Goal: Transaction & Acquisition: Purchase product/service

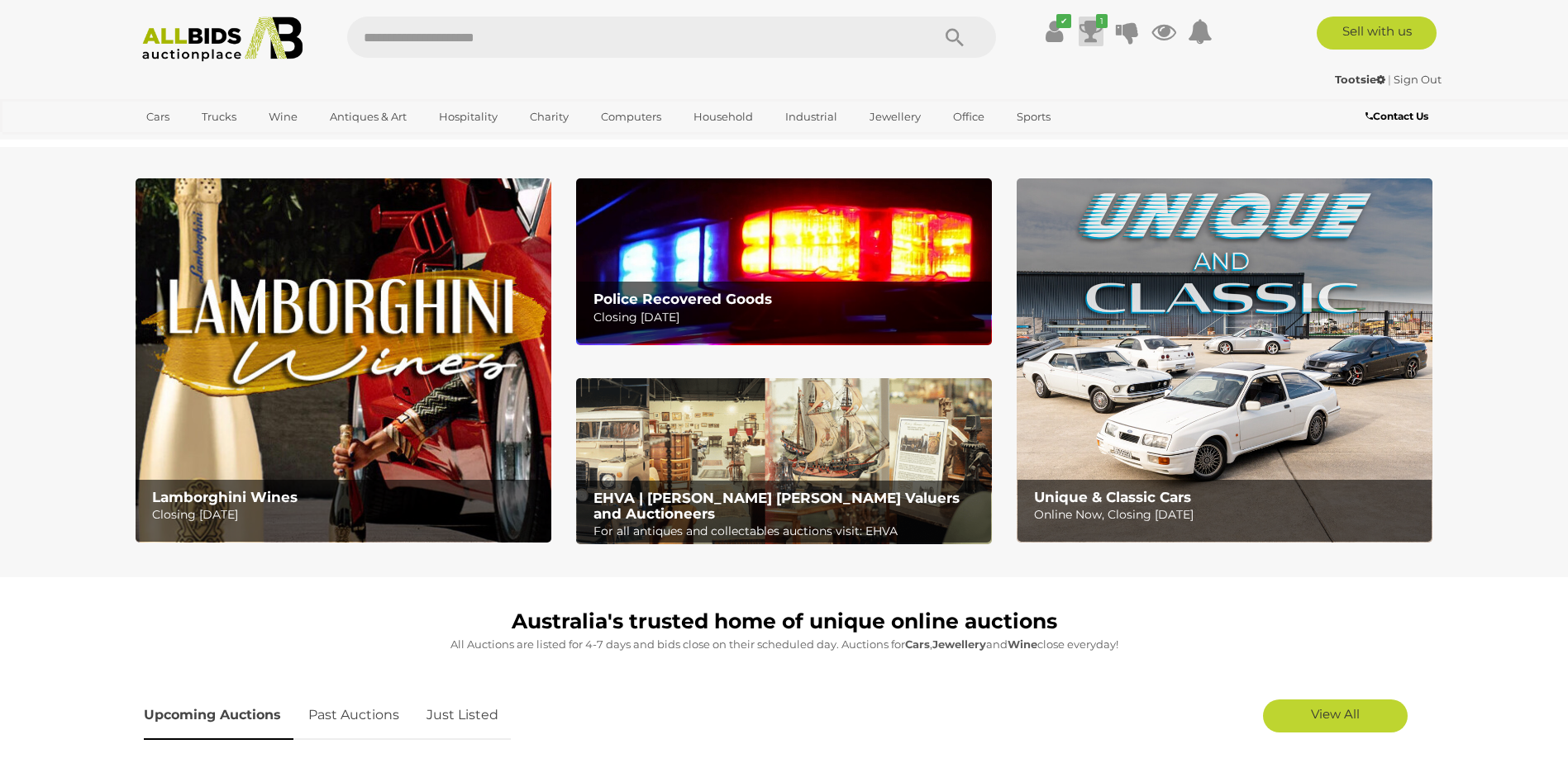
click at [1087, 30] on icon at bounding box center [1091, 31] width 23 height 30
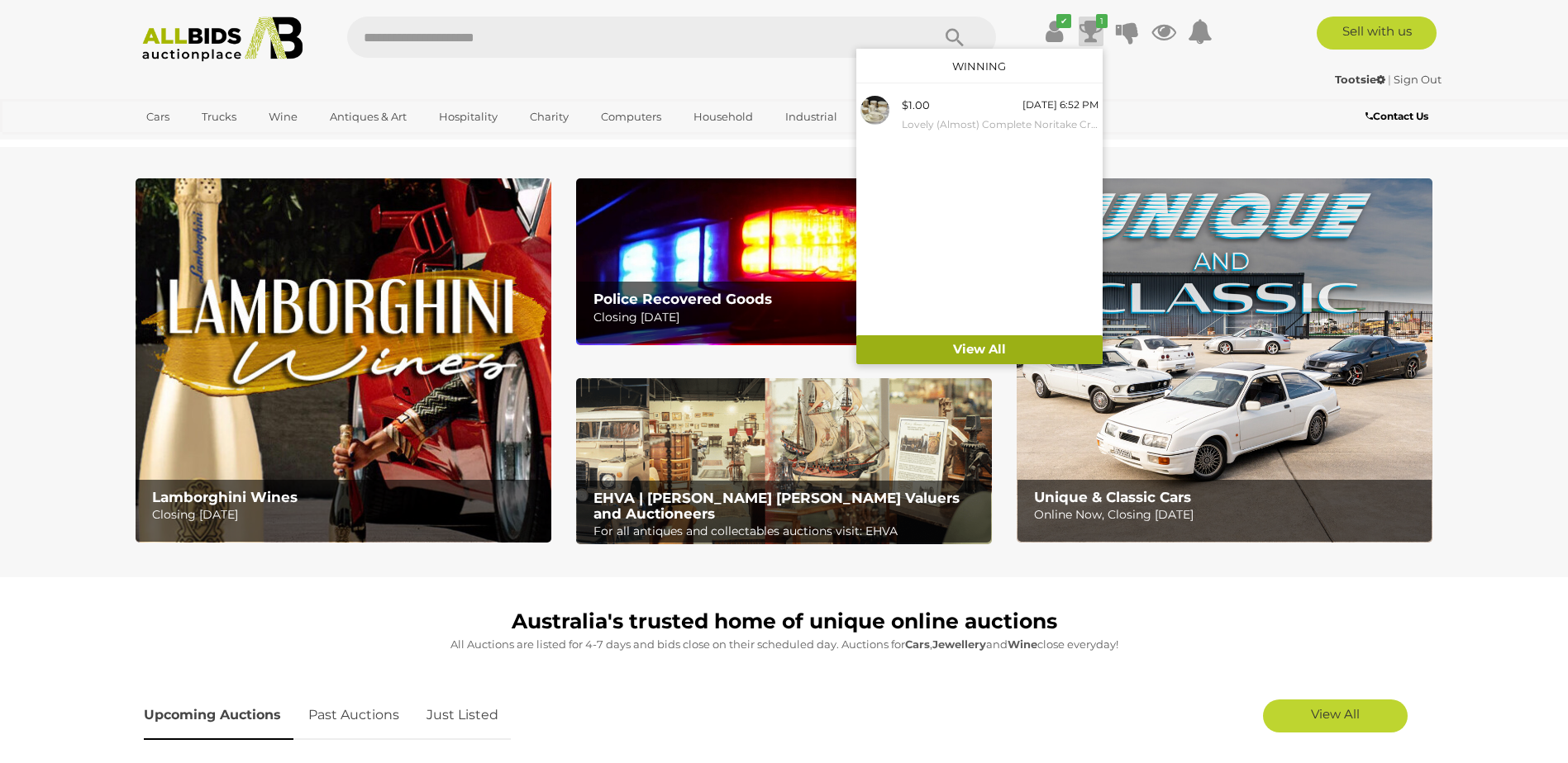
click at [991, 348] on link "View All" at bounding box center [978, 350] width 246 height 29
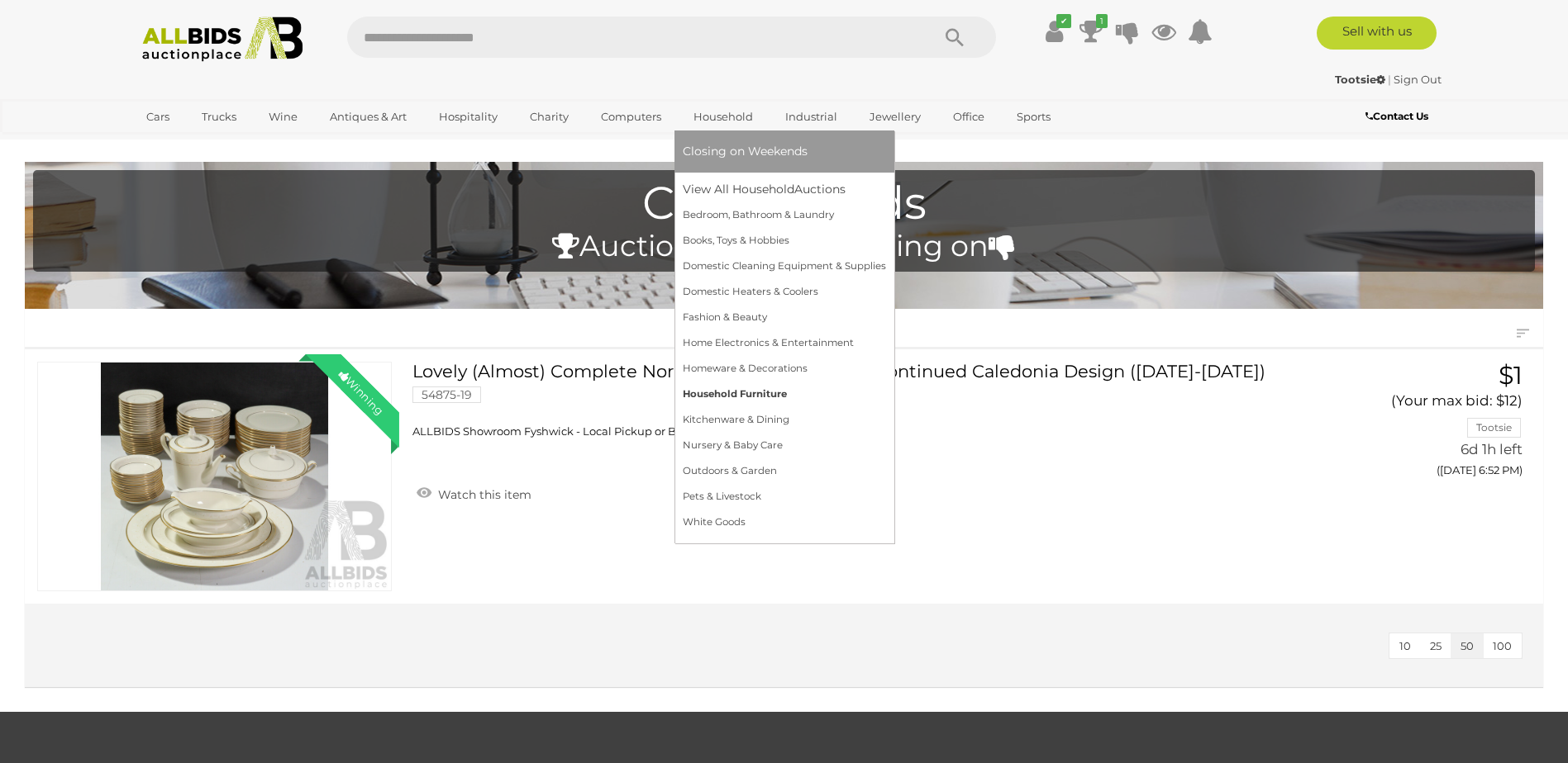
click at [686, 392] on link "Household Furniture" at bounding box center [784, 395] width 204 height 26
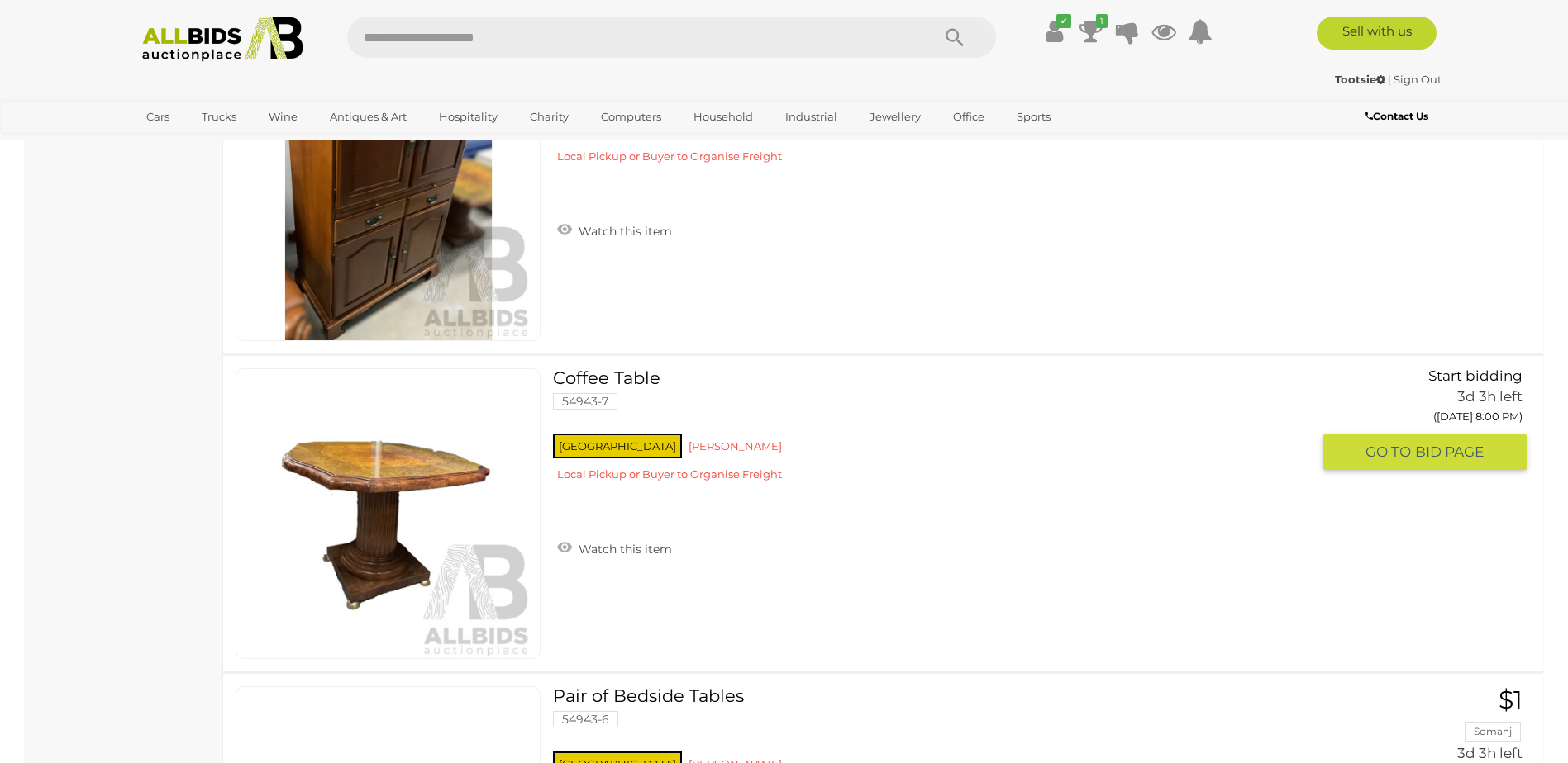
scroll to position [2776, 0]
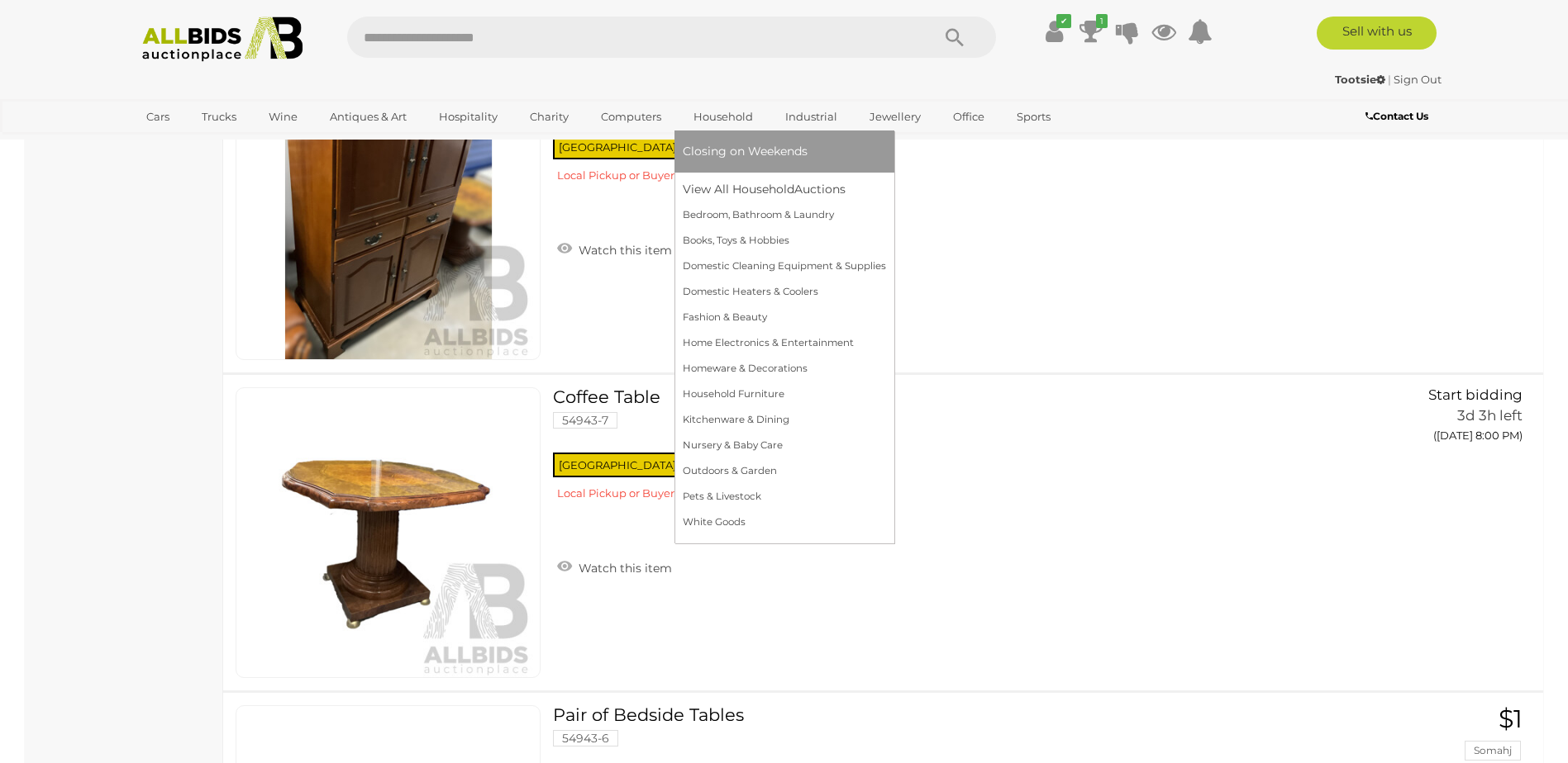
click at [716, 115] on link "Household" at bounding box center [724, 117] width 81 height 27
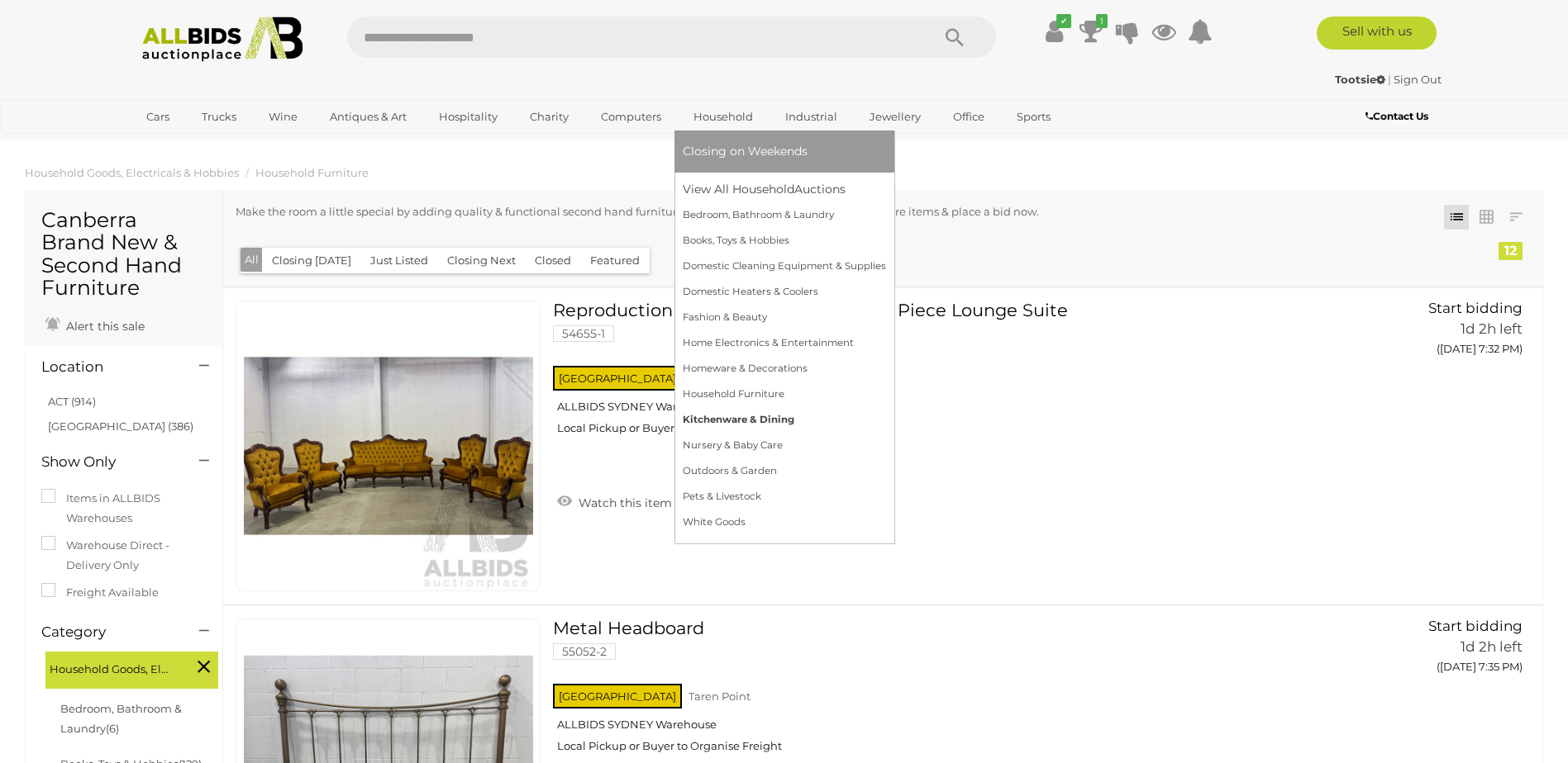
click at [695, 418] on link "Kitchenware & Dining" at bounding box center [784, 420] width 204 height 26
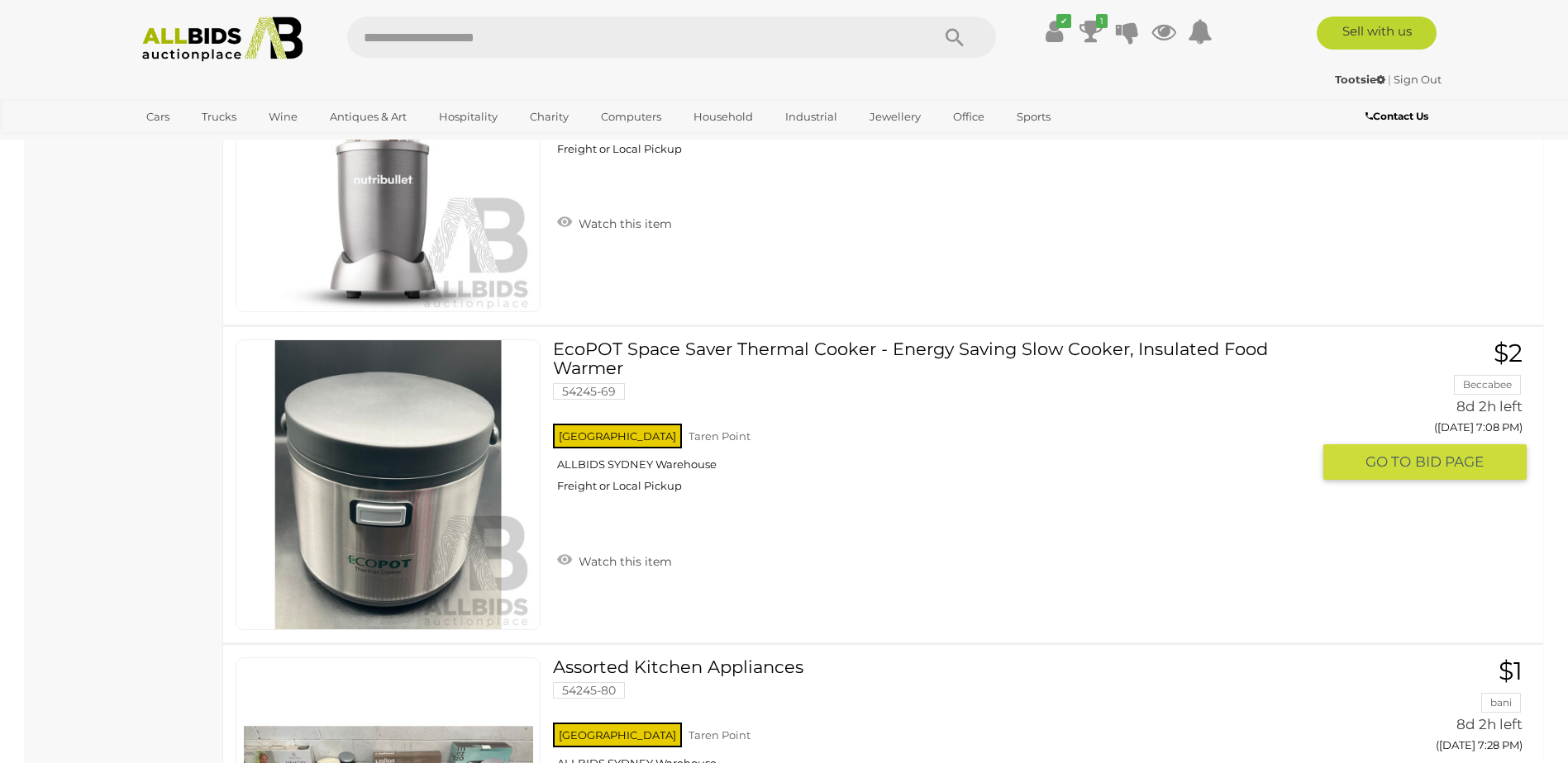
scroll to position [2479, 0]
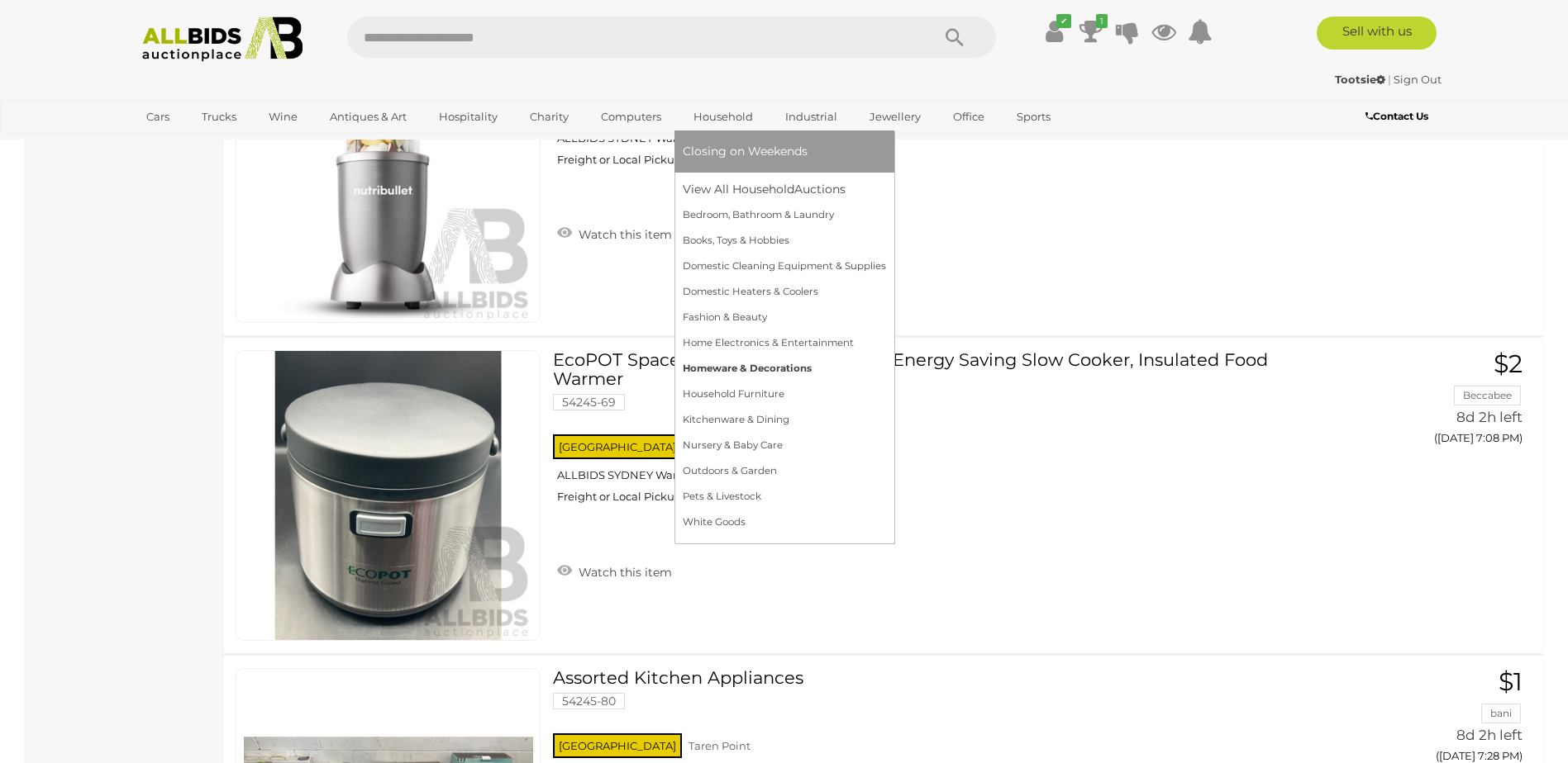
click at [700, 368] on link "Homeware & Decorations" at bounding box center [784, 368] width 204 height 26
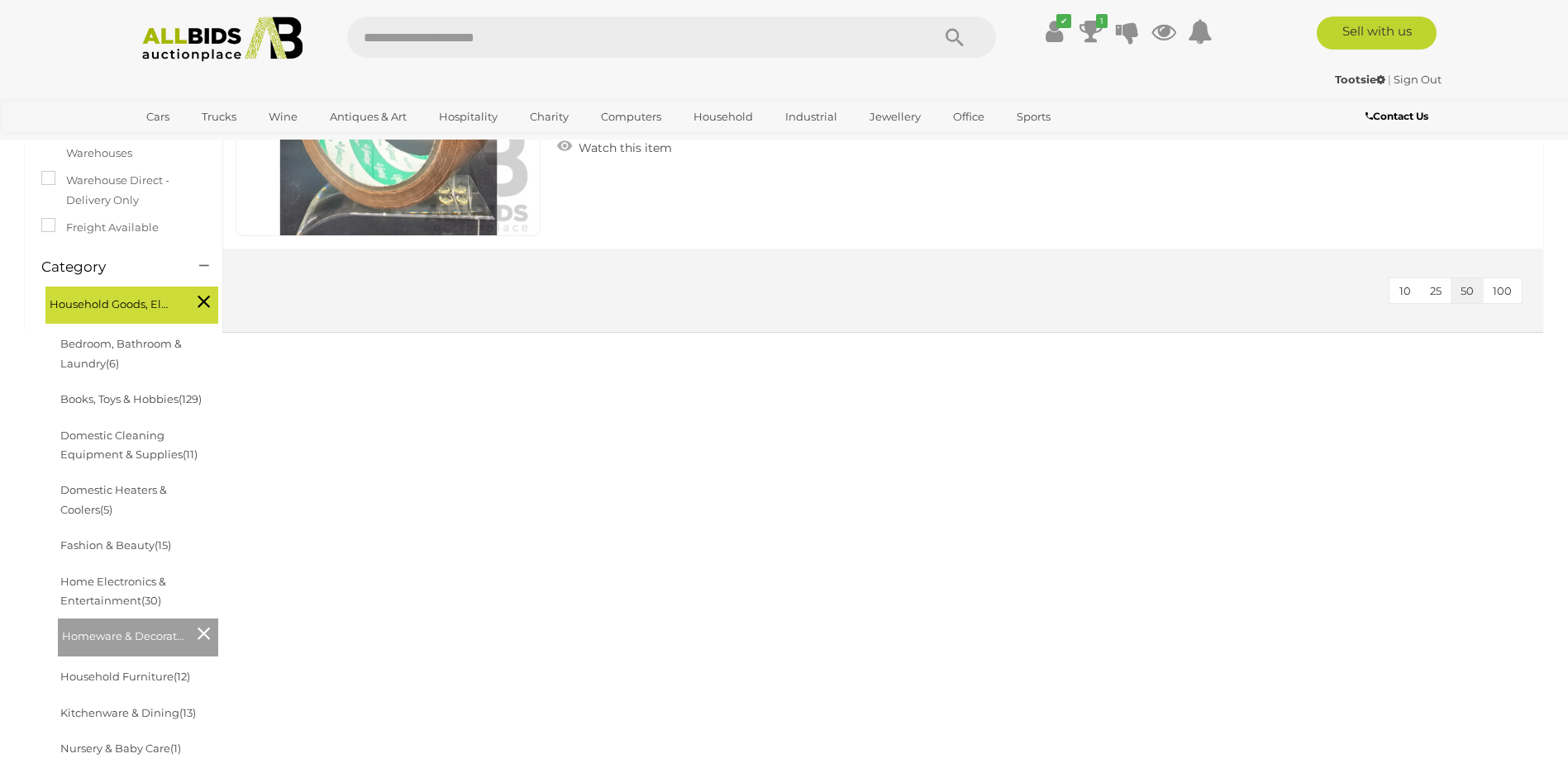
scroll to position [396, 0]
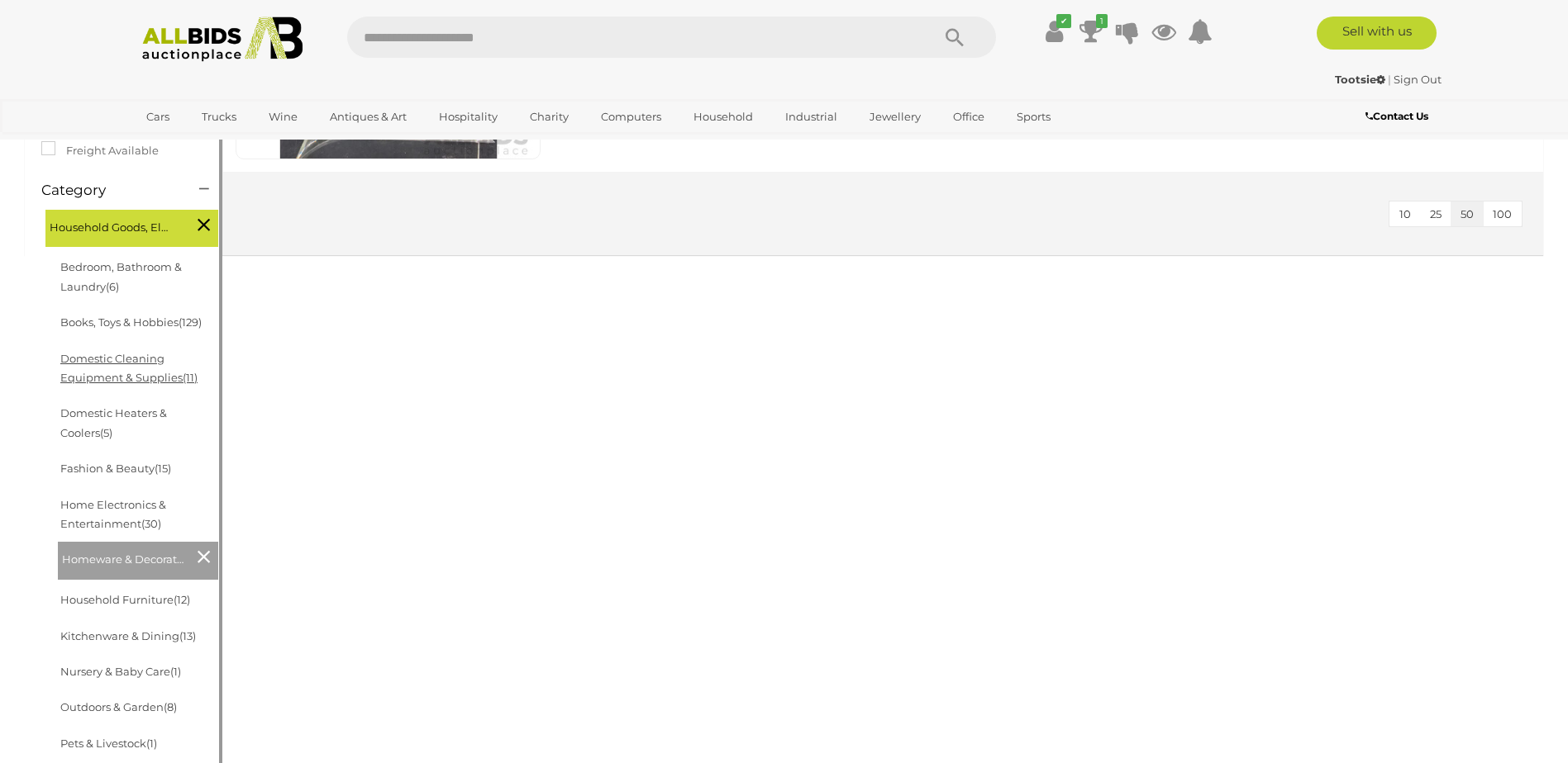
click at [111, 363] on link "Domestic Cleaning Equipment & Supplies (11)" at bounding box center [129, 368] width 137 height 32
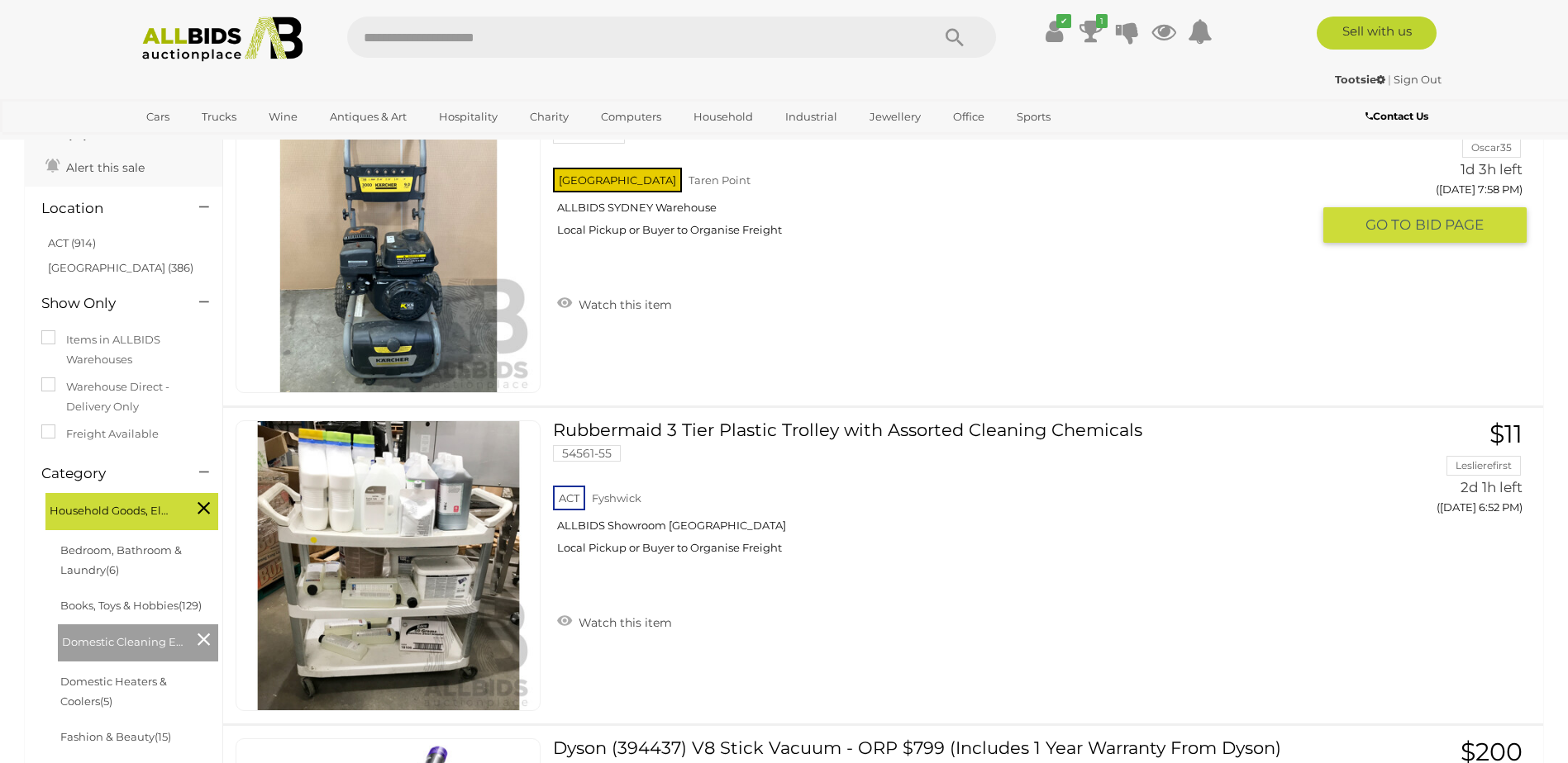
scroll to position [199, 0]
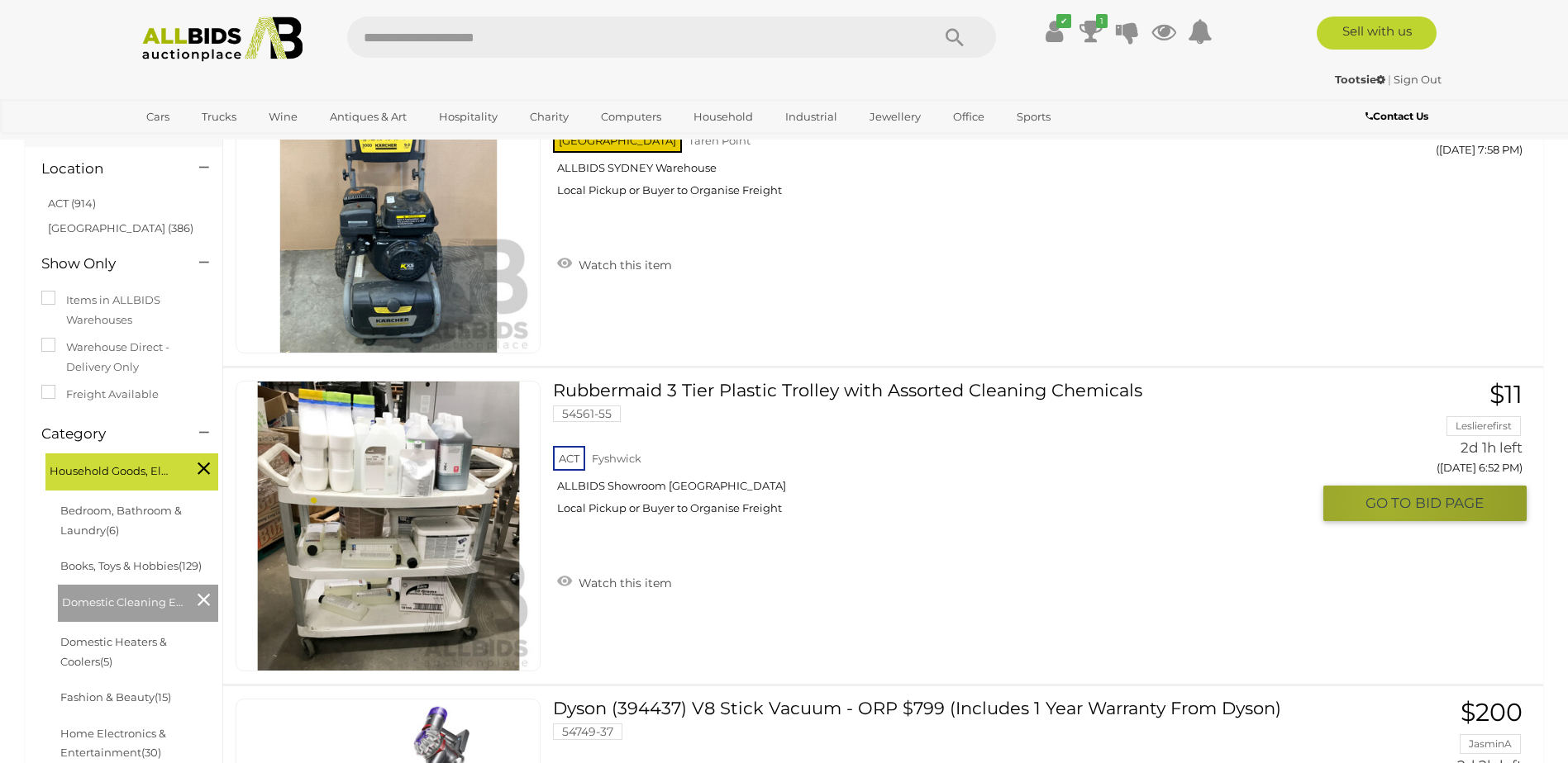
click at [1387, 504] on span "GO TO" at bounding box center [1389, 504] width 49 height 19
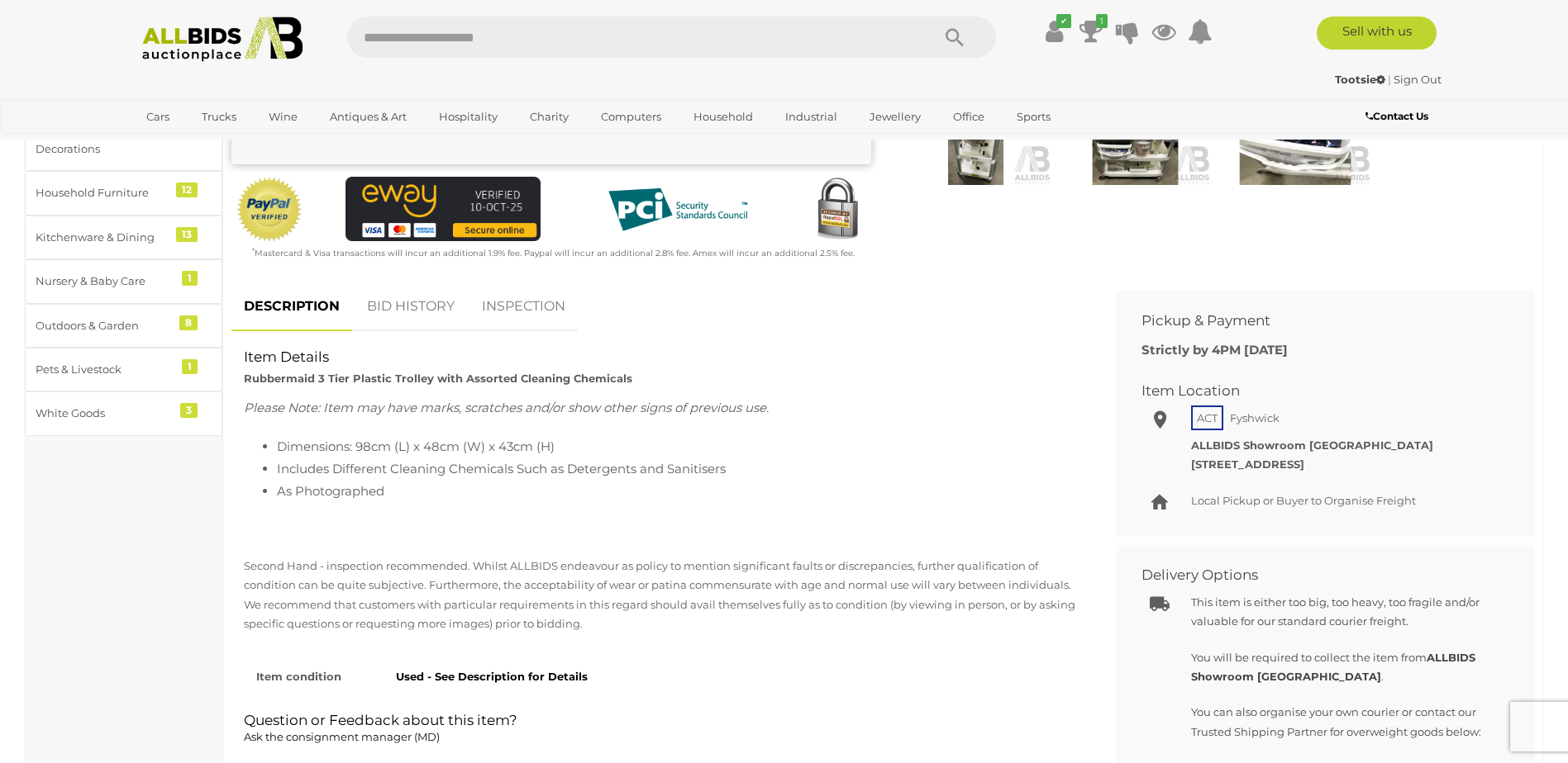
scroll to position [538, 0]
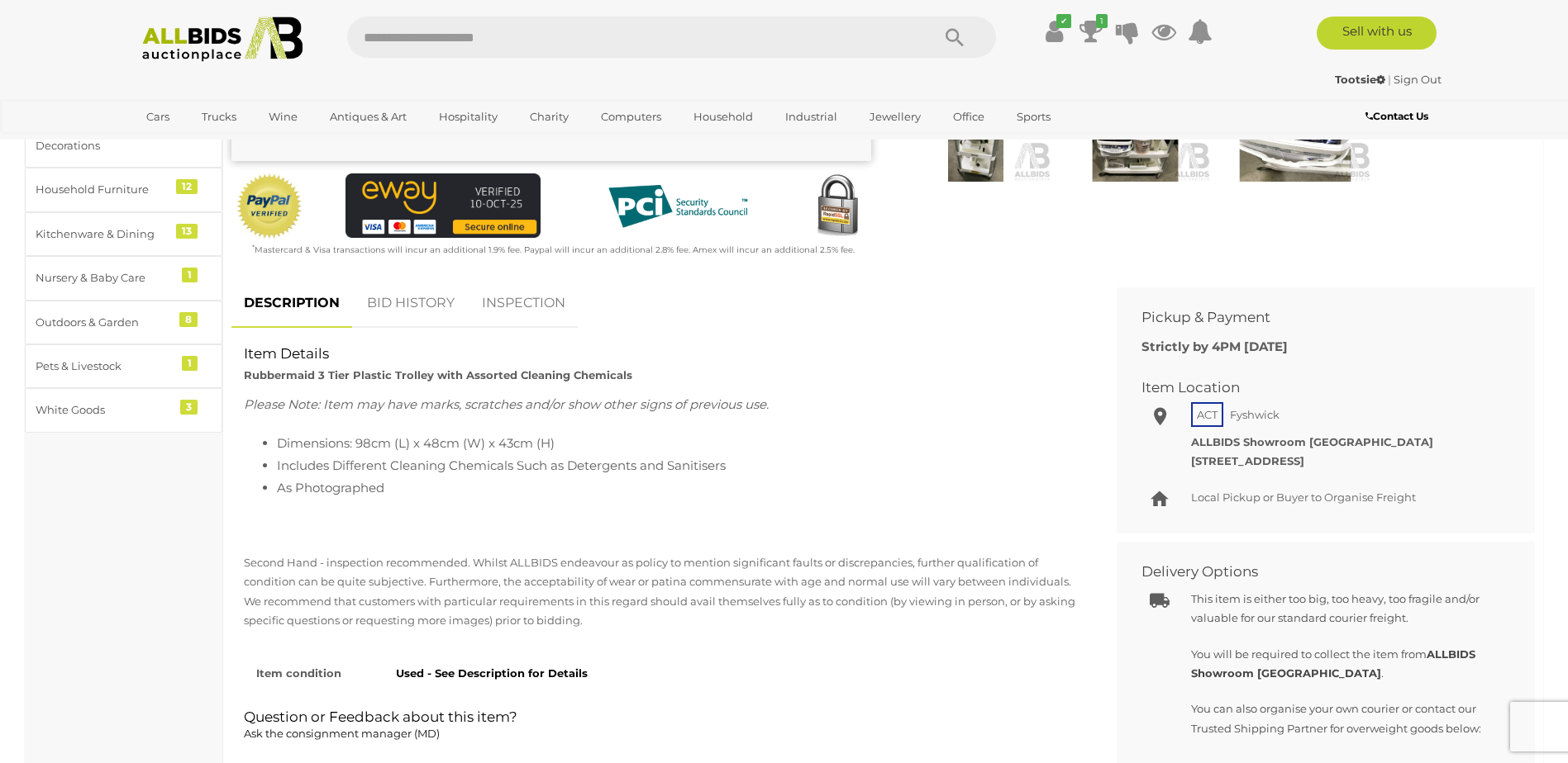
click at [412, 306] on link "BID HISTORY" at bounding box center [410, 304] width 112 height 49
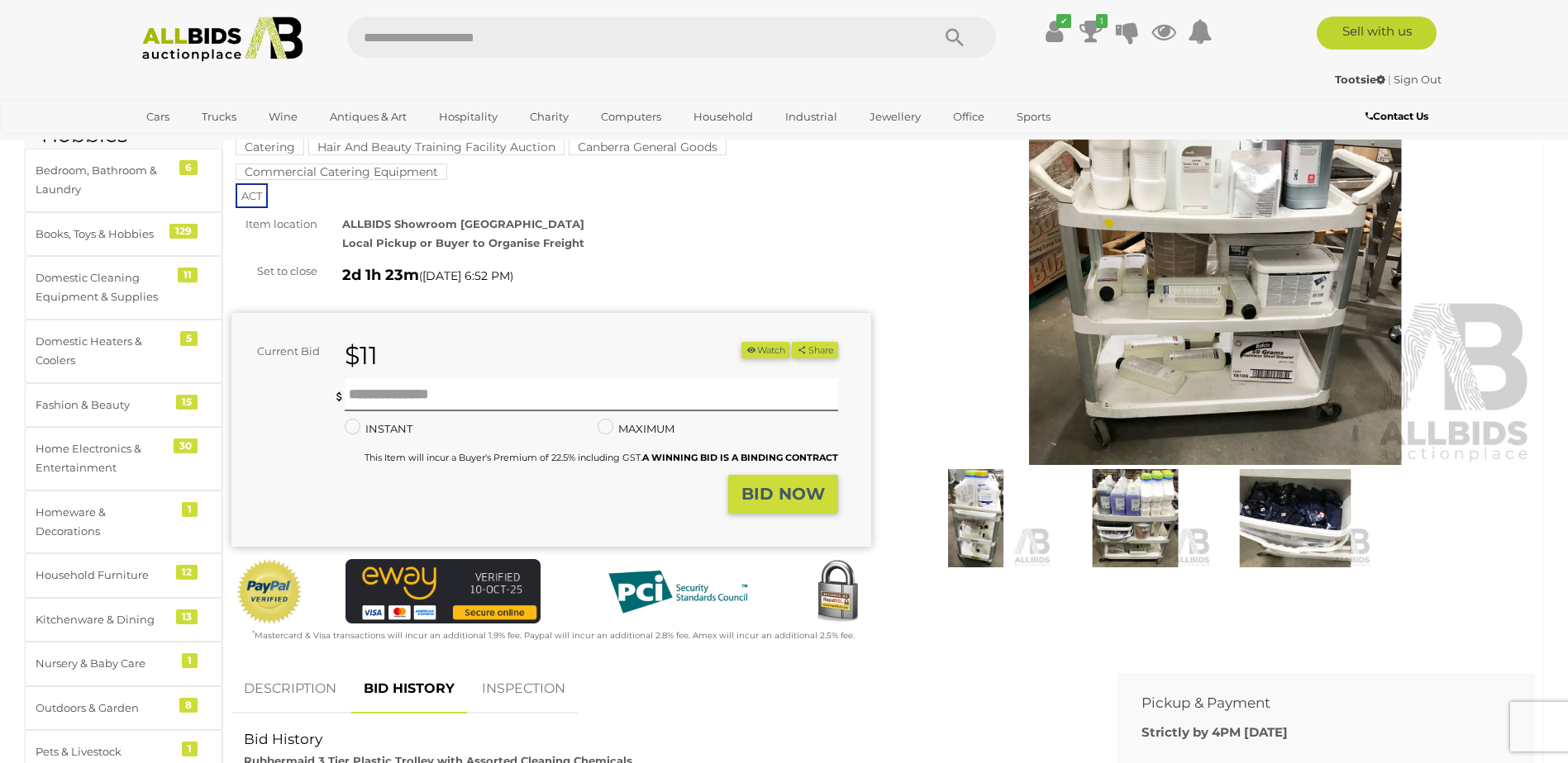
scroll to position [0, 0]
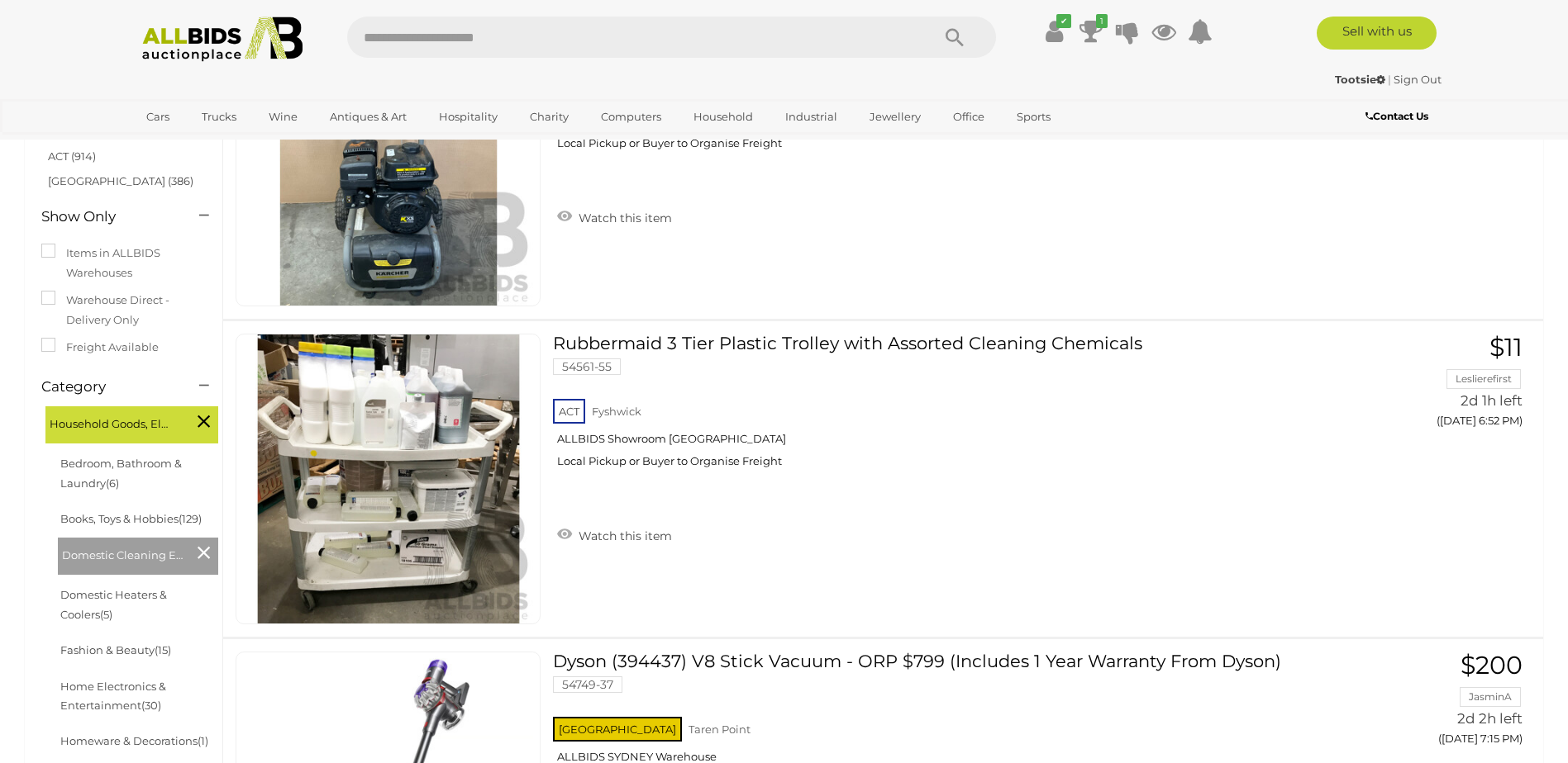
scroll to position [216, 0]
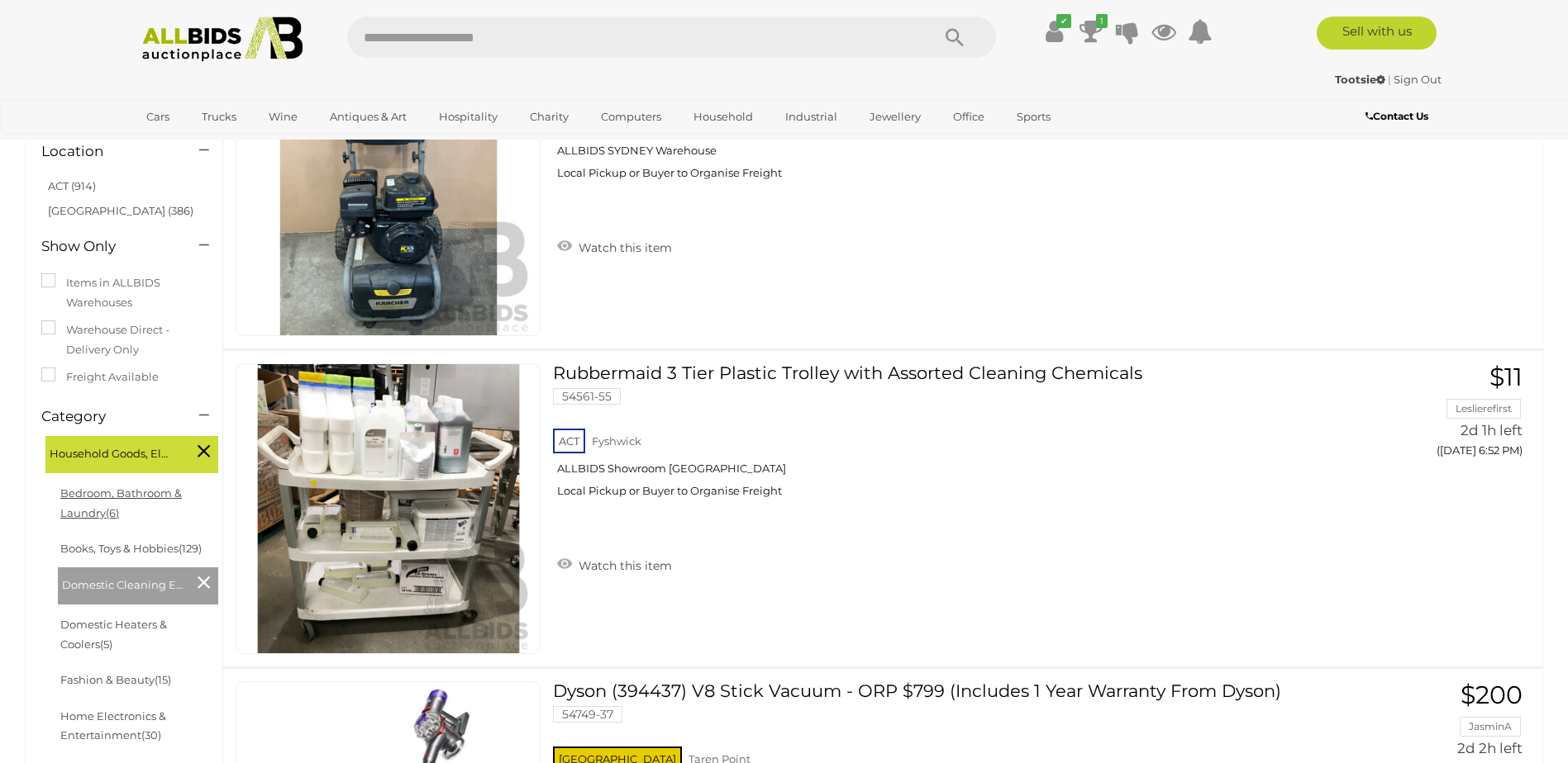
click at [87, 494] on link "Bedroom, Bathroom & Laundry (6)" at bounding box center [122, 503] width 122 height 32
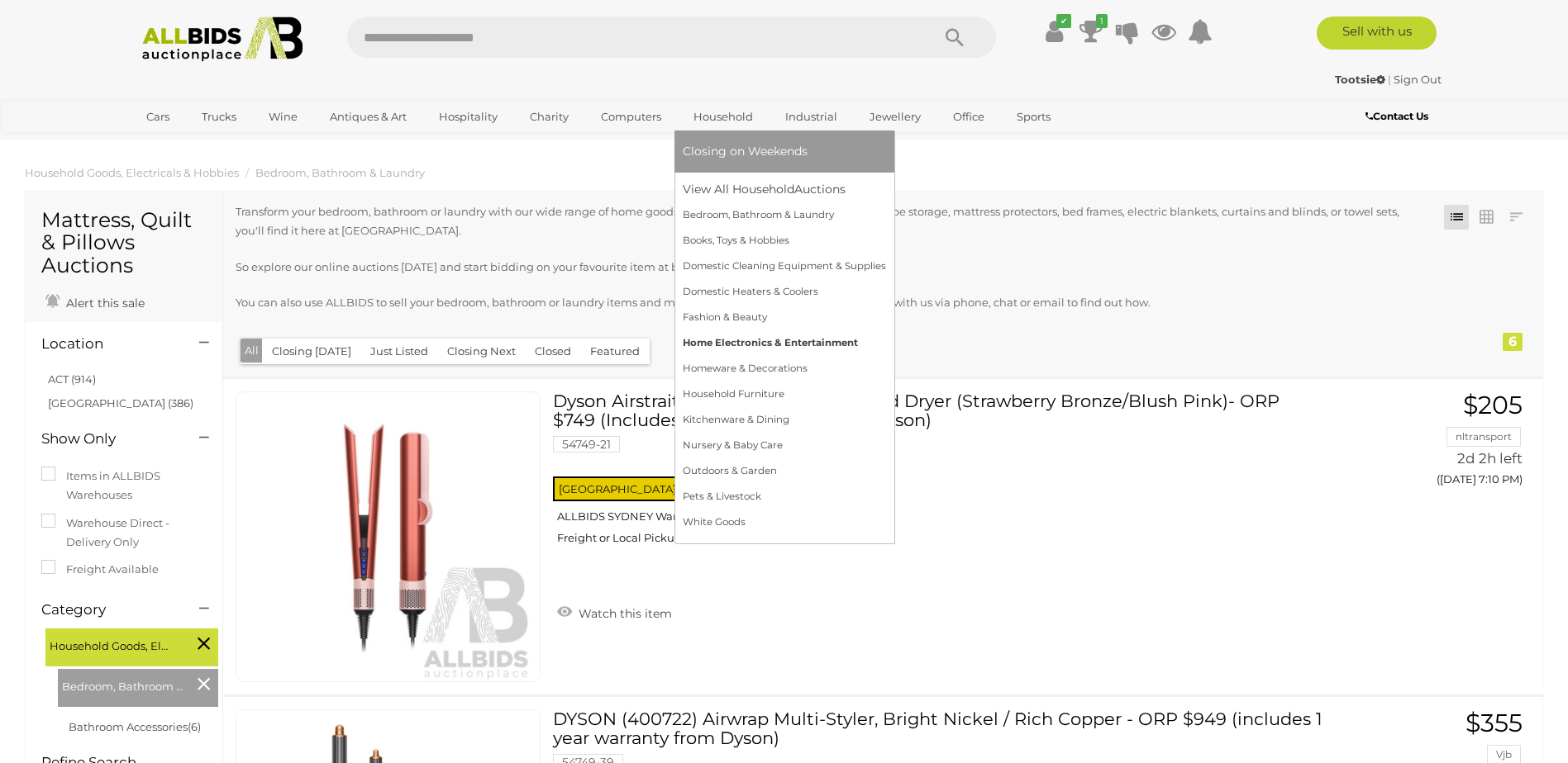
click at [792, 341] on link "Home Electronics & Entertainment" at bounding box center [784, 343] width 204 height 26
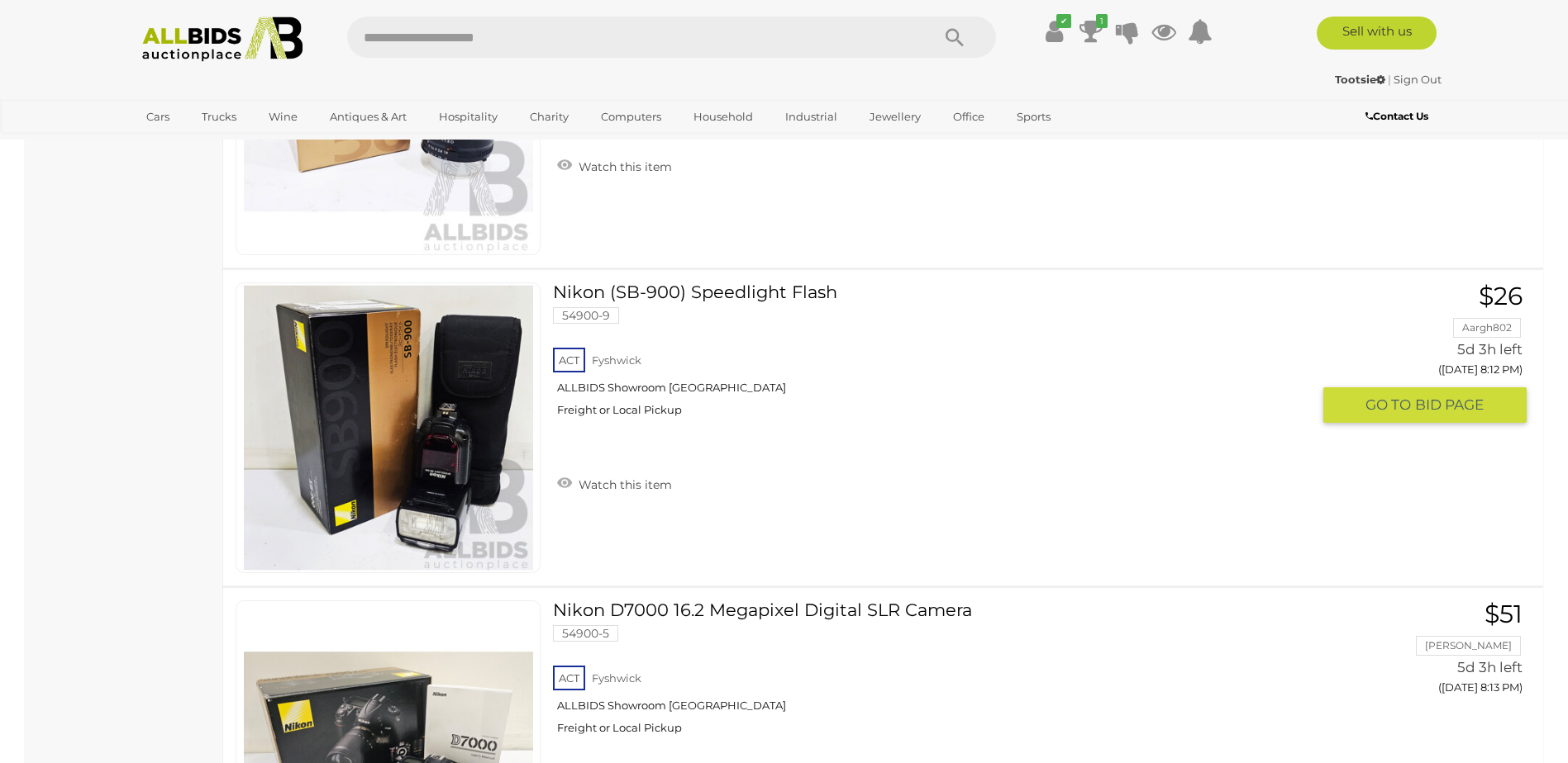
scroll to position [6213, 0]
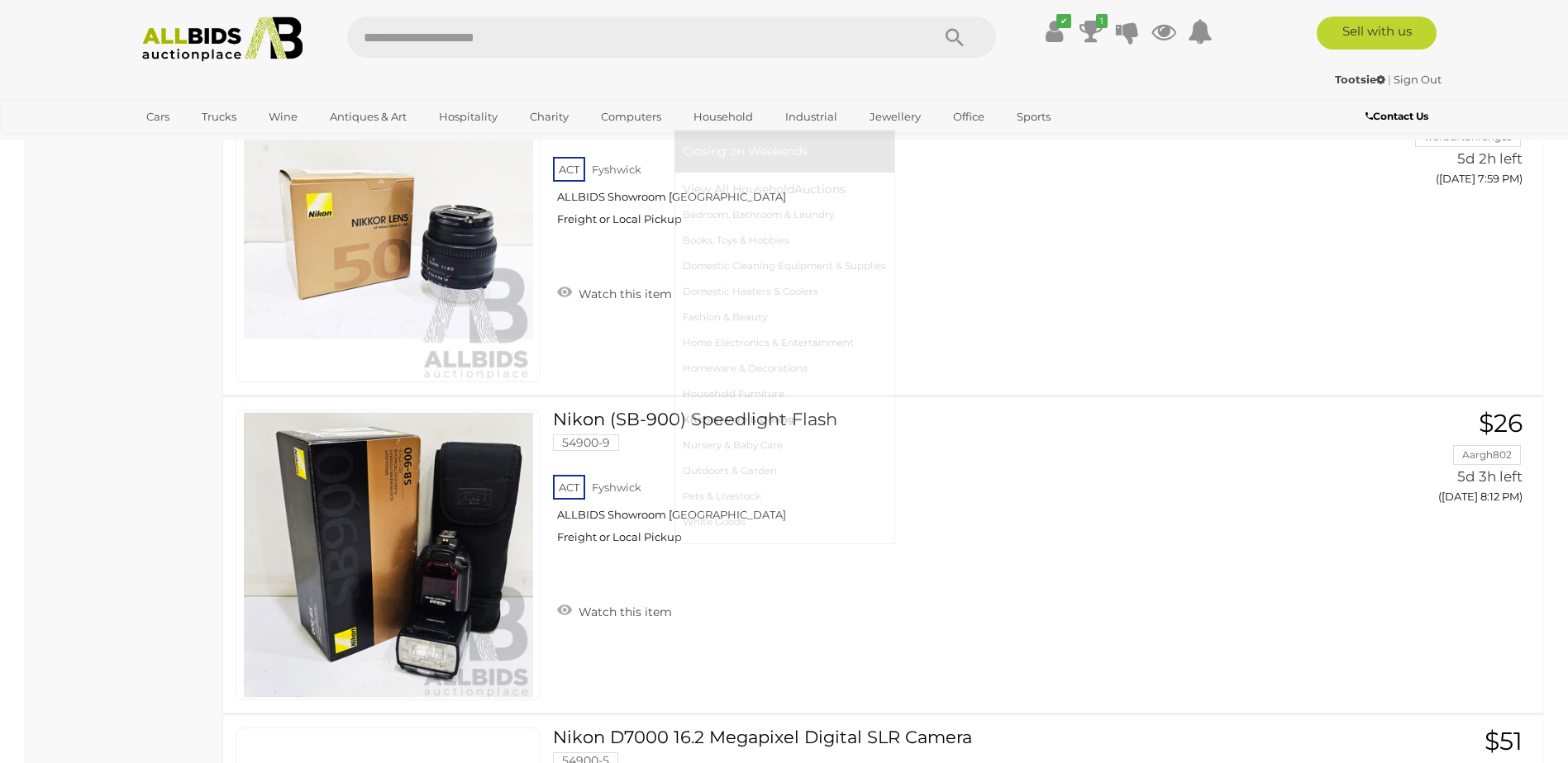
click at [690, 421] on link "Kitchenware & Dining" at bounding box center [784, 420] width 204 height 26
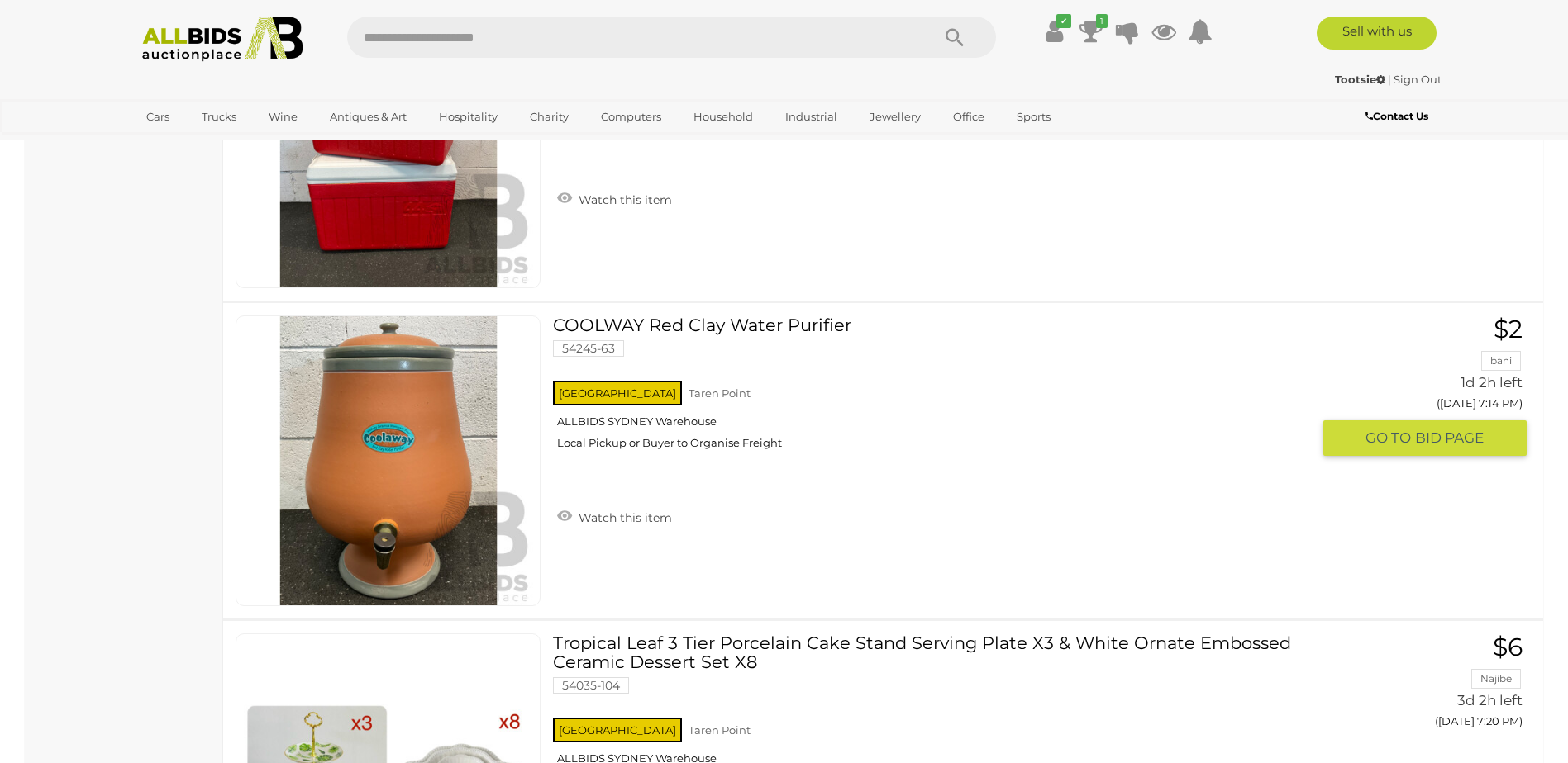
scroll to position [925, 0]
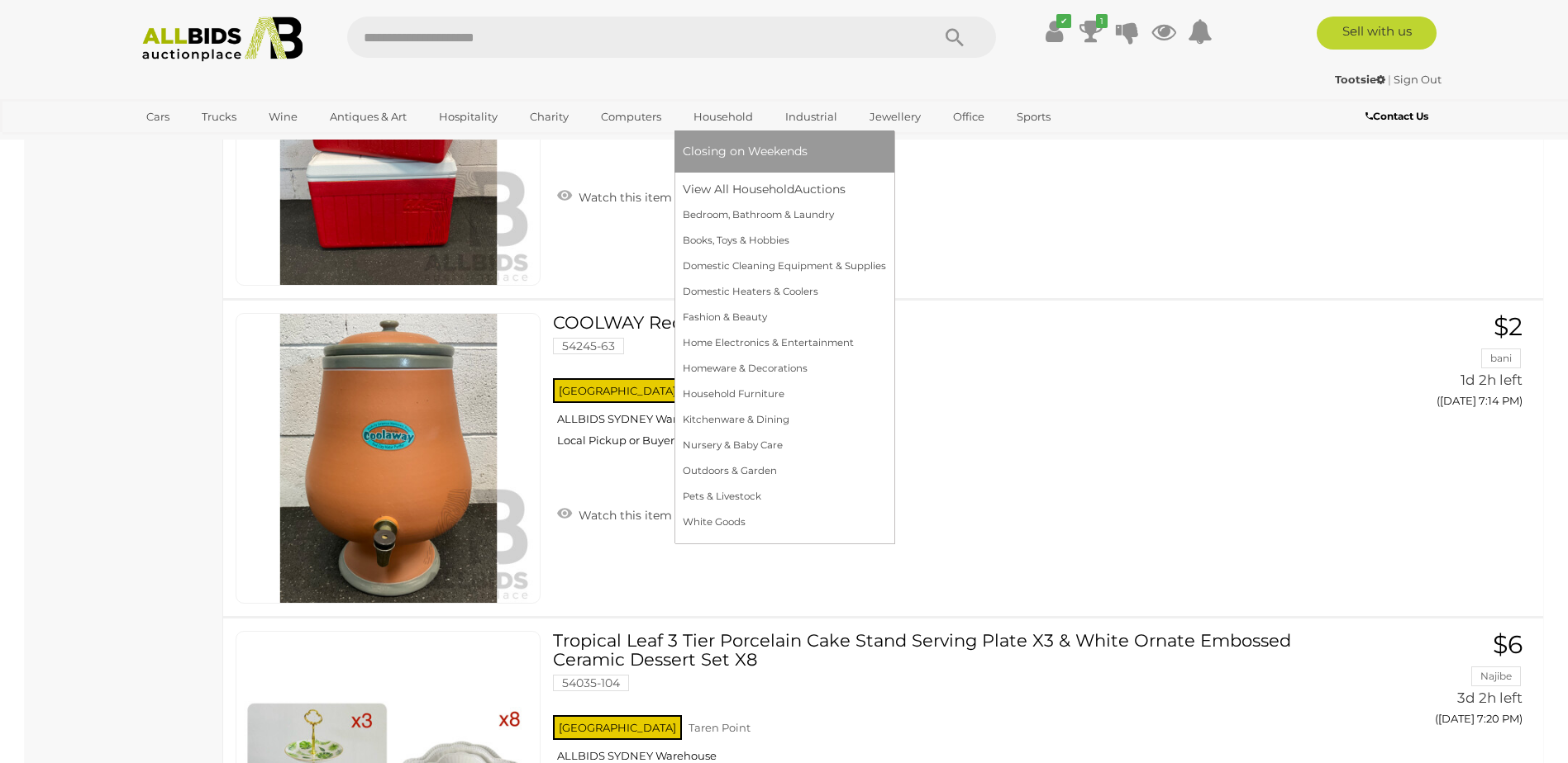
click at [717, 120] on link "Household" at bounding box center [724, 117] width 81 height 27
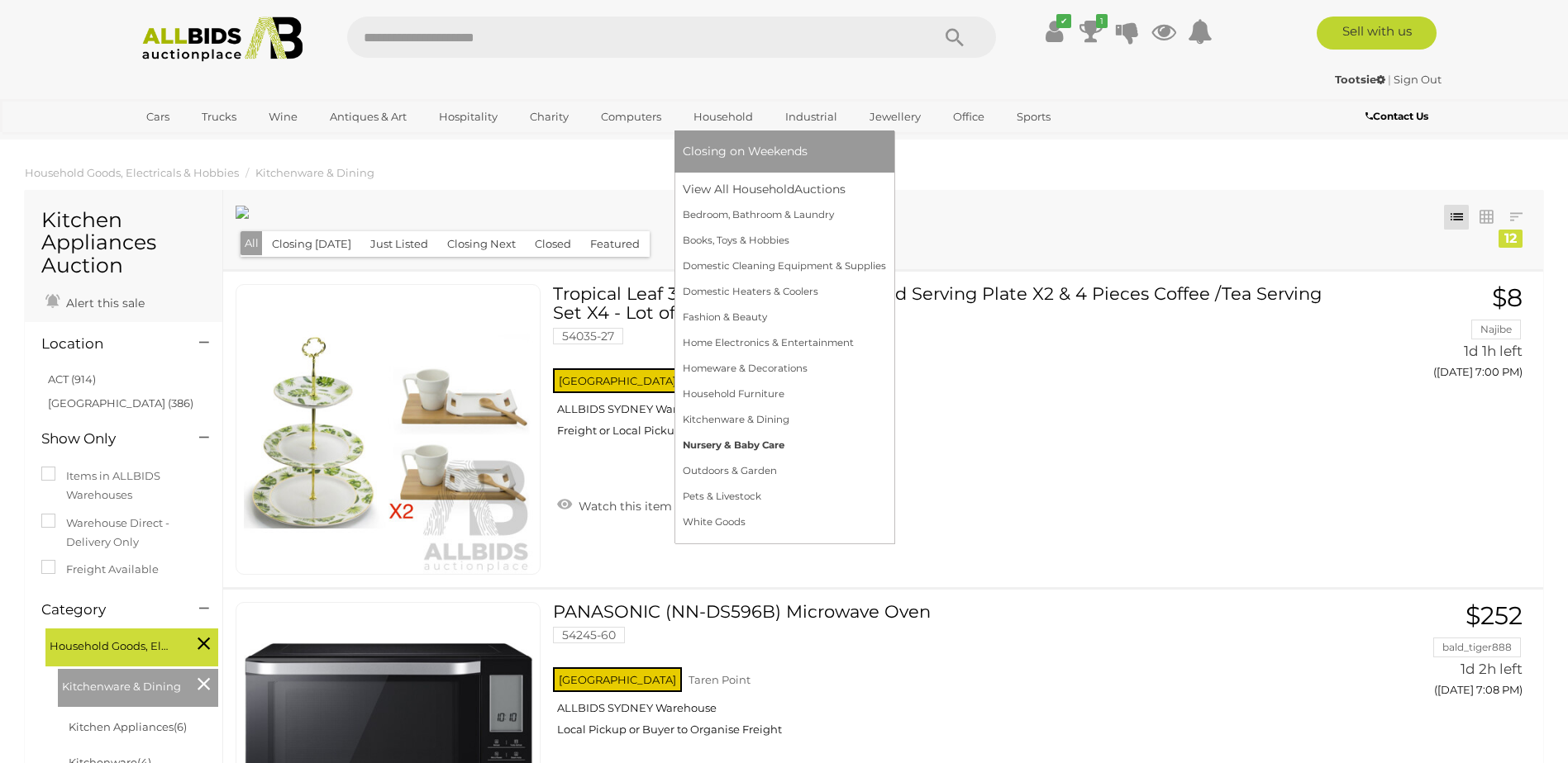
click at [699, 445] on link "Nursery & Baby Care" at bounding box center [784, 446] width 204 height 26
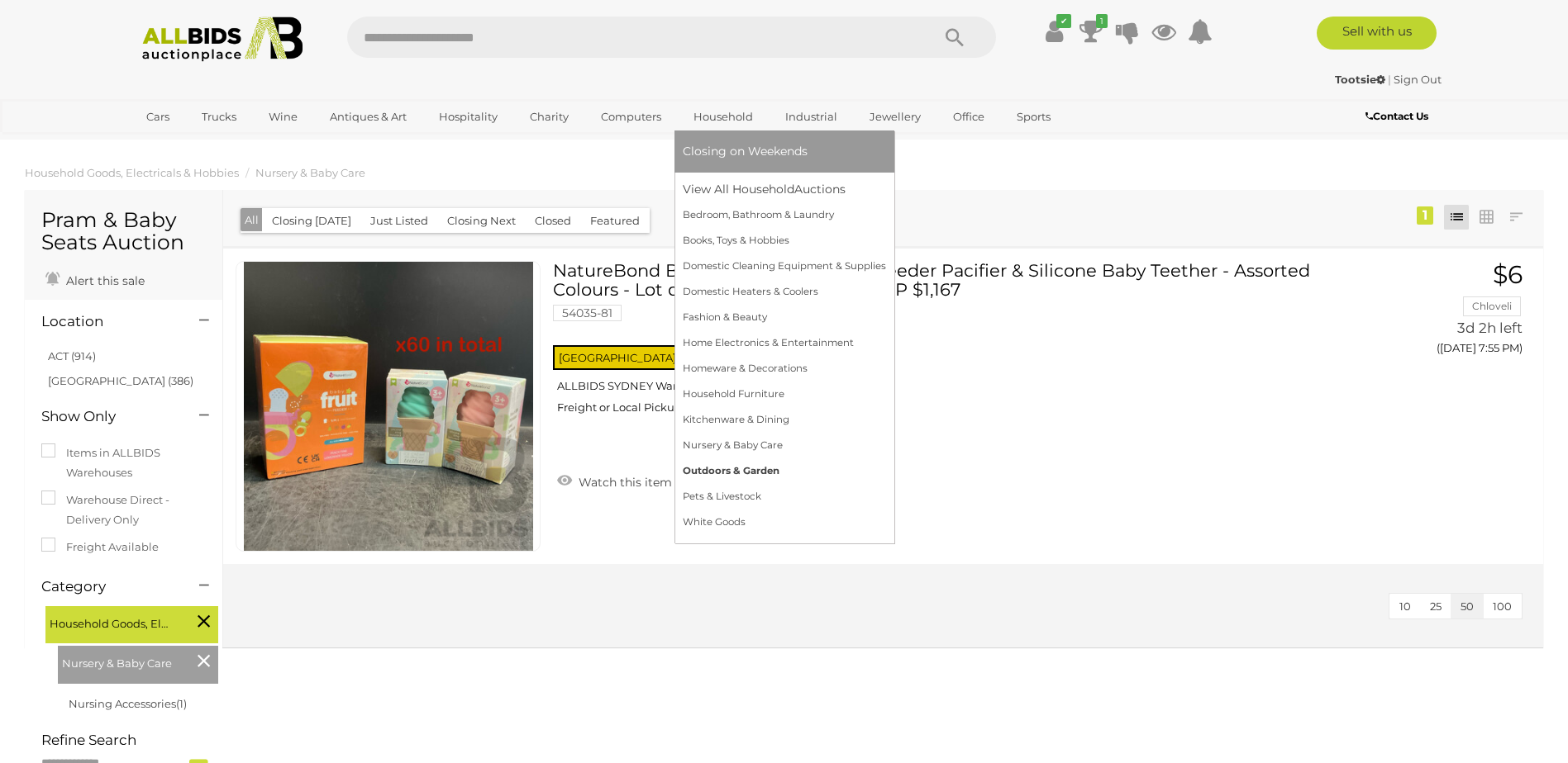
click at [703, 473] on link "Outdoors & Garden" at bounding box center [784, 471] width 204 height 26
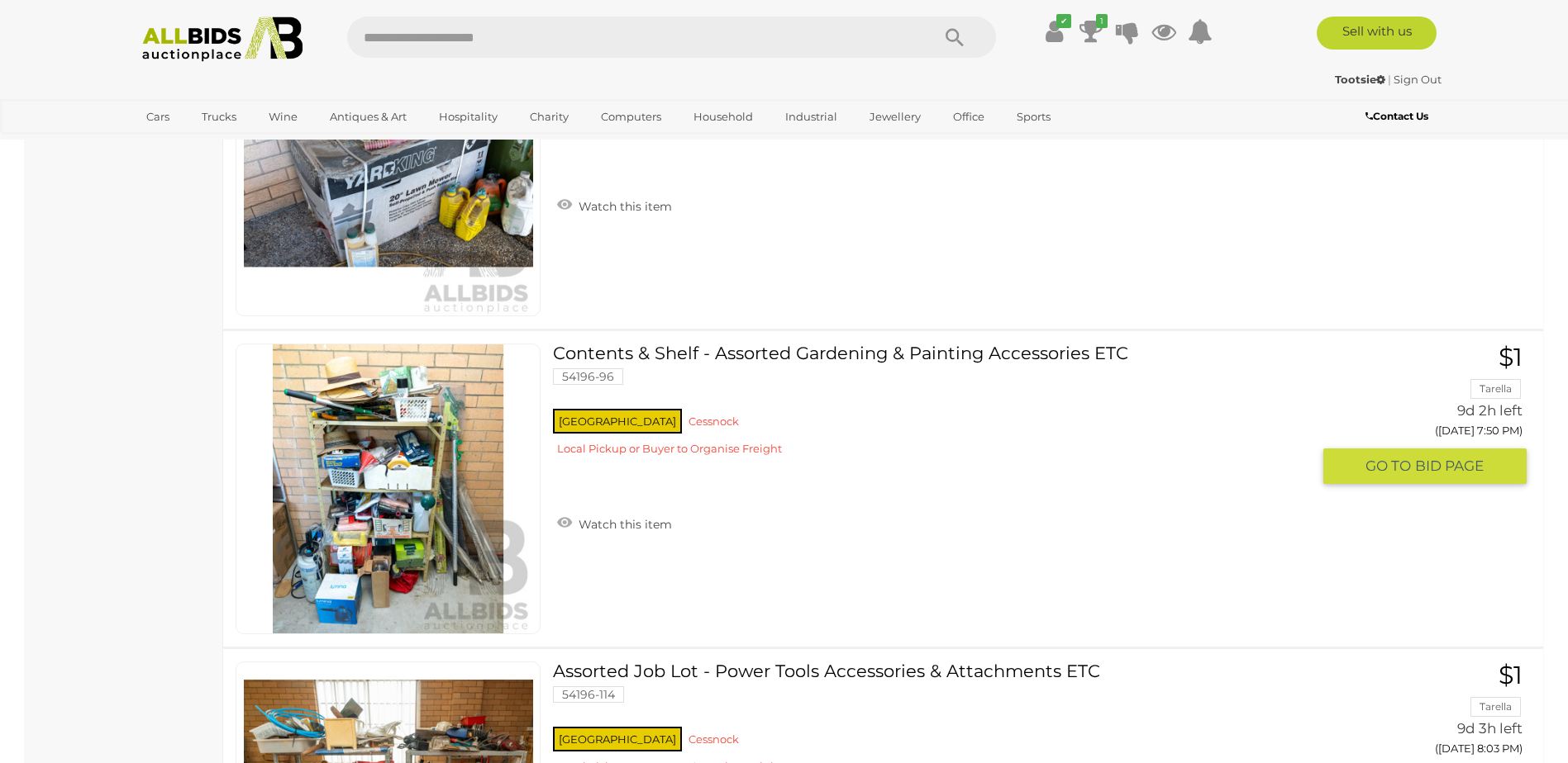
scroll to position [1322, 0]
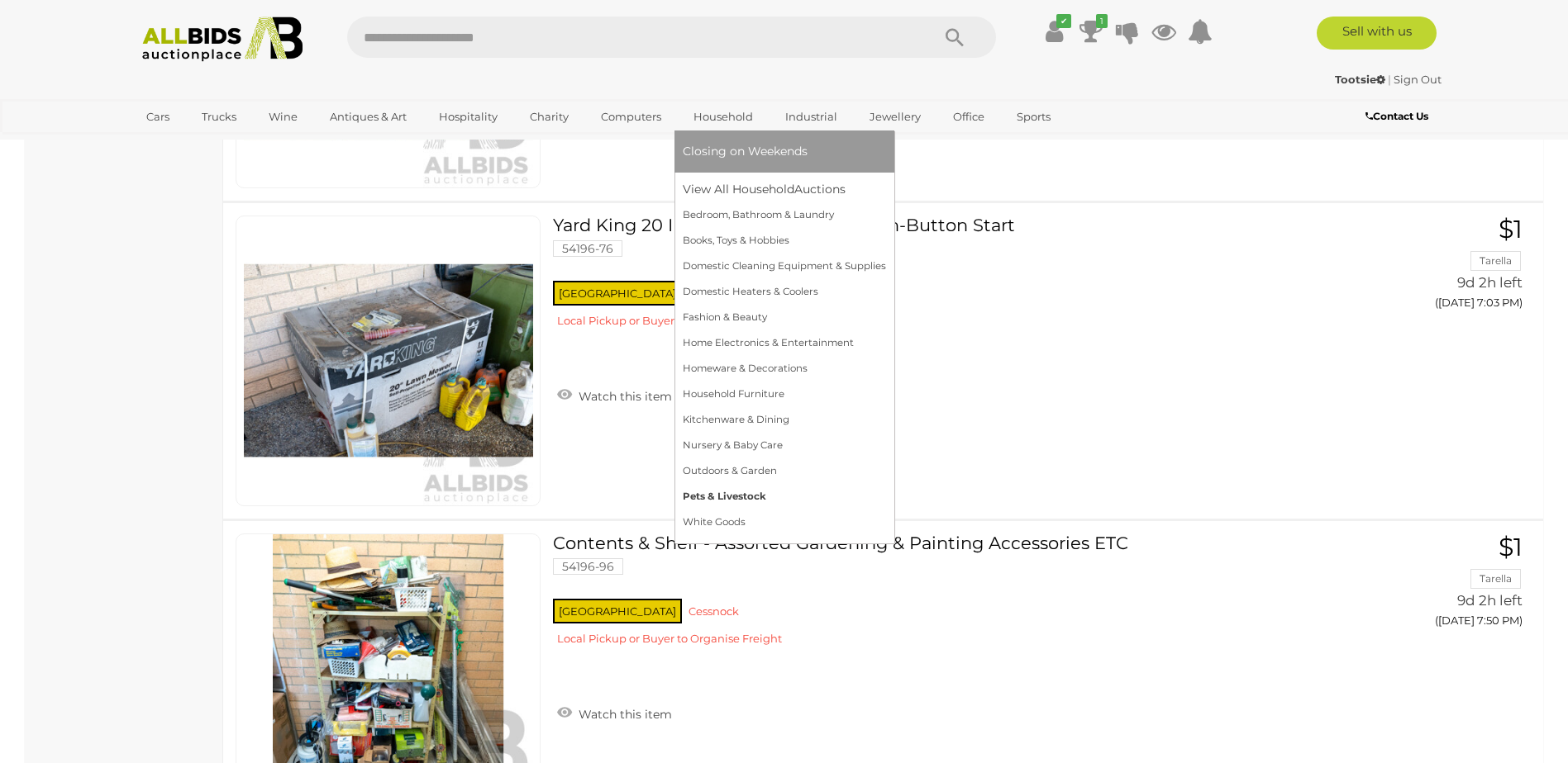
click at [734, 493] on link "Pets & Livestock" at bounding box center [784, 497] width 204 height 26
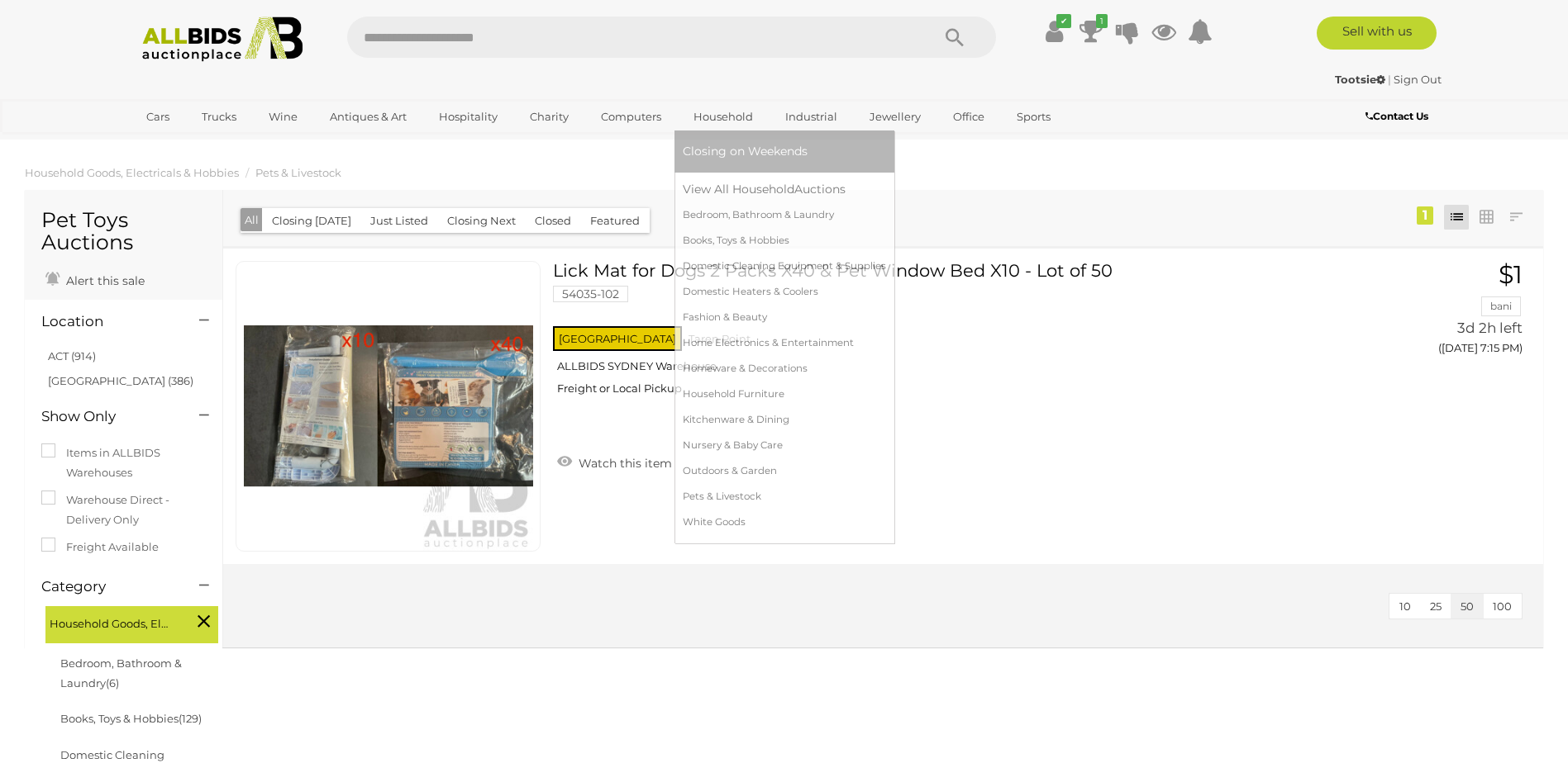
click at [706, 107] on link "Household" at bounding box center [724, 117] width 81 height 27
click at [698, 519] on link "White Goods" at bounding box center [784, 522] width 204 height 26
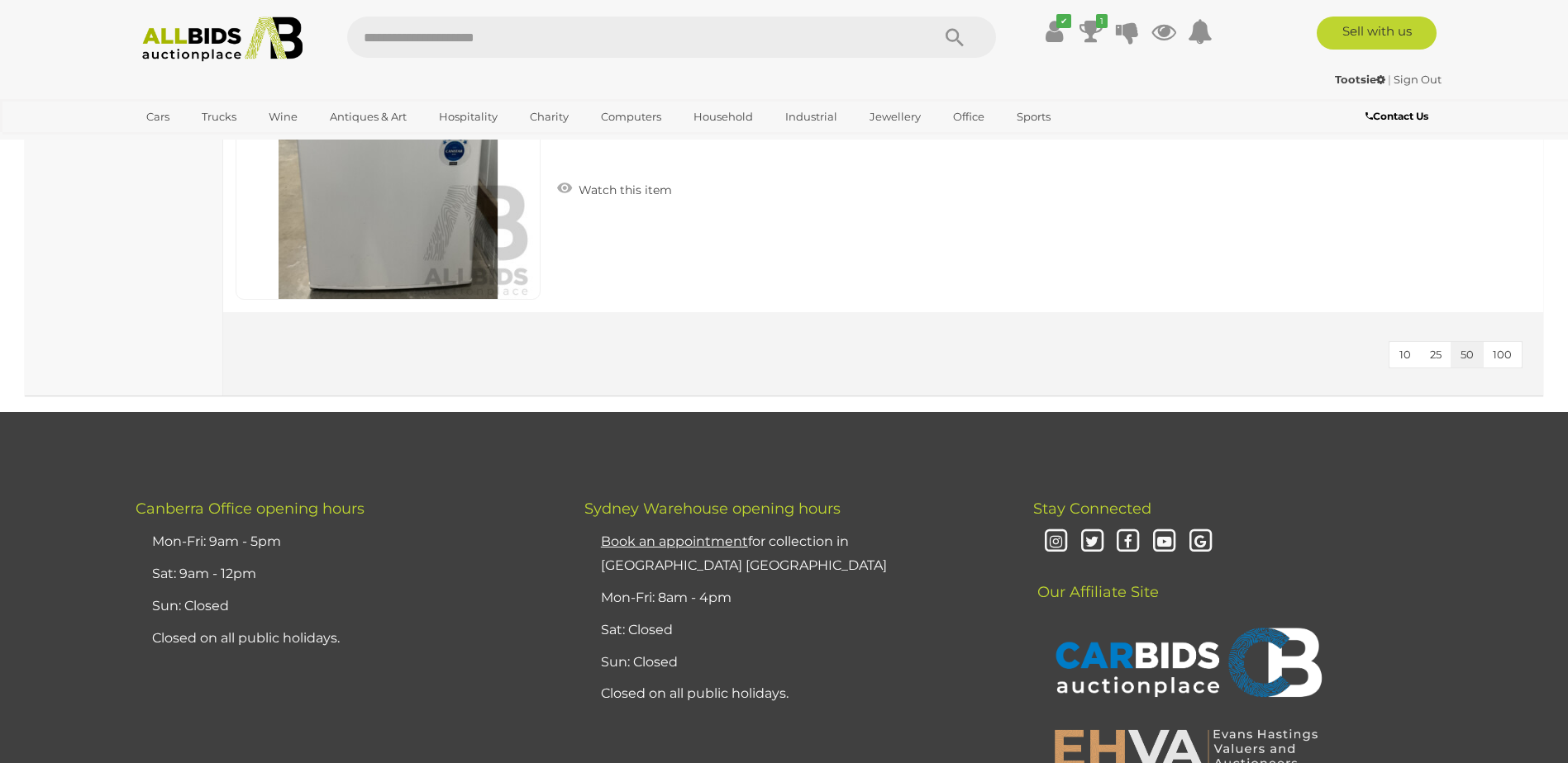
scroll to position [959, 0]
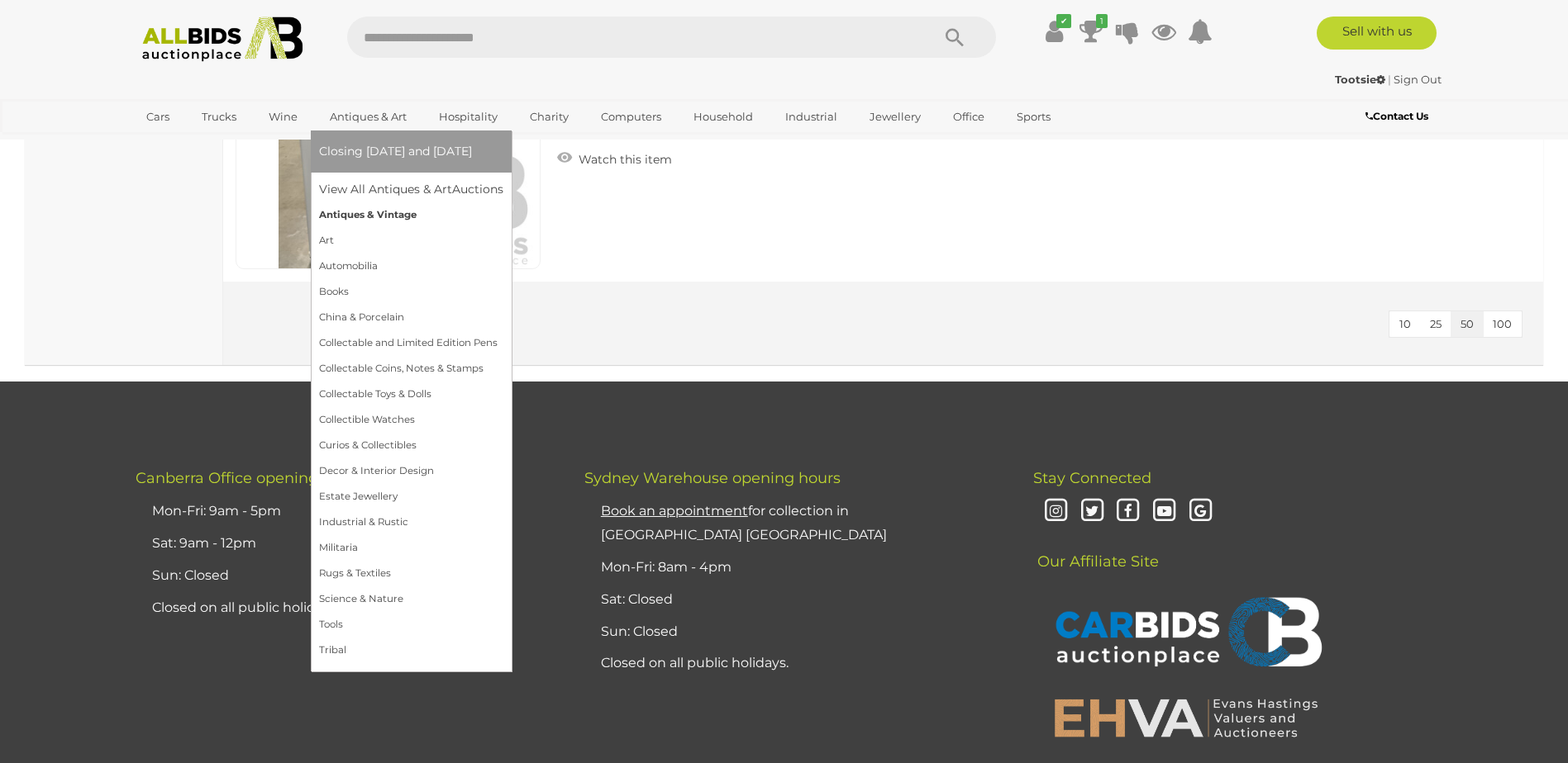
click at [352, 212] on link "Antiques & Vintage" at bounding box center [411, 215] width 184 height 26
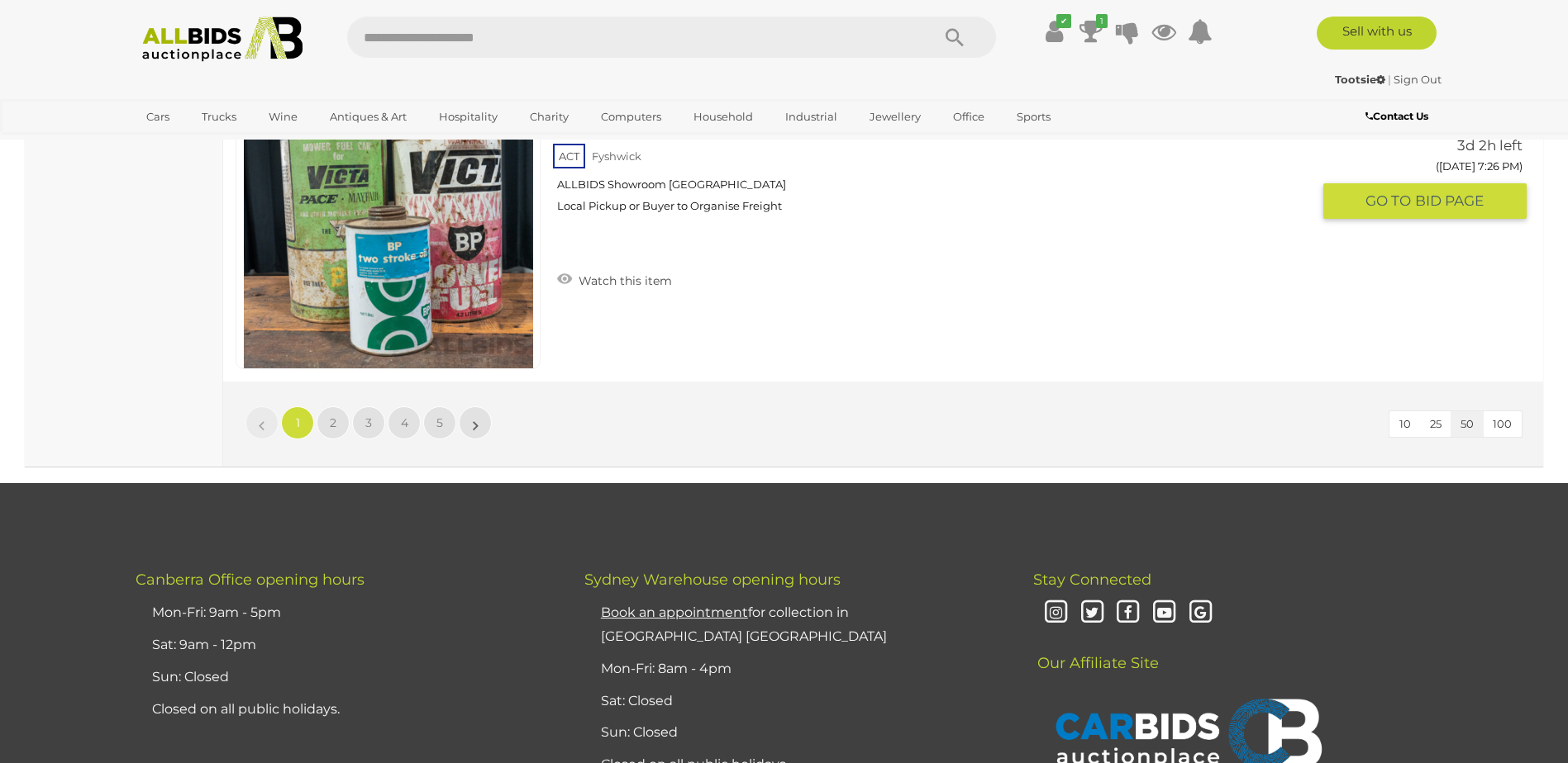
scroll to position [15897, 0]
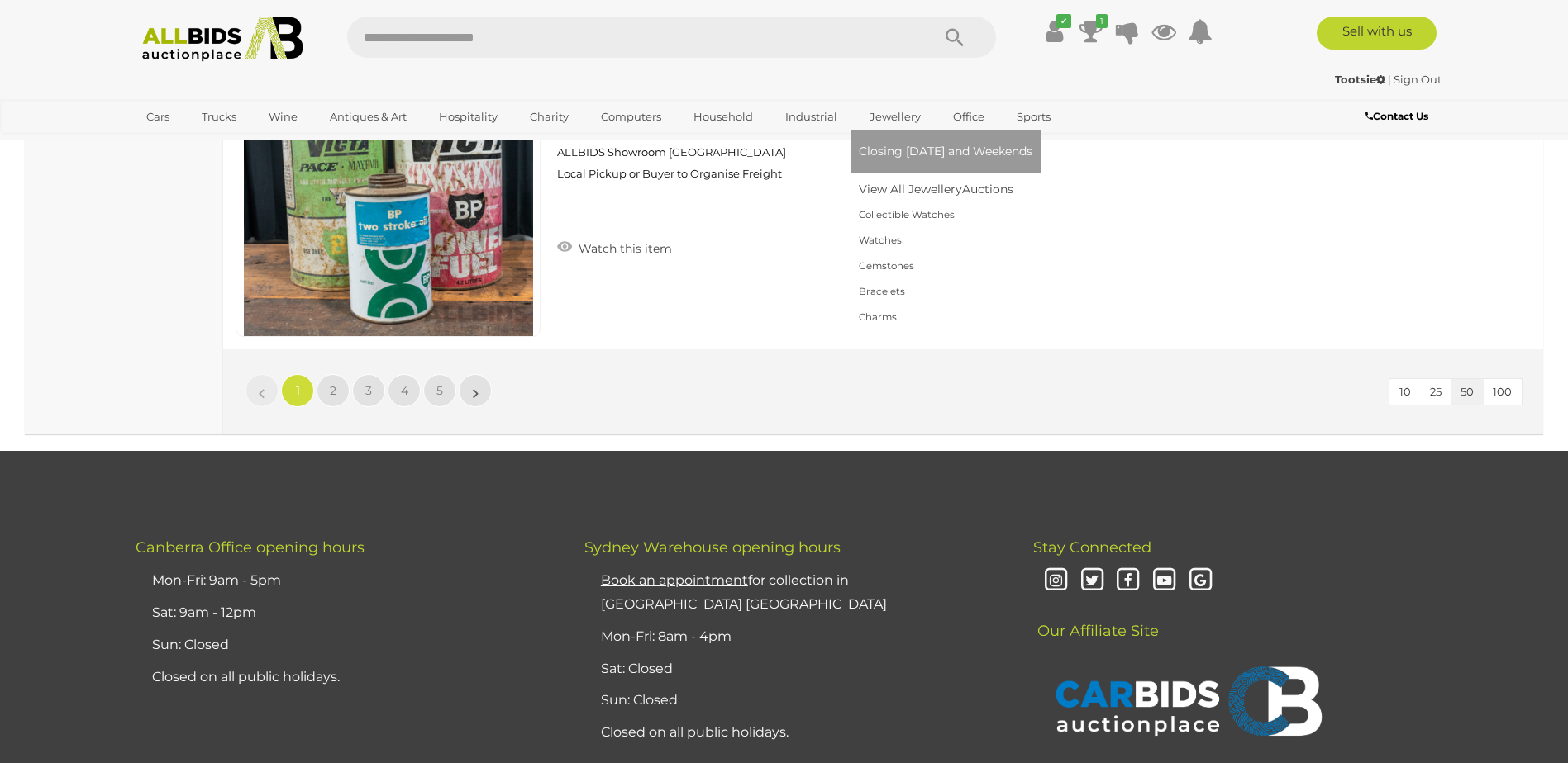
click at [876, 118] on link "Jewellery" at bounding box center [894, 117] width 72 height 27
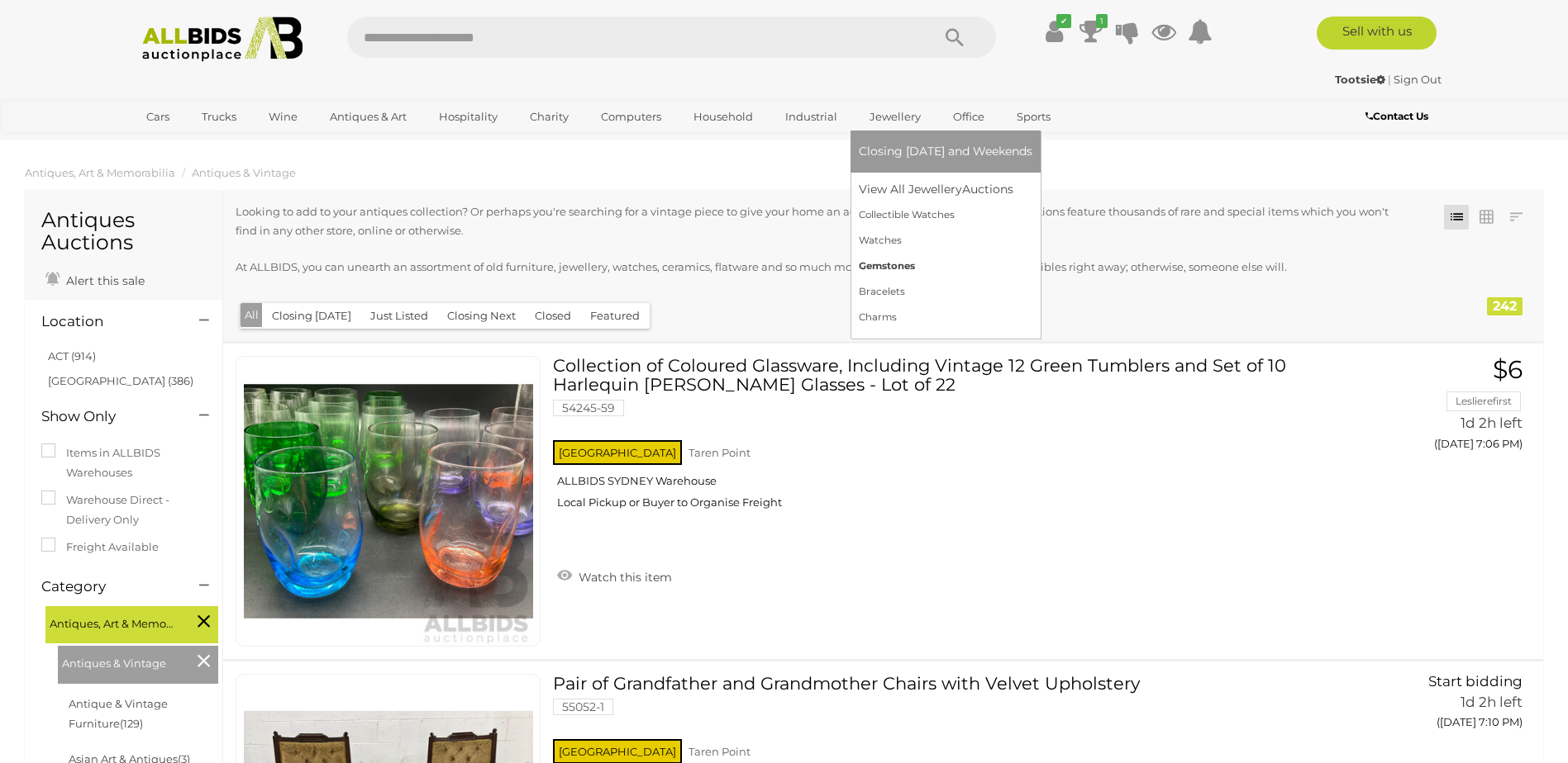
click at [892, 264] on link "Gemstones" at bounding box center [946, 266] width 174 height 26
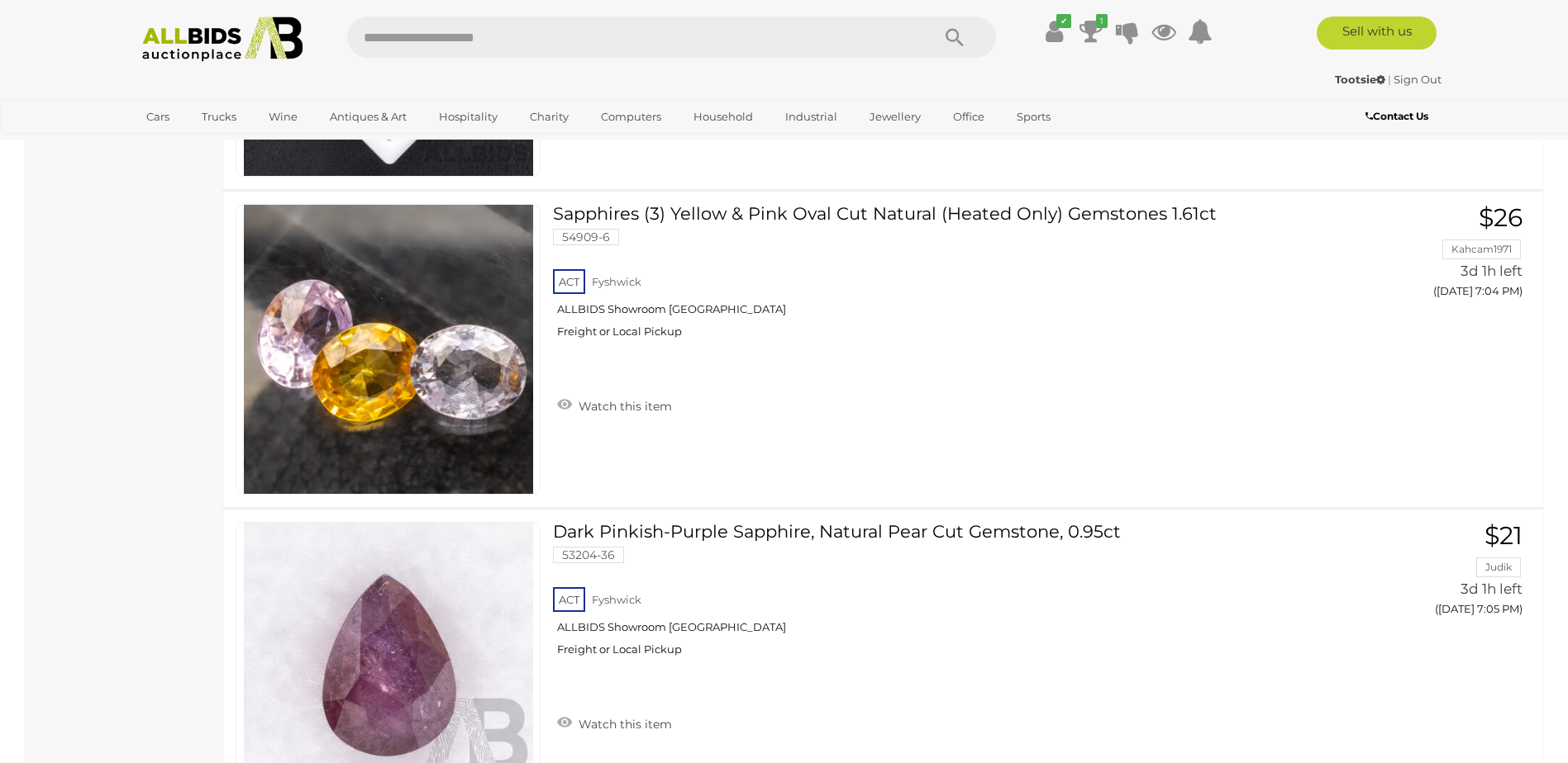
scroll to position [8659, 0]
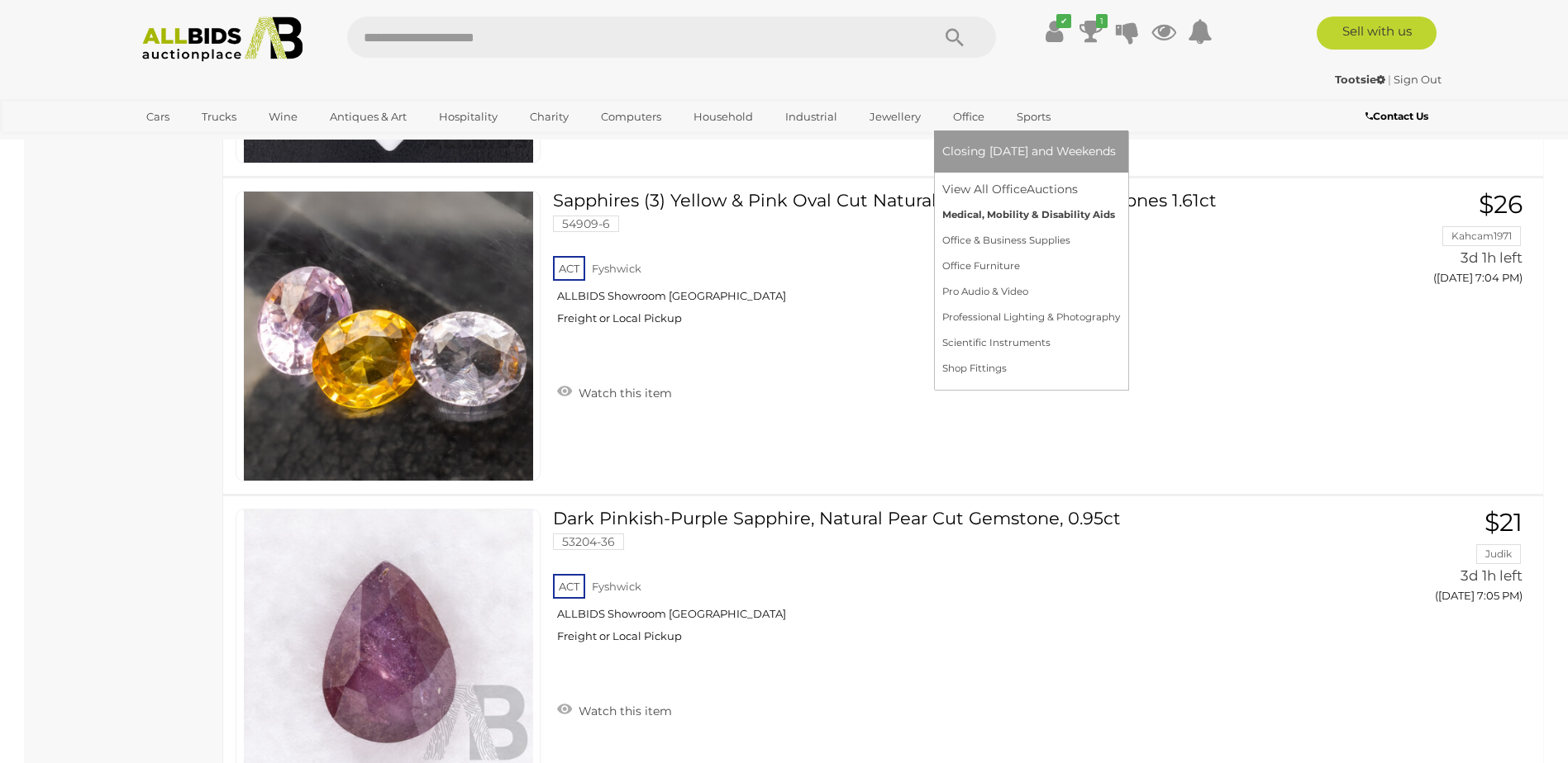
click at [956, 215] on link "Medical, Mobility & Disability Aids" at bounding box center [1031, 215] width 178 height 26
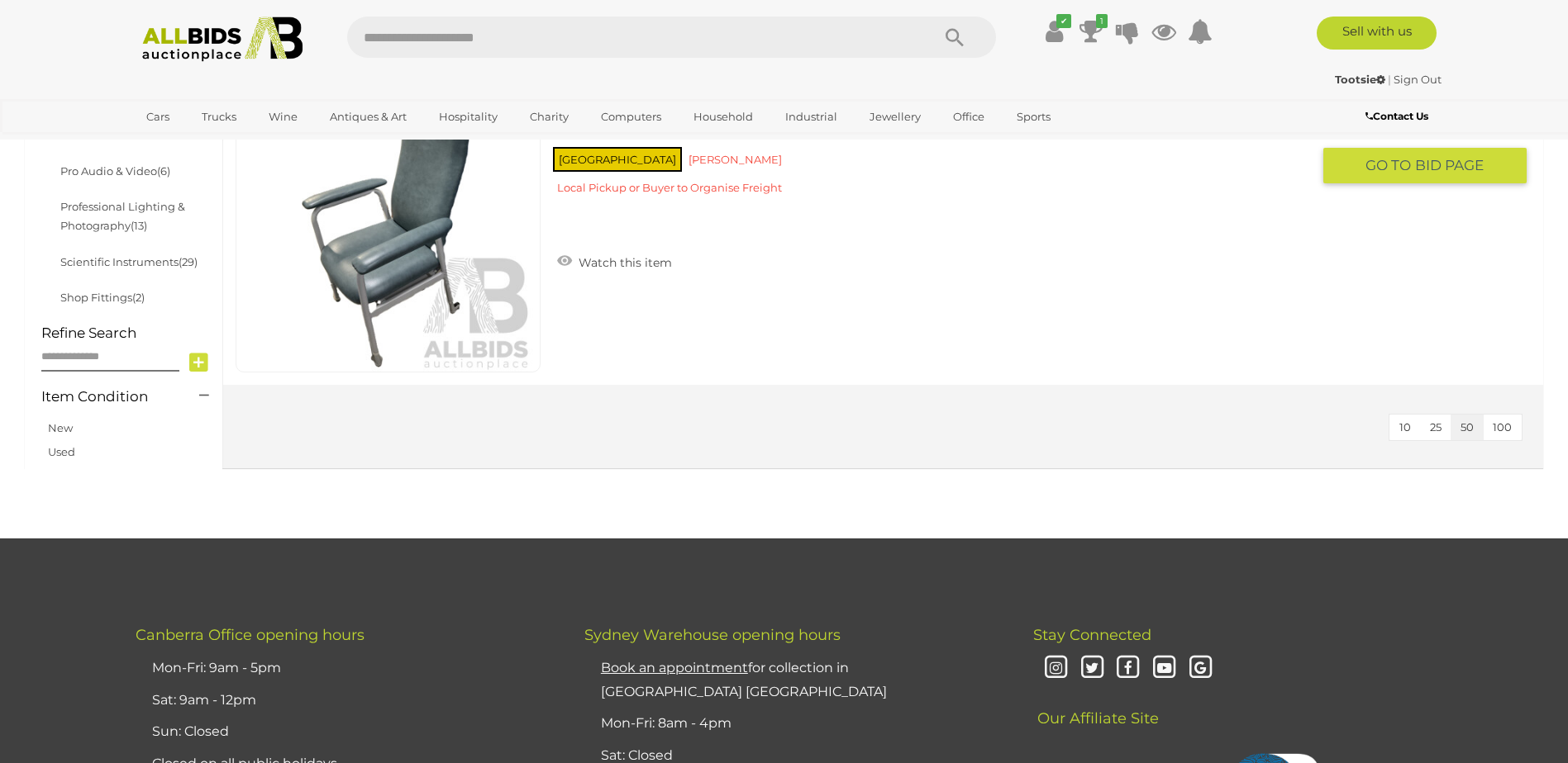
scroll to position [661, 0]
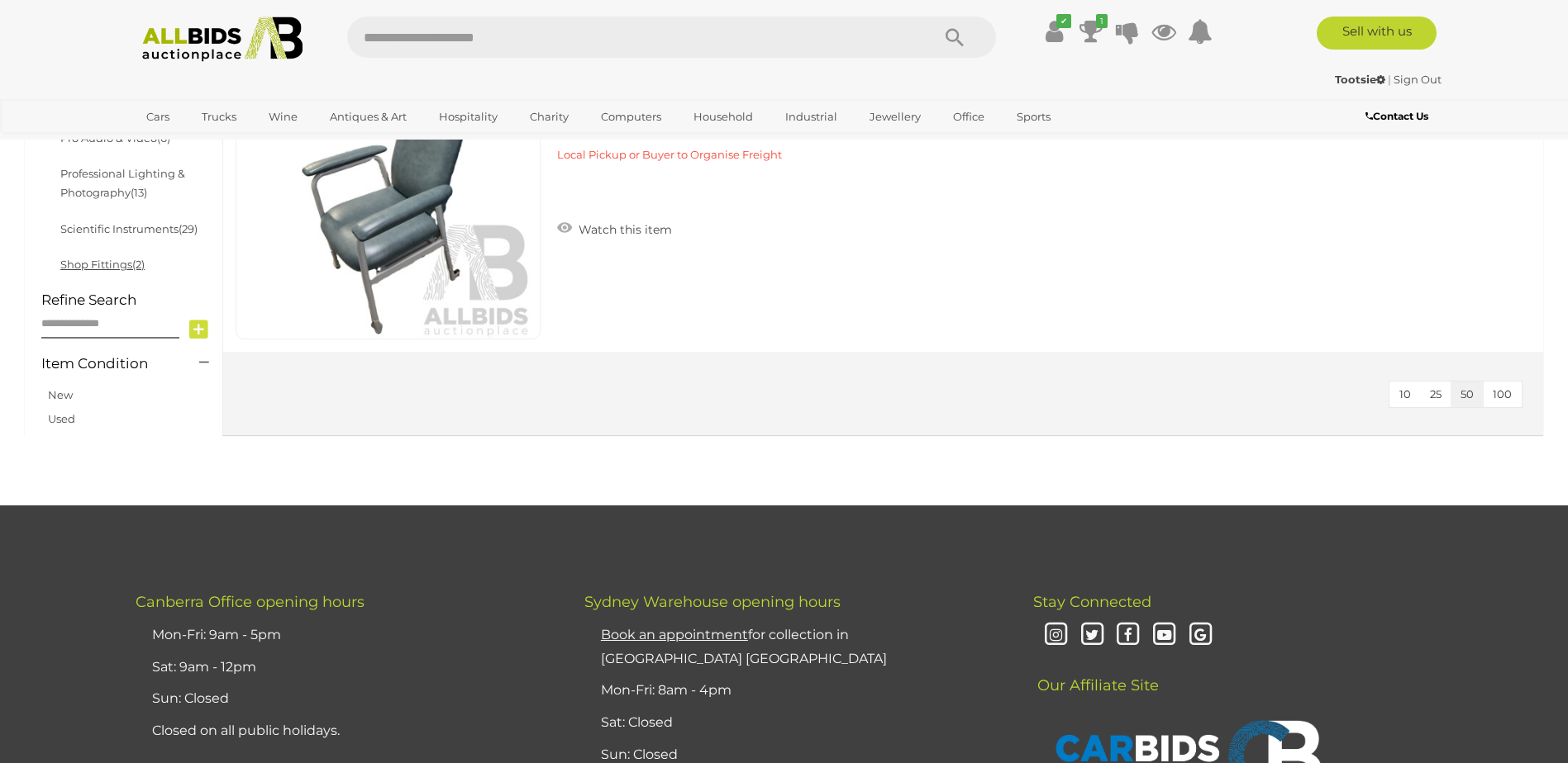
click at [94, 262] on link "Shop Fittings (2)" at bounding box center [102, 264] width 84 height 14
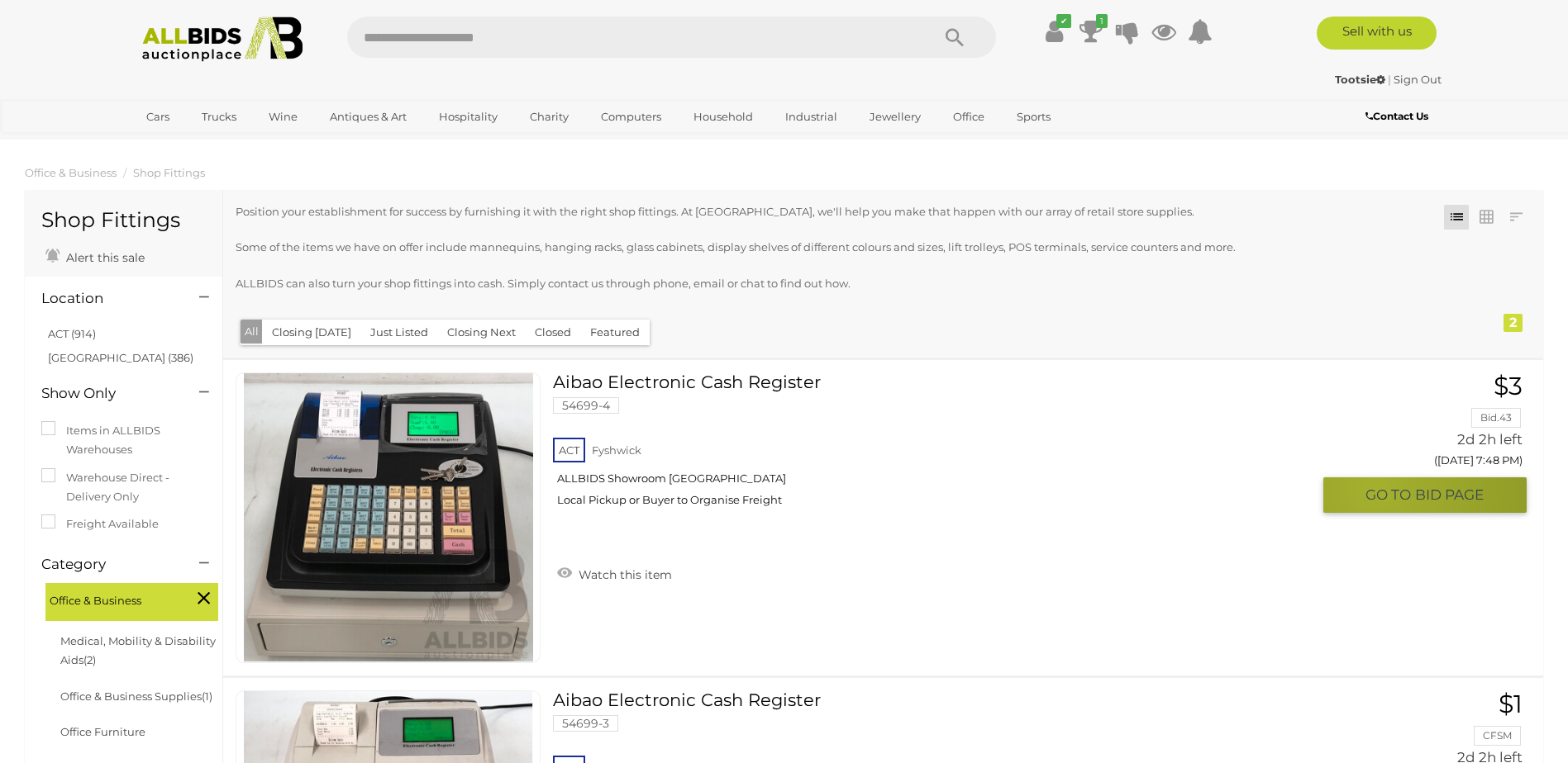
click at [1374, 489] on span "GO TO" at bounding box center [1389, 496] width 49 height 19
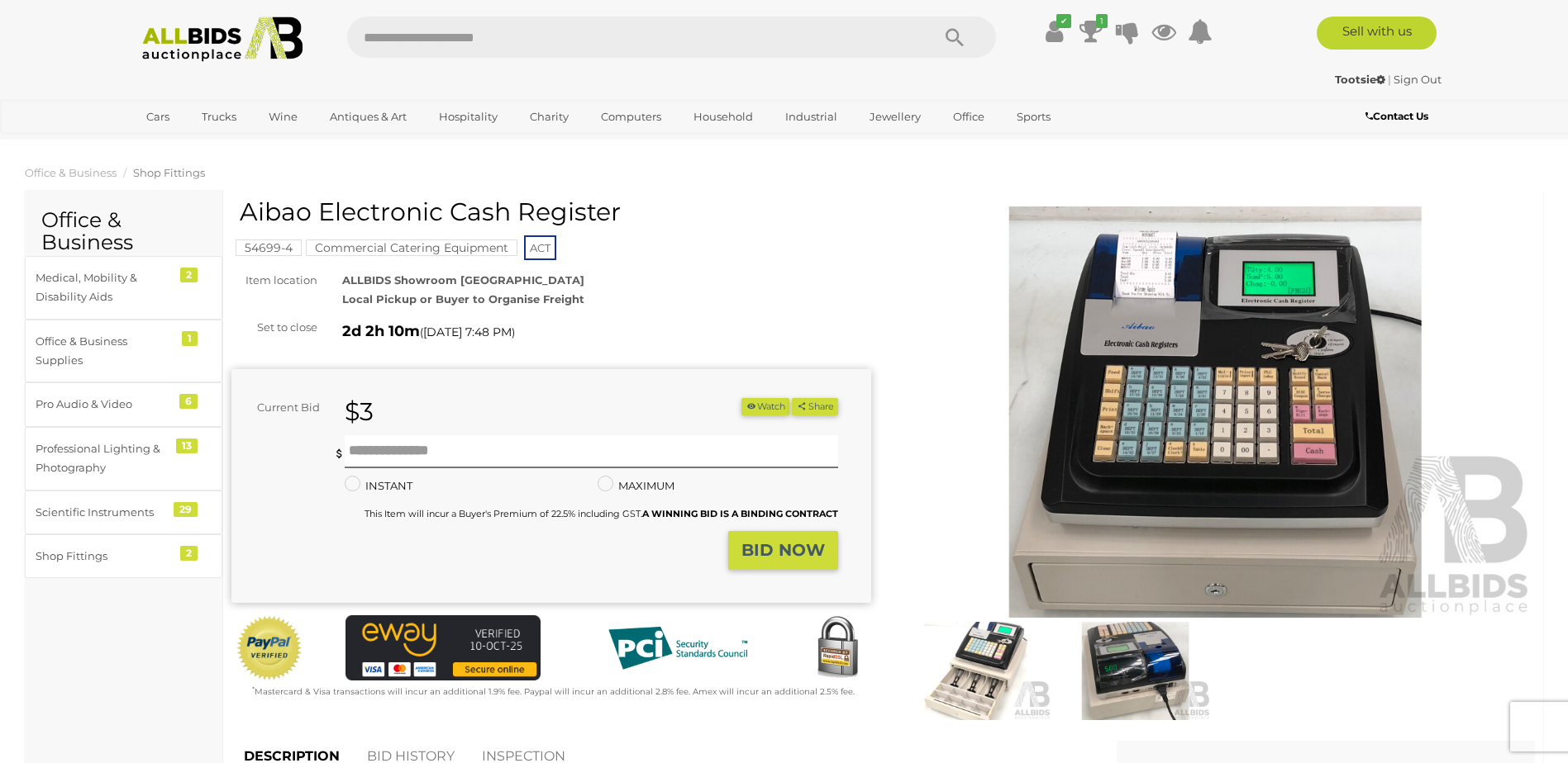
click at [1295, 448] on img at bounding box center [1216, 412] width 640 height 412
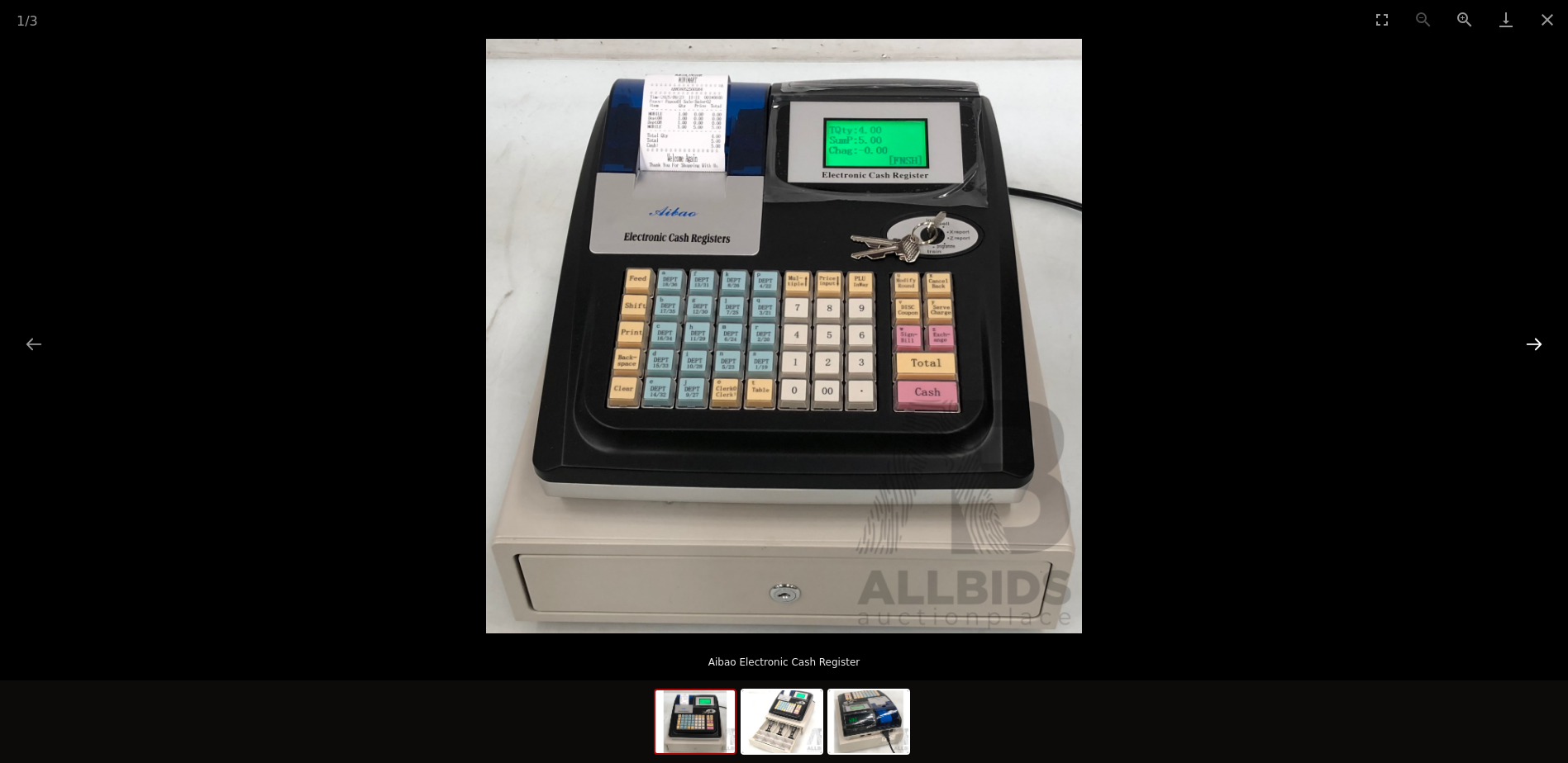
click at [1534, 339] on button "Next slide" at bounding box center [1534, 343] width 35 height 32
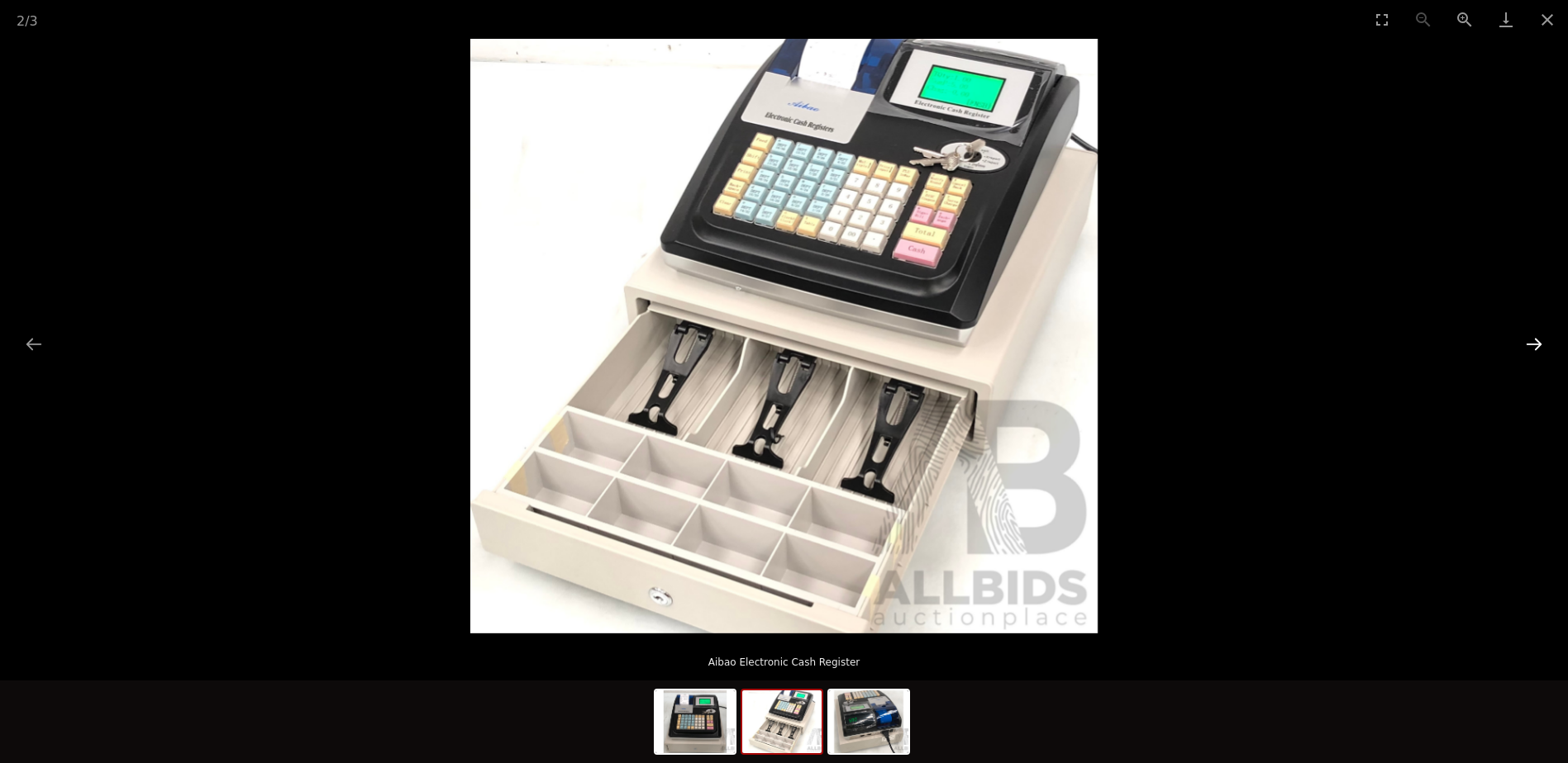
click at [1535, 339] on button "Next slide" at bounding box center [1534, 343] width 35 height 32
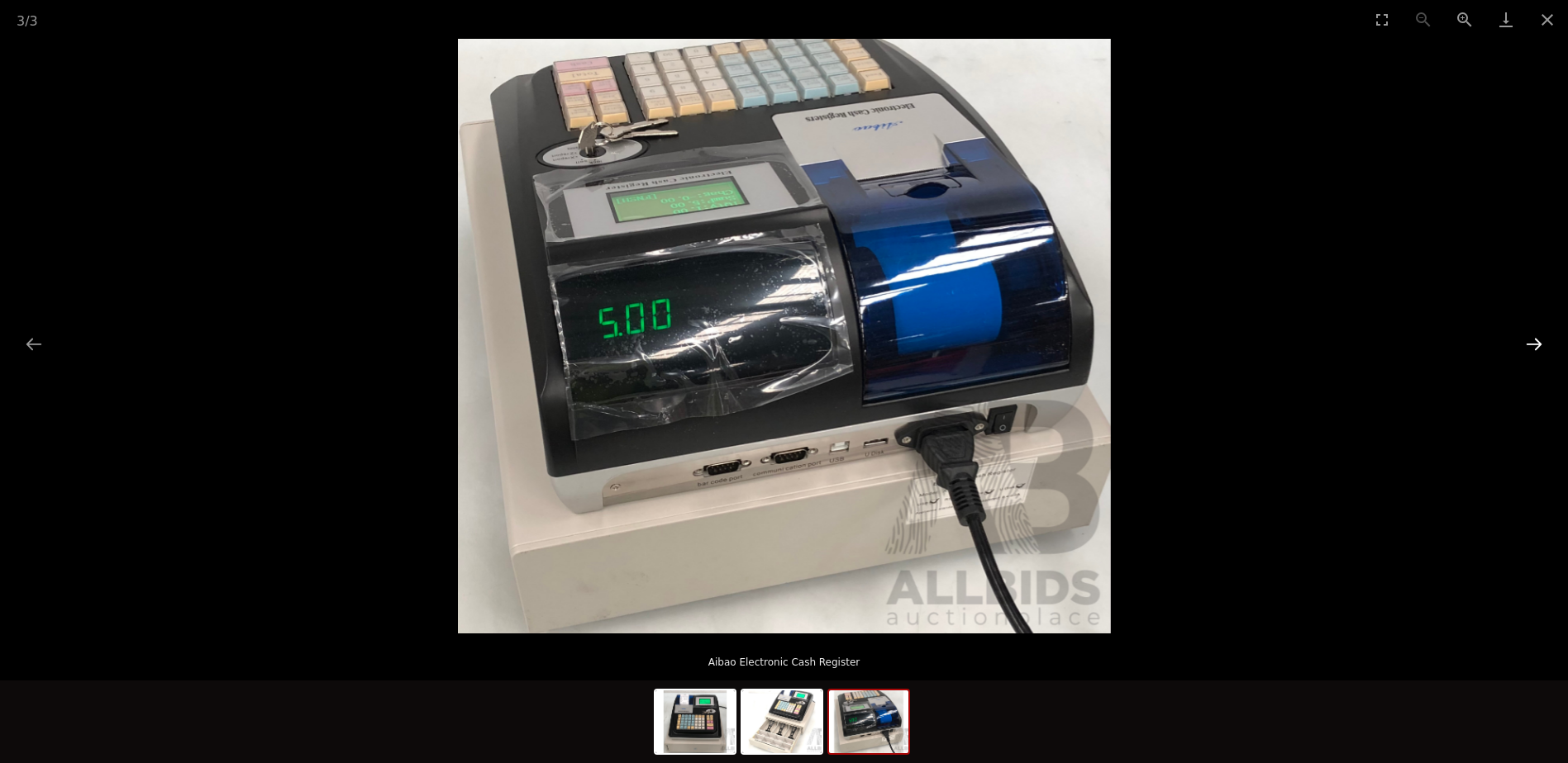
click at [1535, 339] on button "Next slide" at bounding box center [1534, 343] width 35 height 32
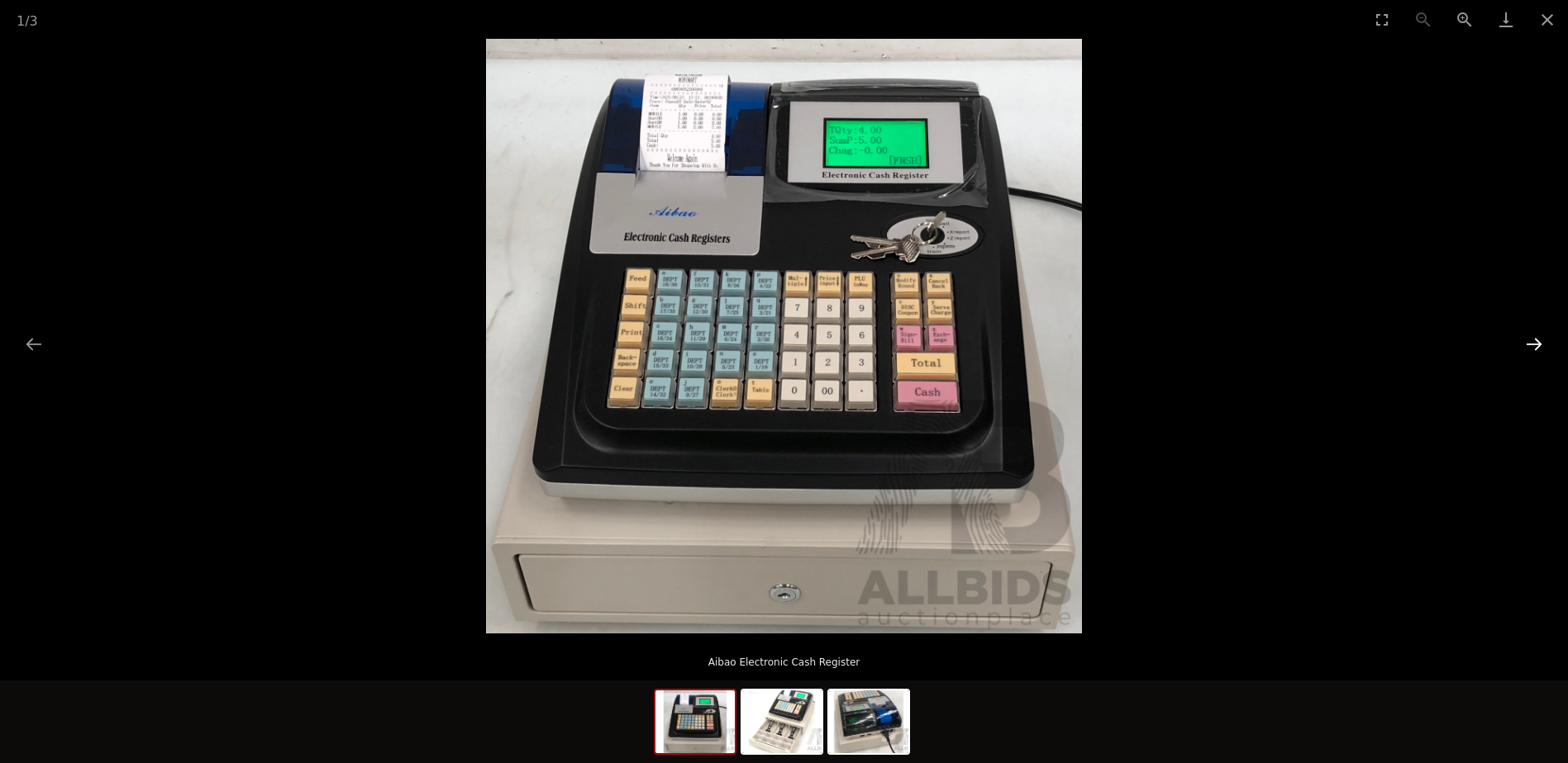
click at [1535, 339] on button "Next slide" at bounding box center [1534, 343] width 35 height 32
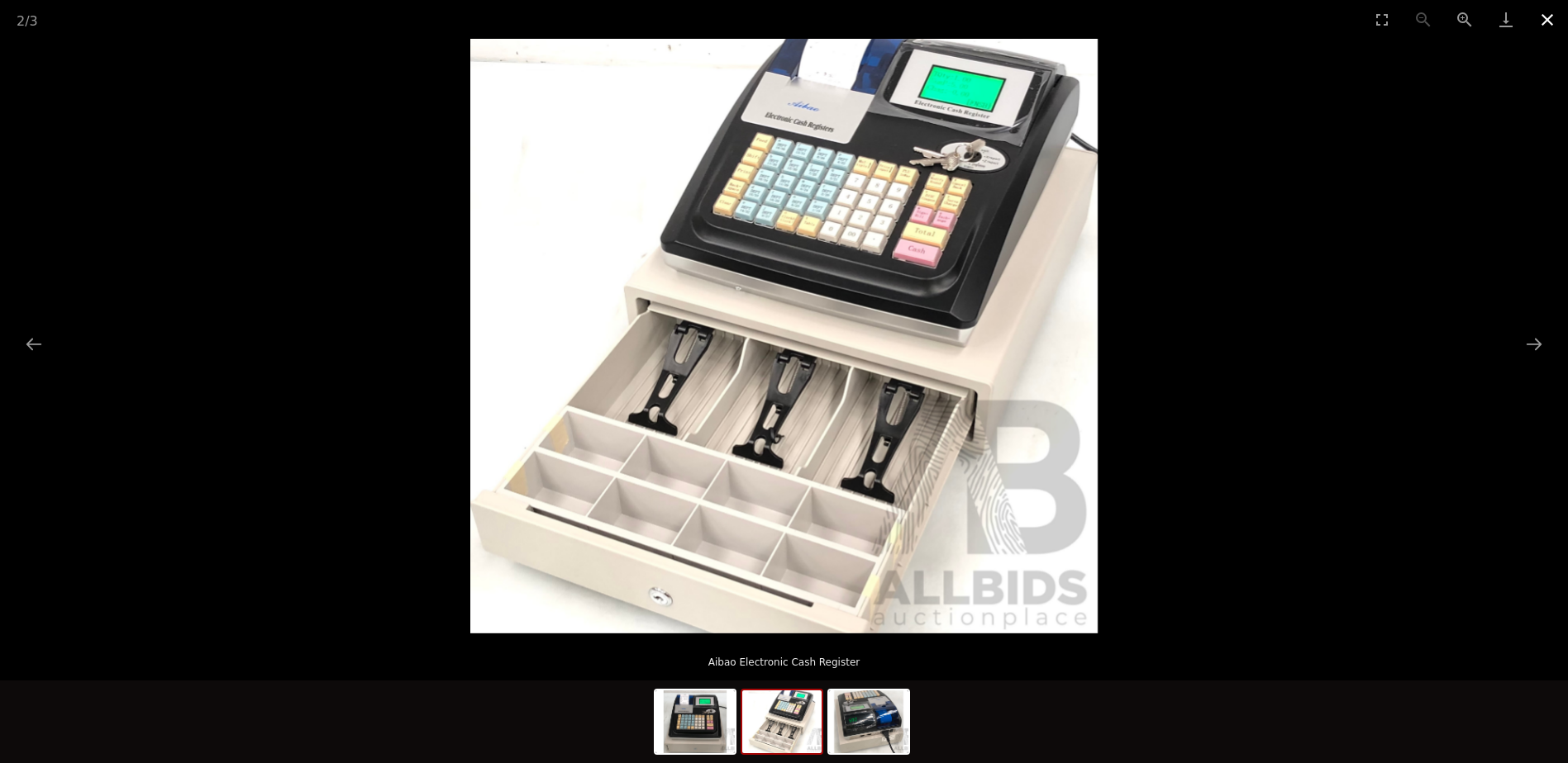
click at [1544, 9] on button "Close gallery" at bounding box center [1547, 19] width 41 height 39
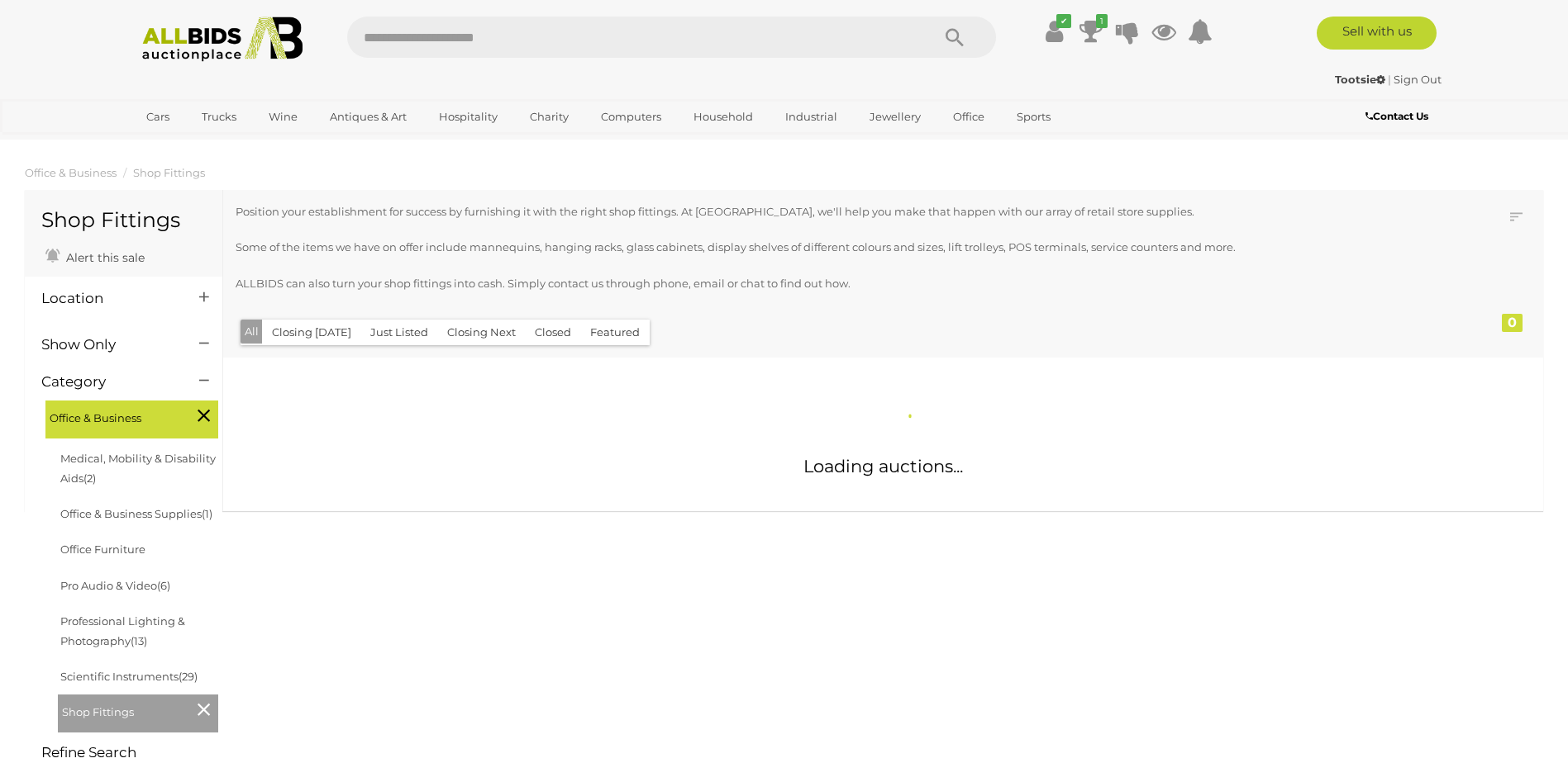
scroll to position [274, 0]
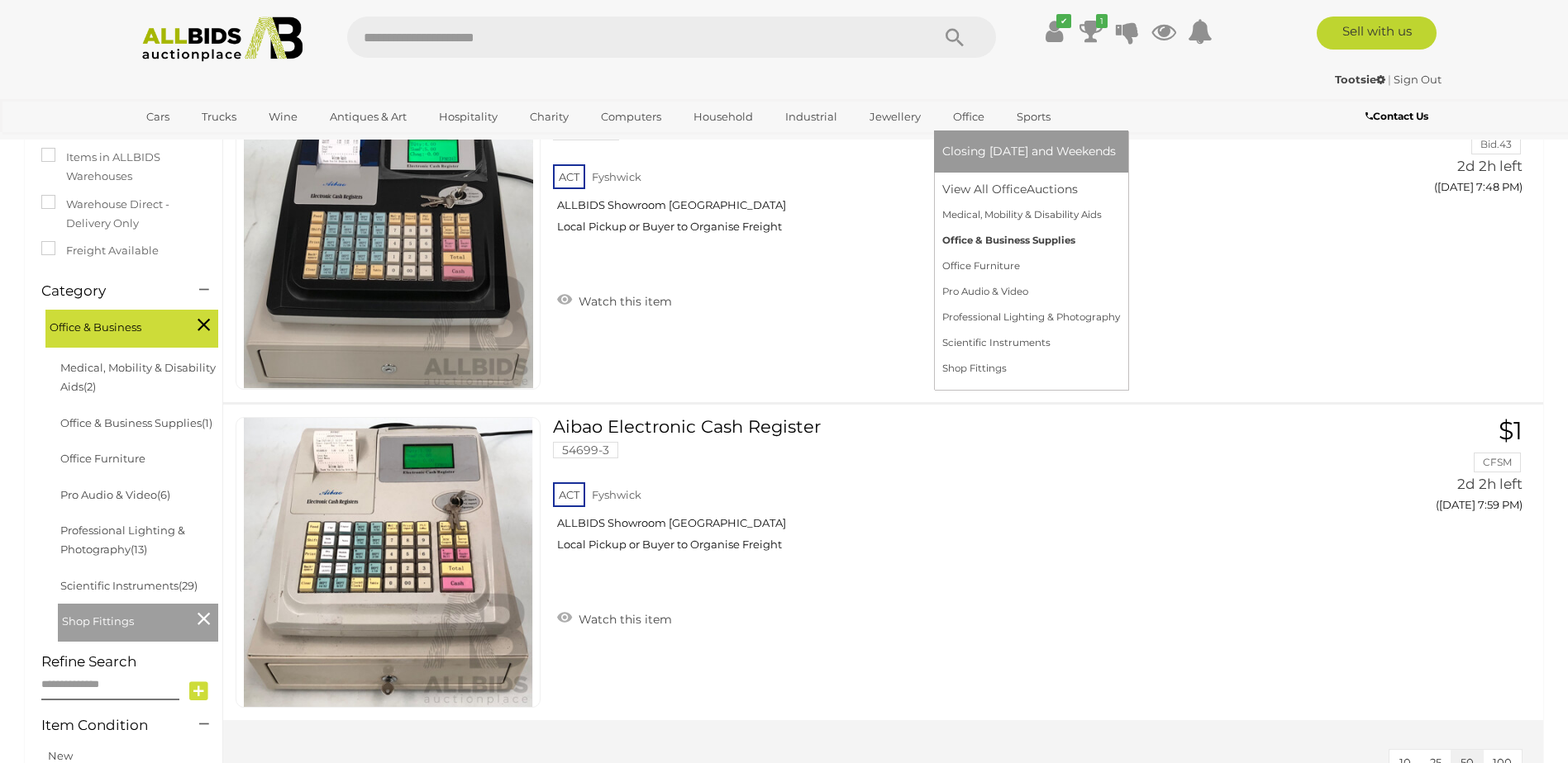
click at [945, 239] on link "Office & Business Supplies" at bounding box center [1031, 240] width 178 height 26
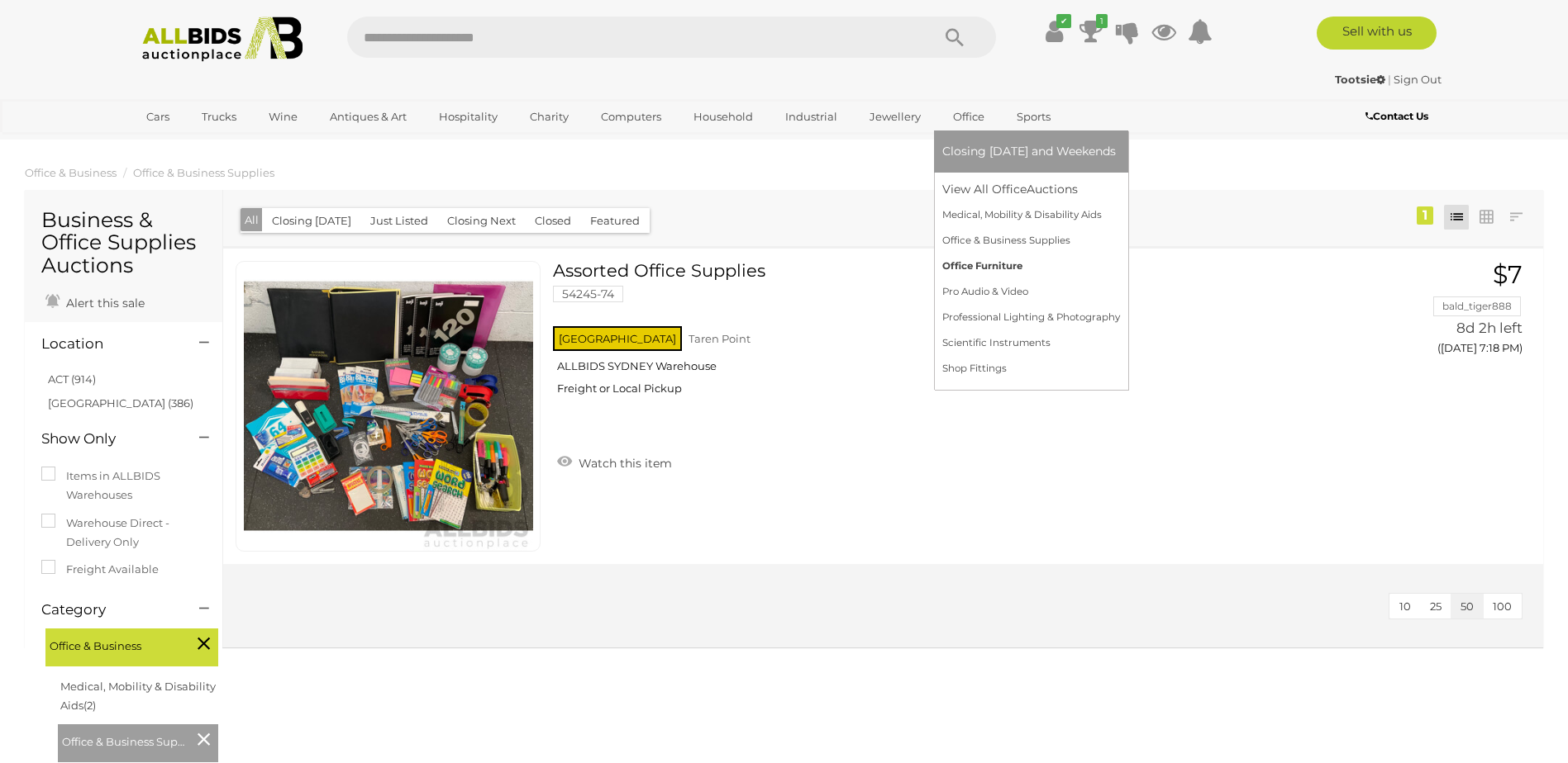
click at [948, 263] on link "Office Furniture" at bounding box center [1031, 266] width 178 height 26
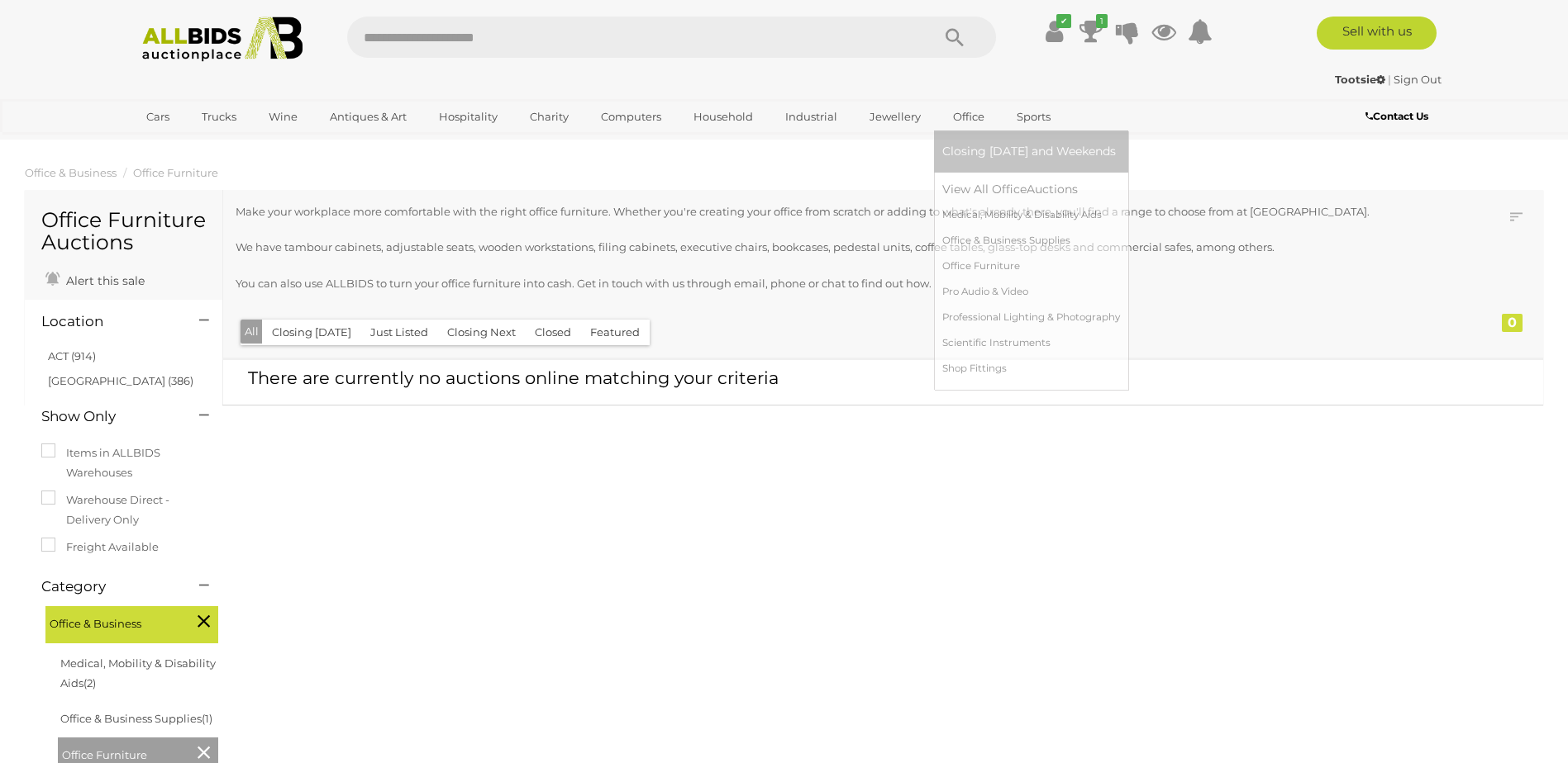
click at [964, 118] on link "Office" at bounding box center [968, 117] width 53 height 27
click at [967, 287] on link "Pro Audio & Video" at bounding box center [1031, 292] width 178 height 26
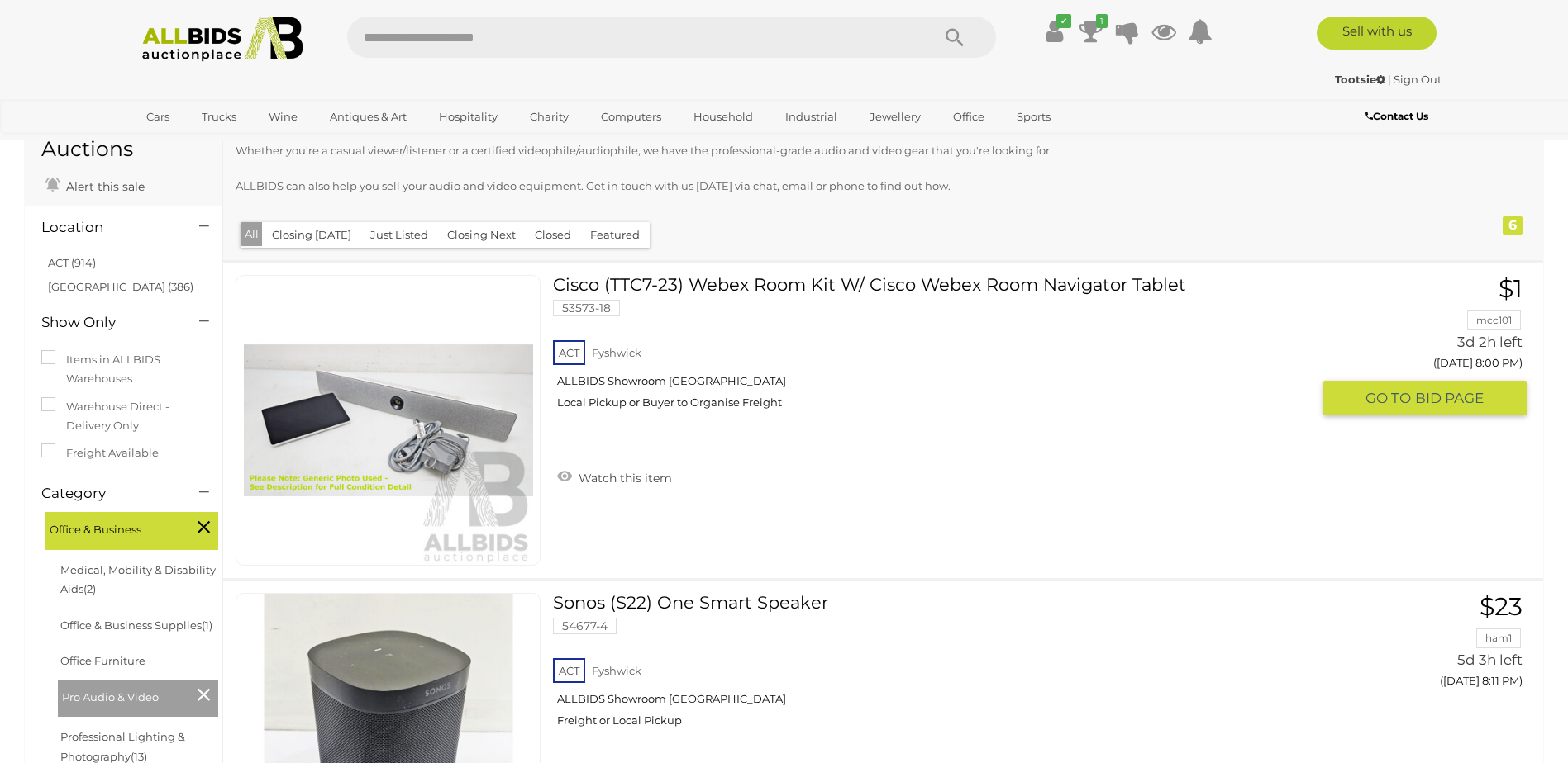
scroll to position [67, 0]
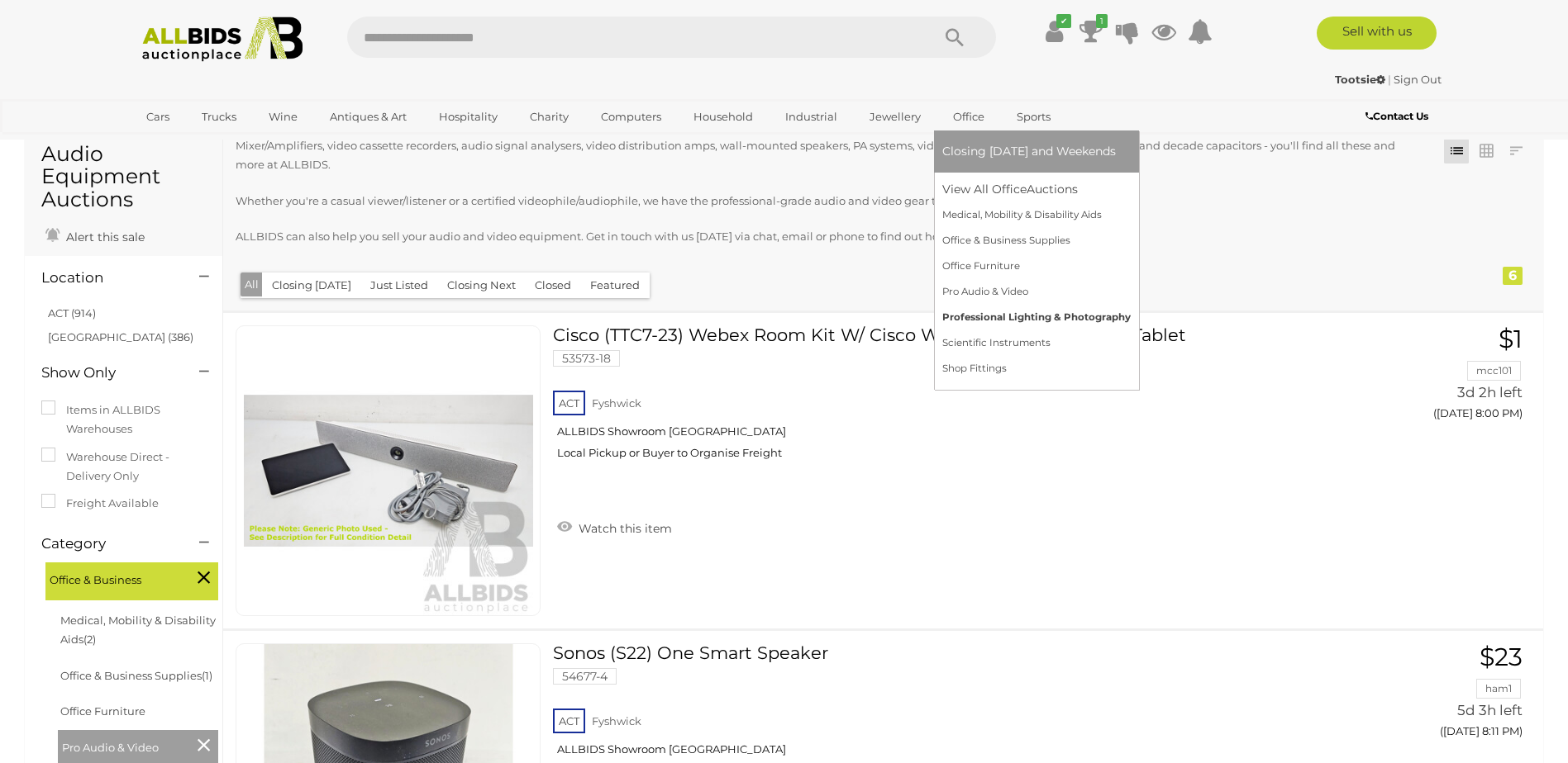
click at [980, 320] on link "Professional Lighting & Photography" at bounding box center [1035, 317] width 188 height 26
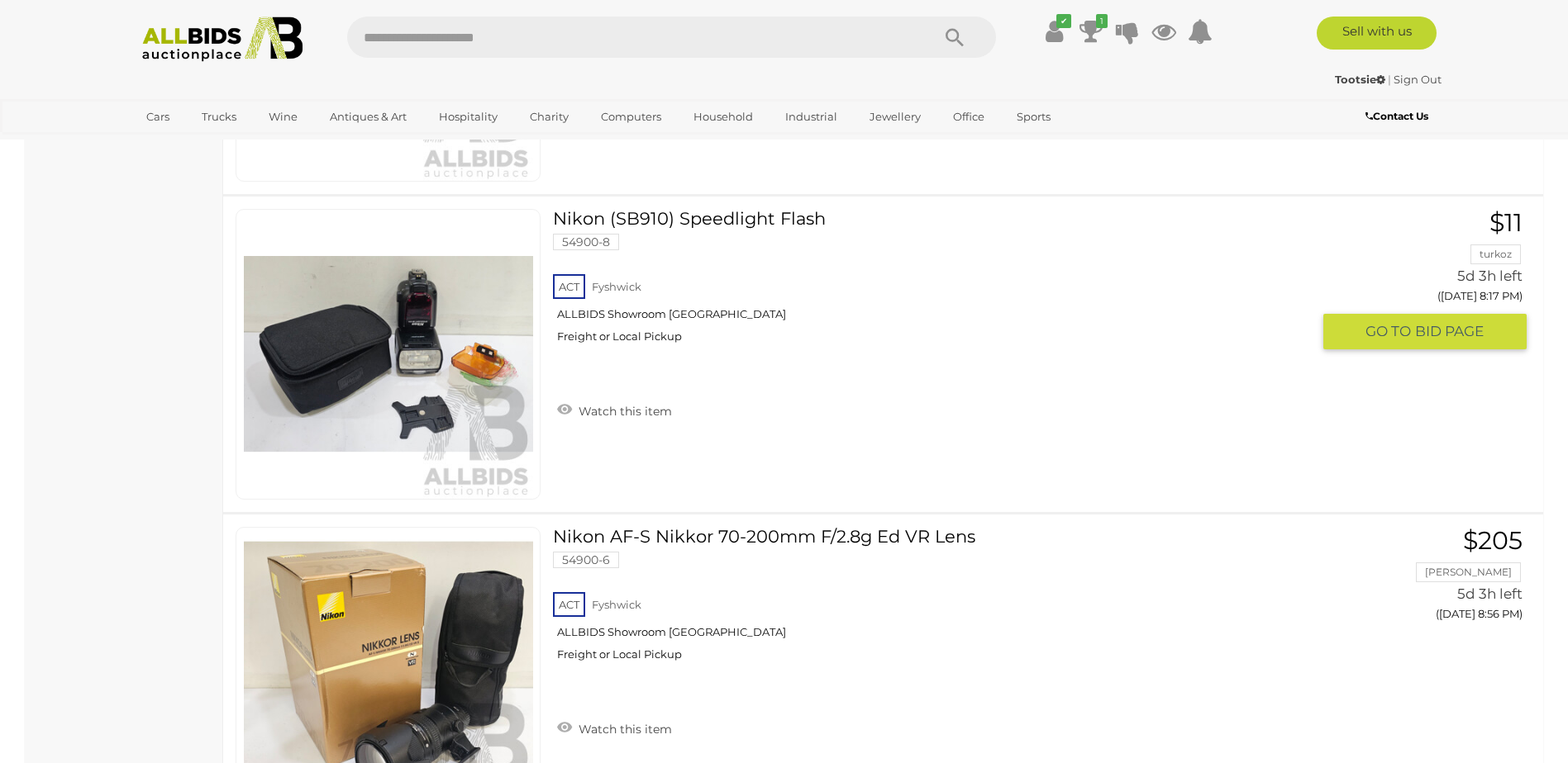
scroll to position [3239, 0]
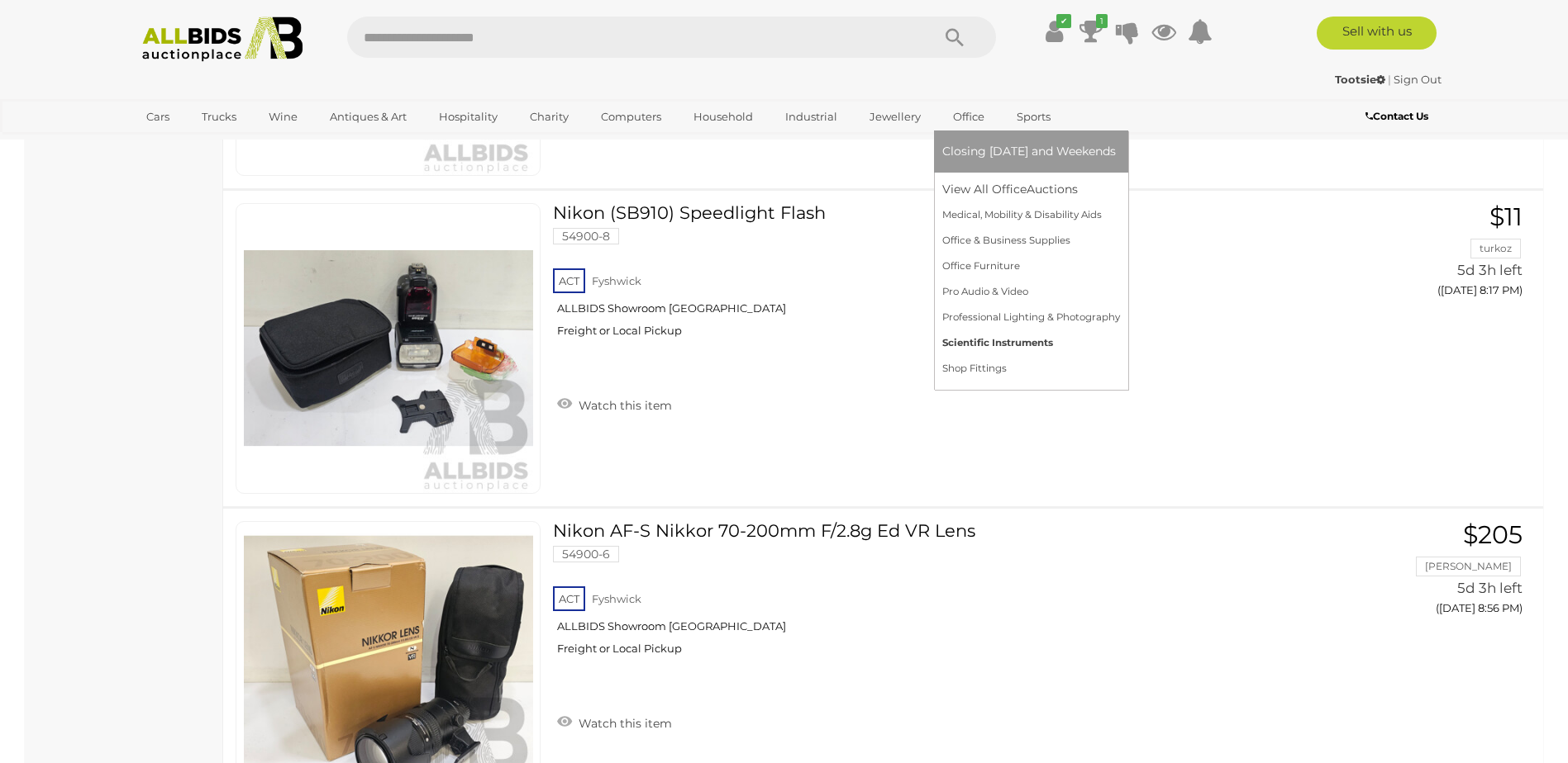
click at [953, 346] on link "Scientific Instruments" at bounding box center [1031, 343] width 178 height 26
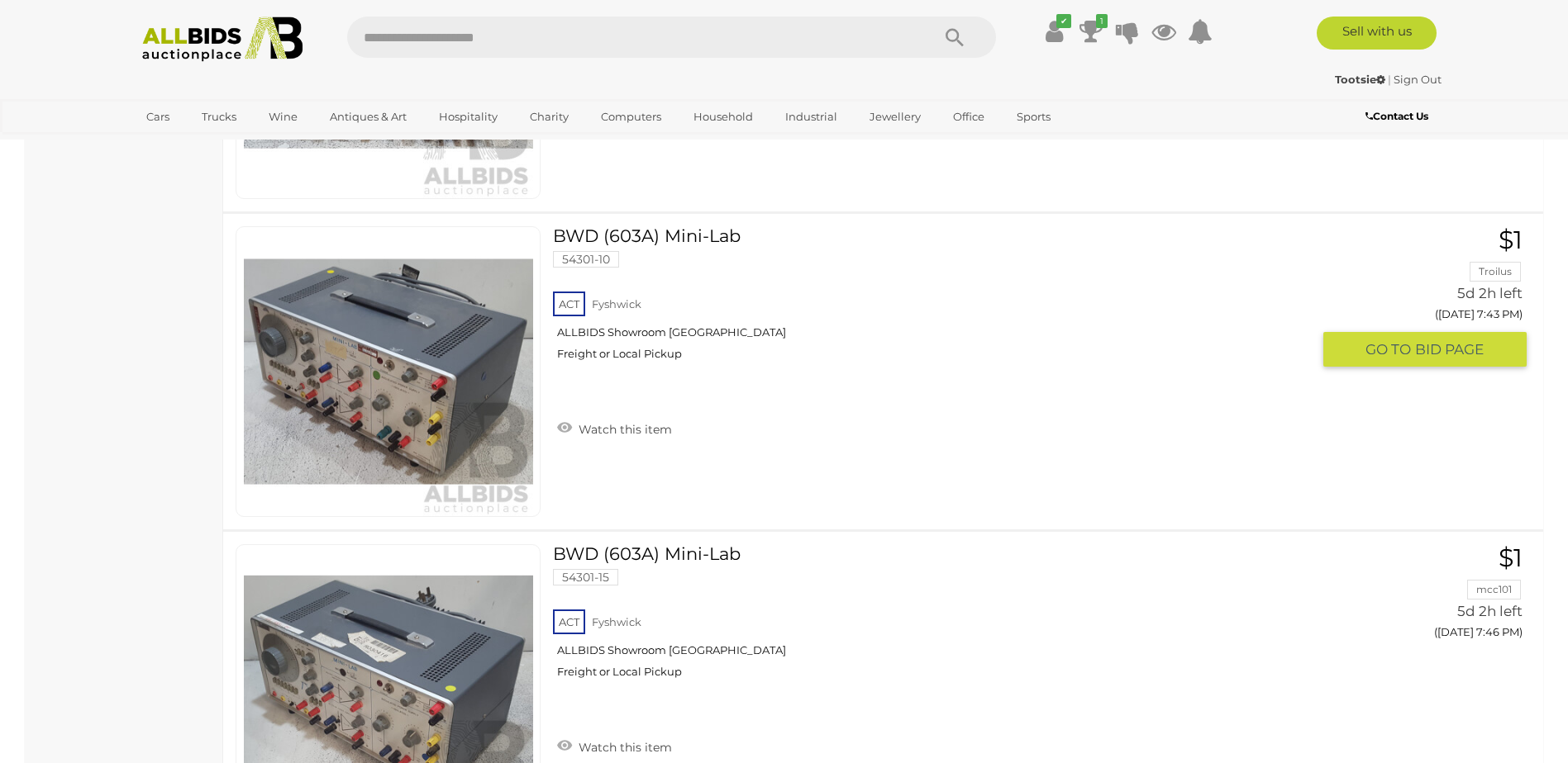
scroll to position [3668, 0]
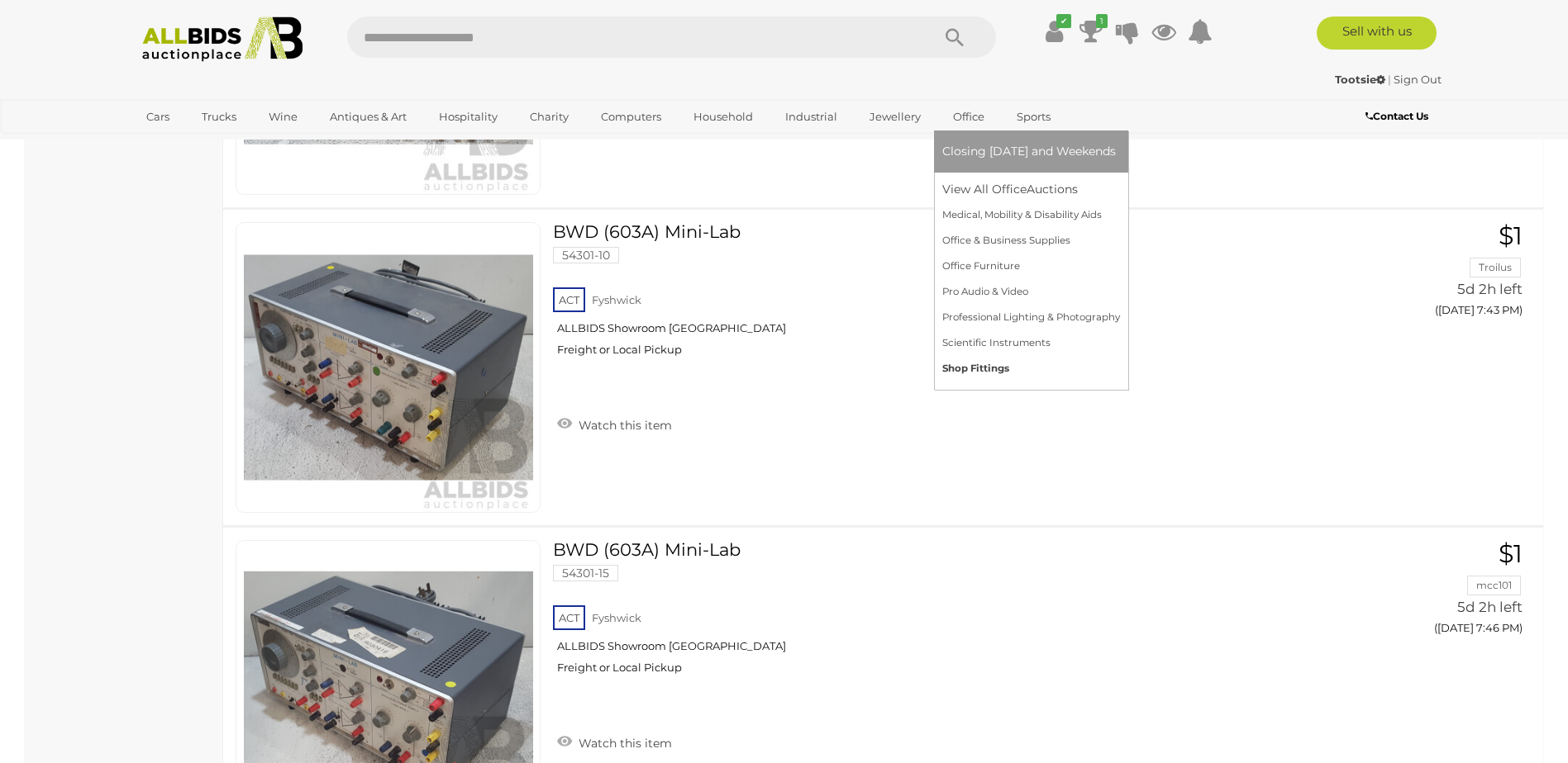
click at [946, 368] on link "Shop Fittings" at bounding box center [1031, 368] width 178 height 26
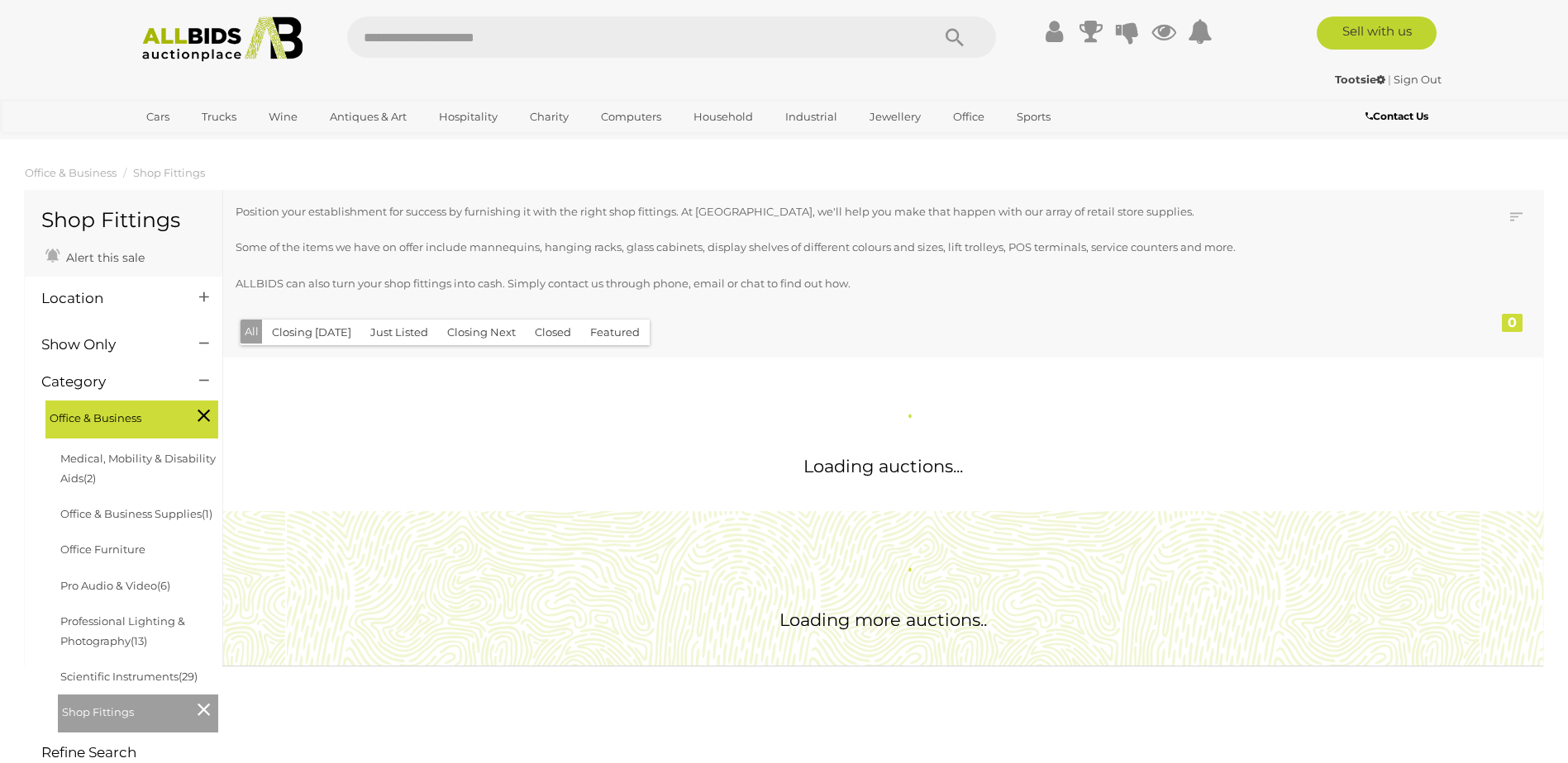
scroll to position [274, 0]
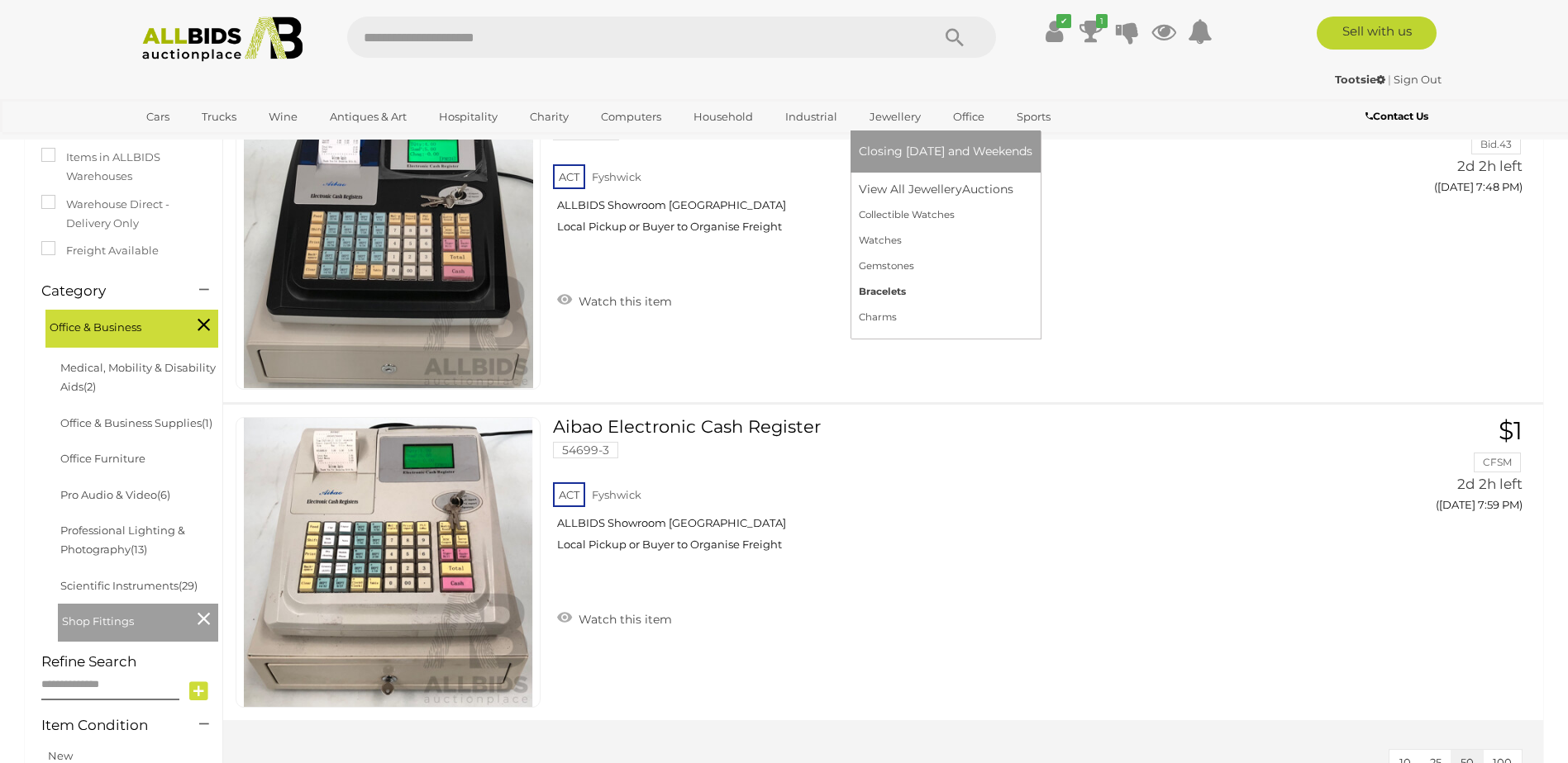
click at [859, 291] on link "Bracelets" at bounding box center [946, 292] width 174 height 26
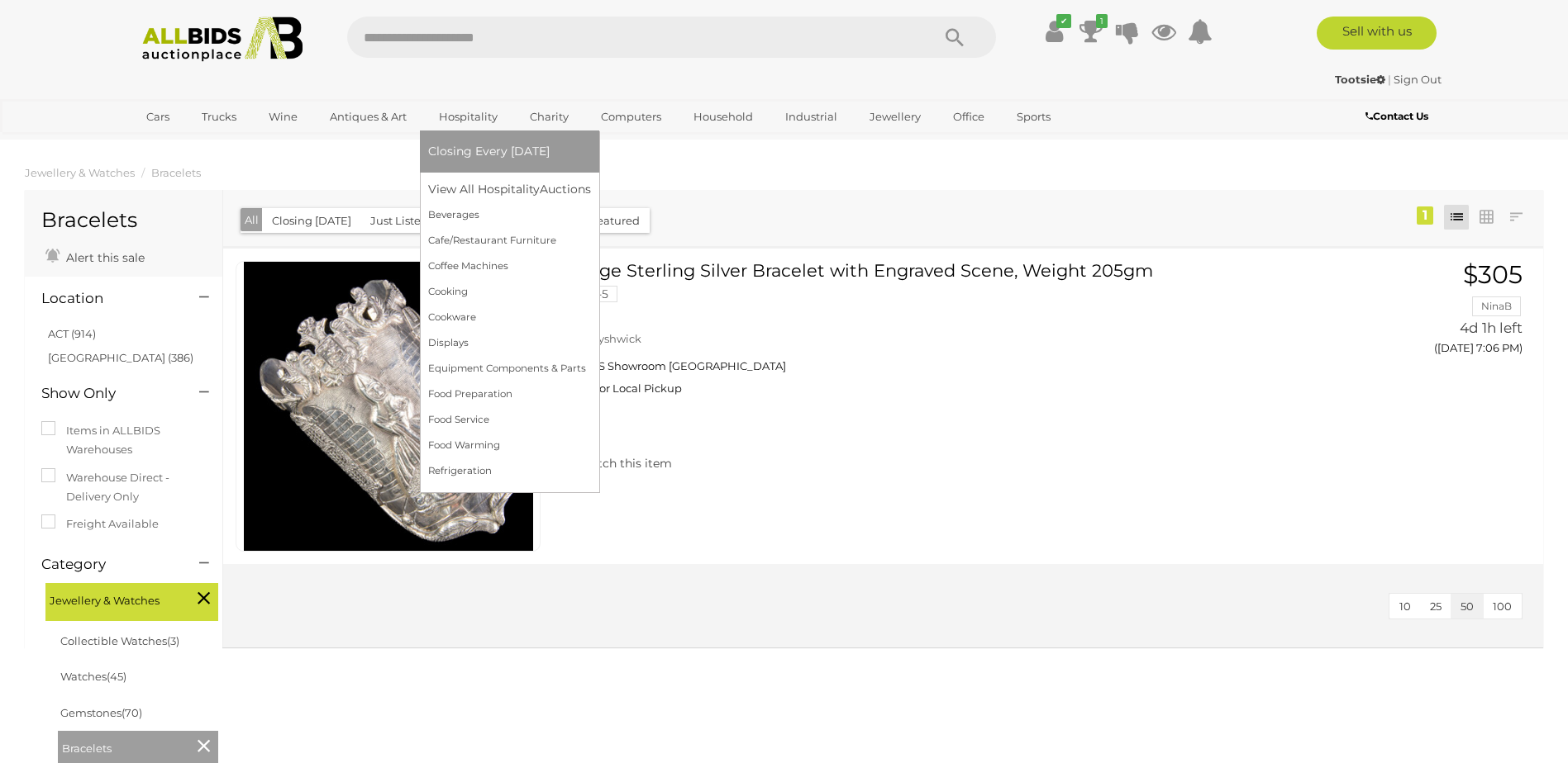
click at [461, 117] on link "Hospitality" at bounding box center [468, 117] width 80 height 27
click at [478, 238] on link "Cafe/Restaurant Furniture" at bounding box center [509, 240] width 163 height 26
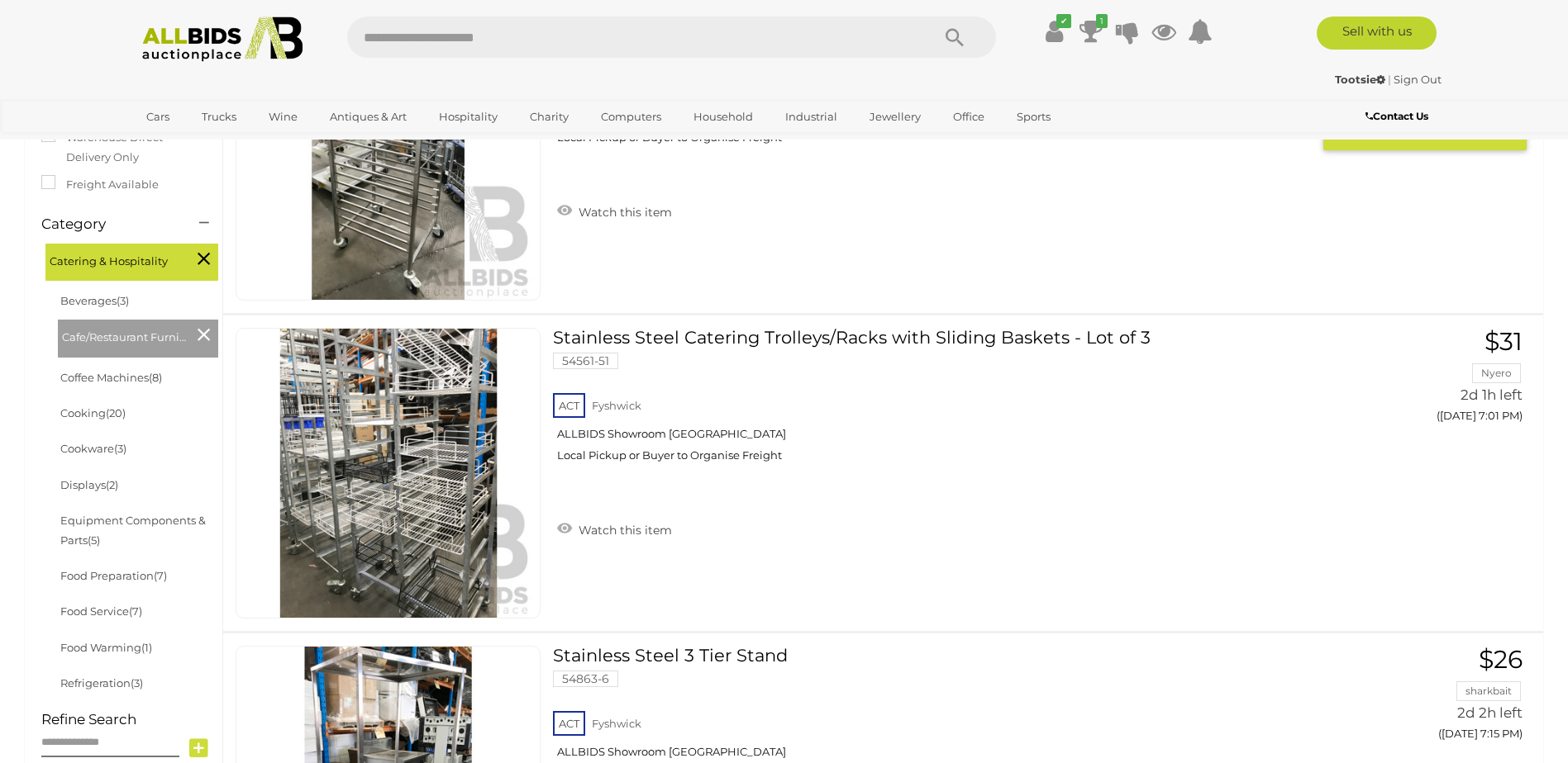
scroll to position [331, 0]
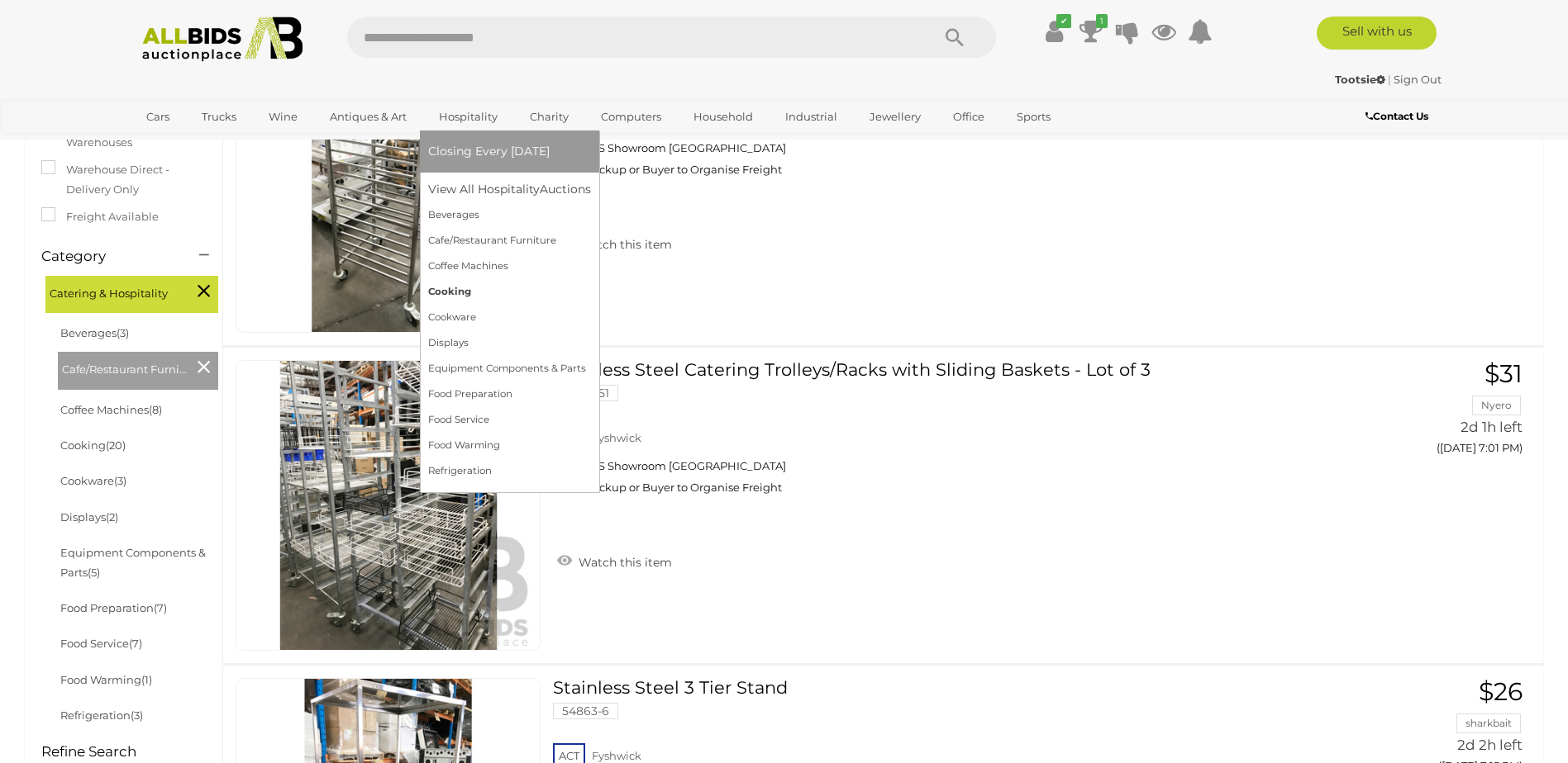
click at [461, 286] on link "Cooking" at bounding box center [509, 292] width 163 height 26
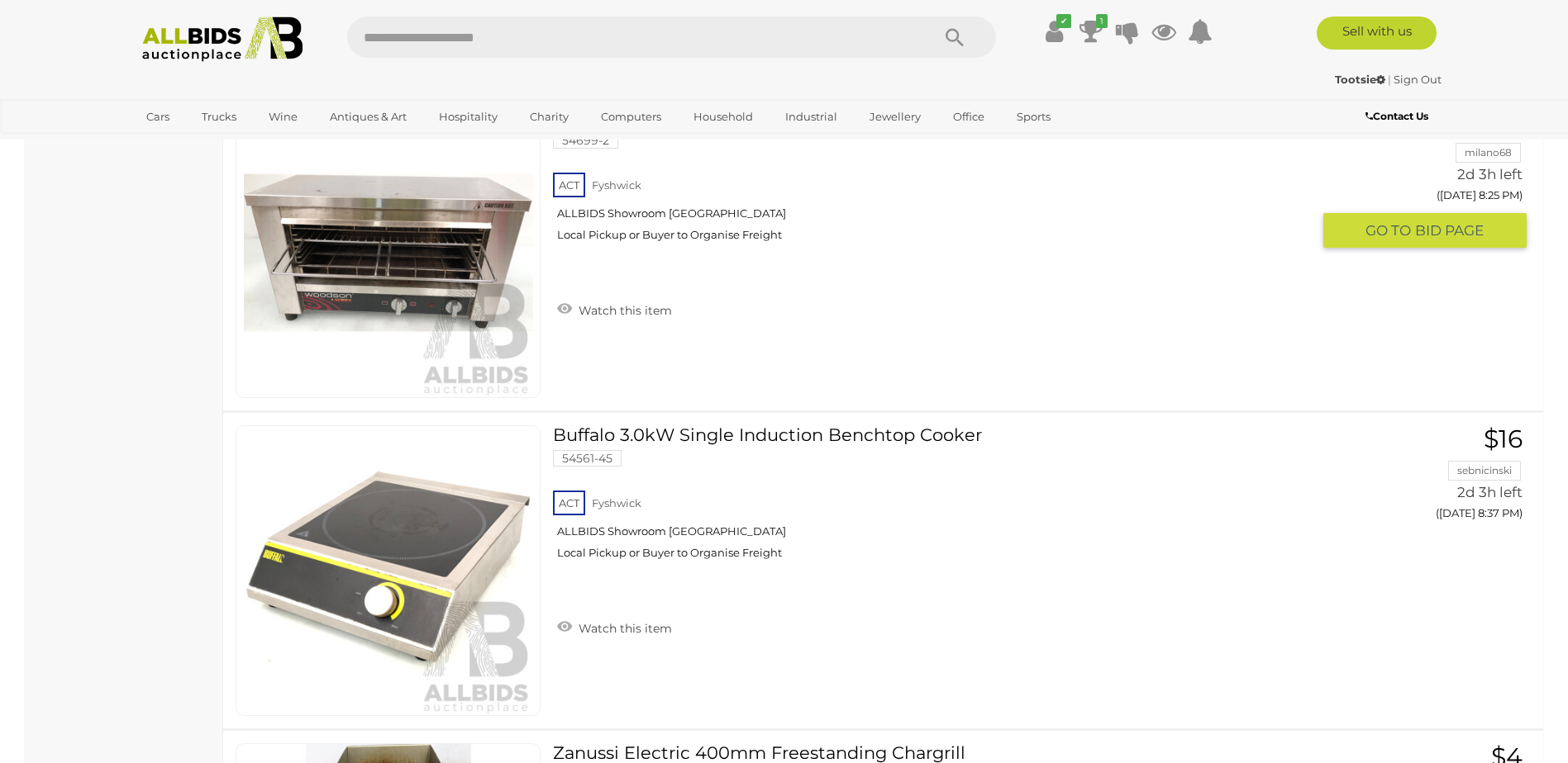
scroll to position [5056, 0]
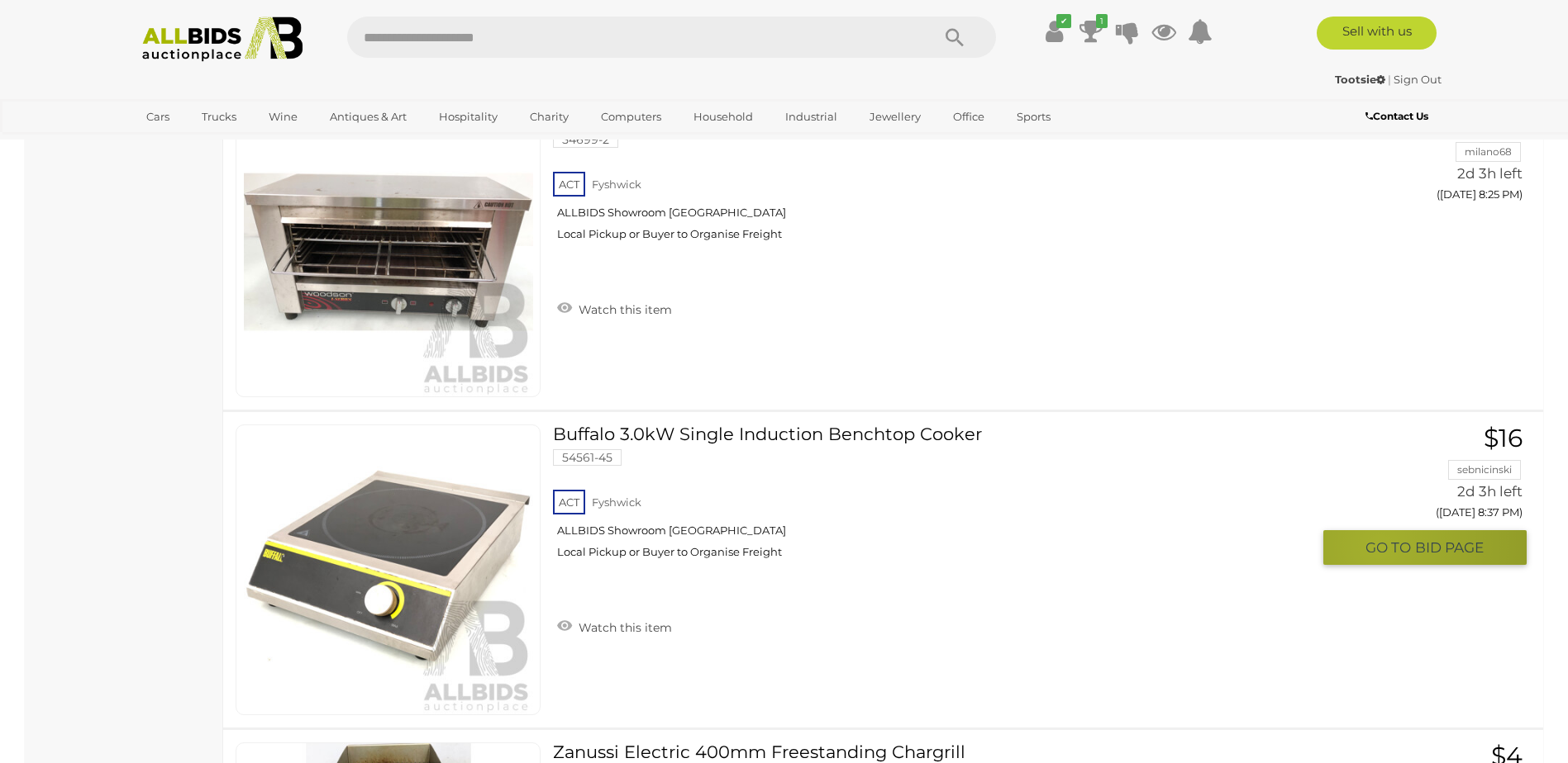
click at [1380, 547] on span "GO TO" at bounding box center [1389, 548] width 49 height 19
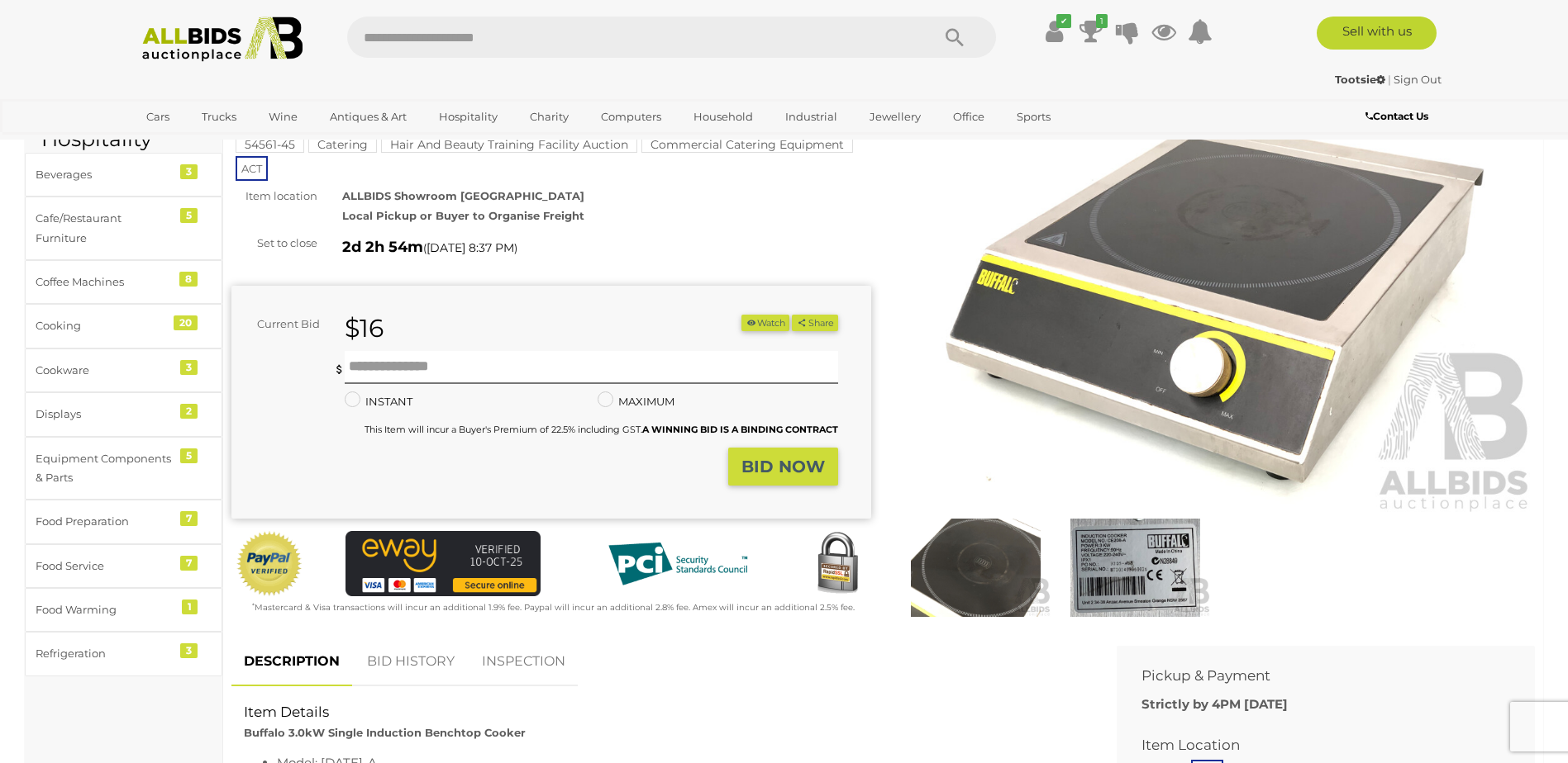
scroll to position [99, 0]
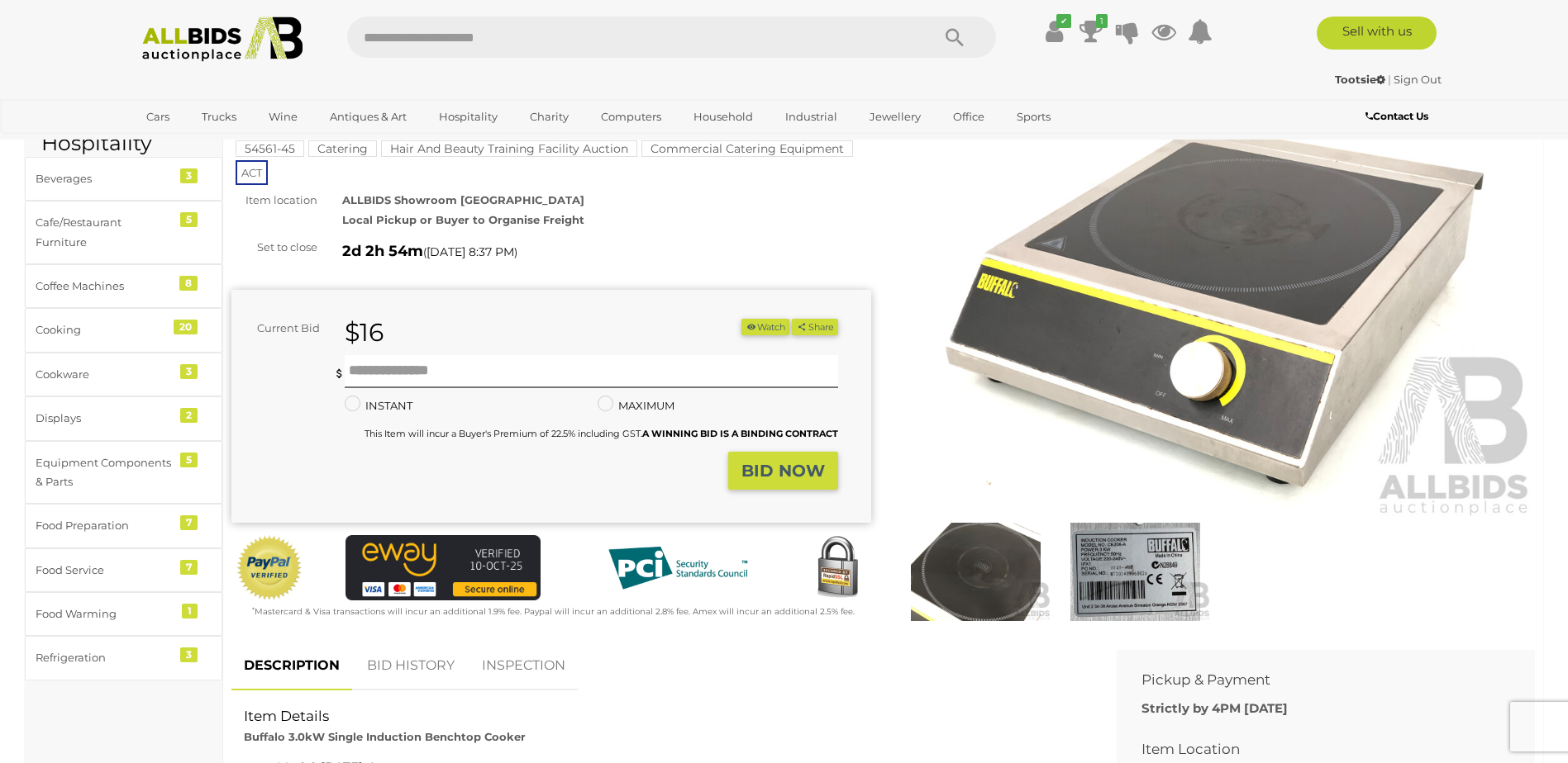
click at [1000, 576] on img at bounding box center [976, 571] width 151 height 97
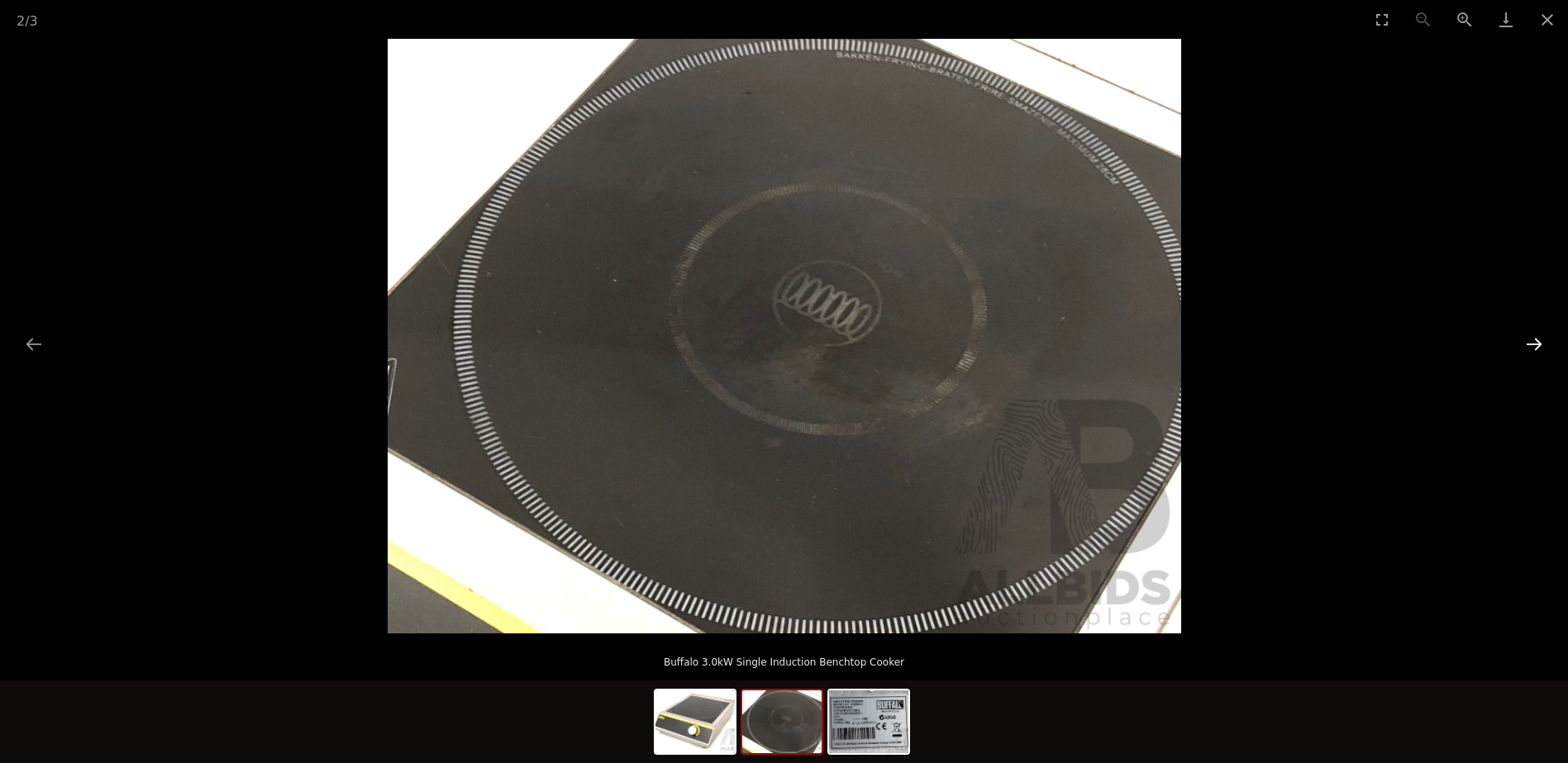
click at [1535, 333] on button "Next slide" at bounding box center [1534, 343] width 35 height 32
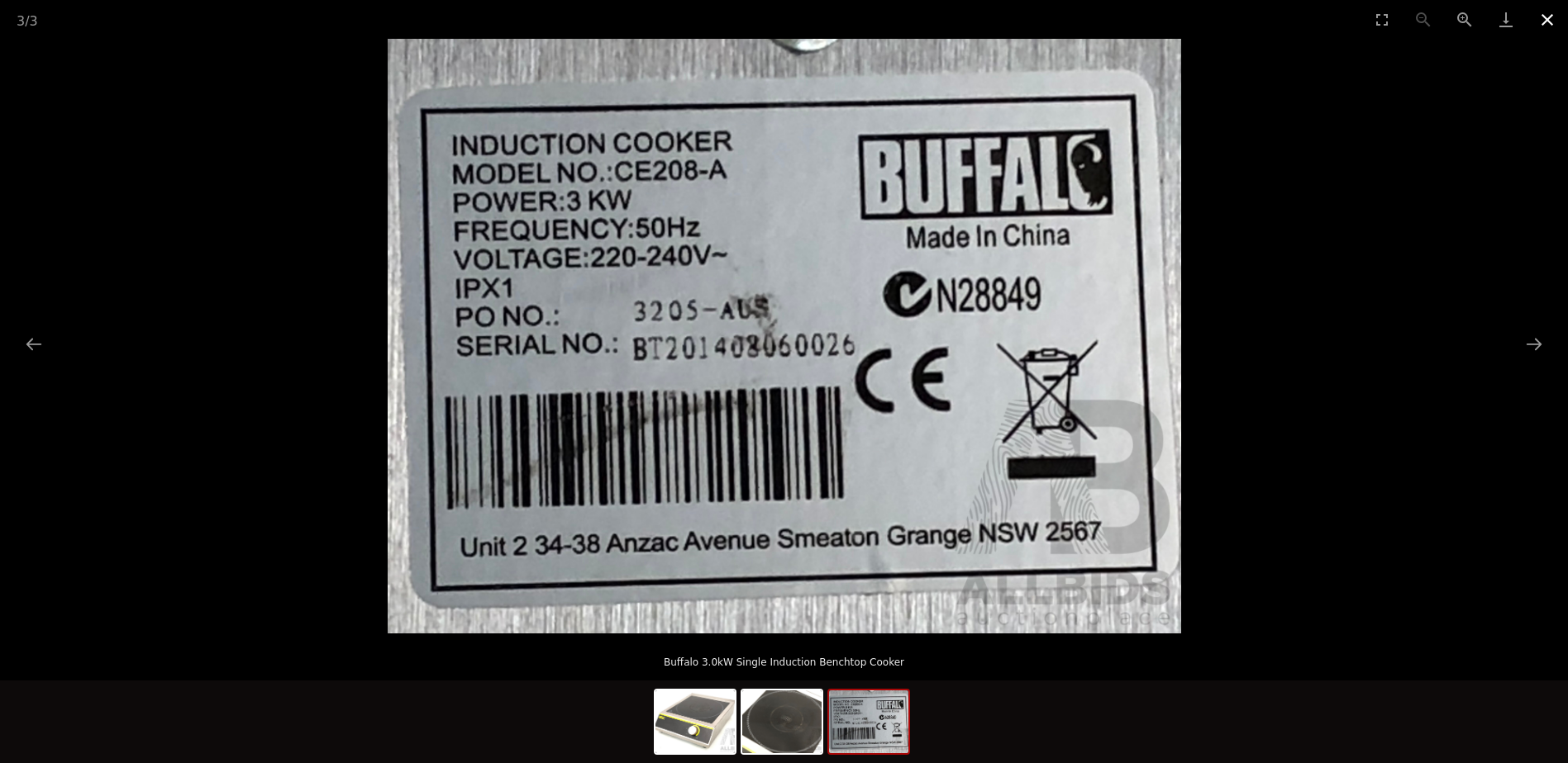
click at [1546, 15] on button "Close gallery" at bounding box center [1547, 19] width 41 height 39
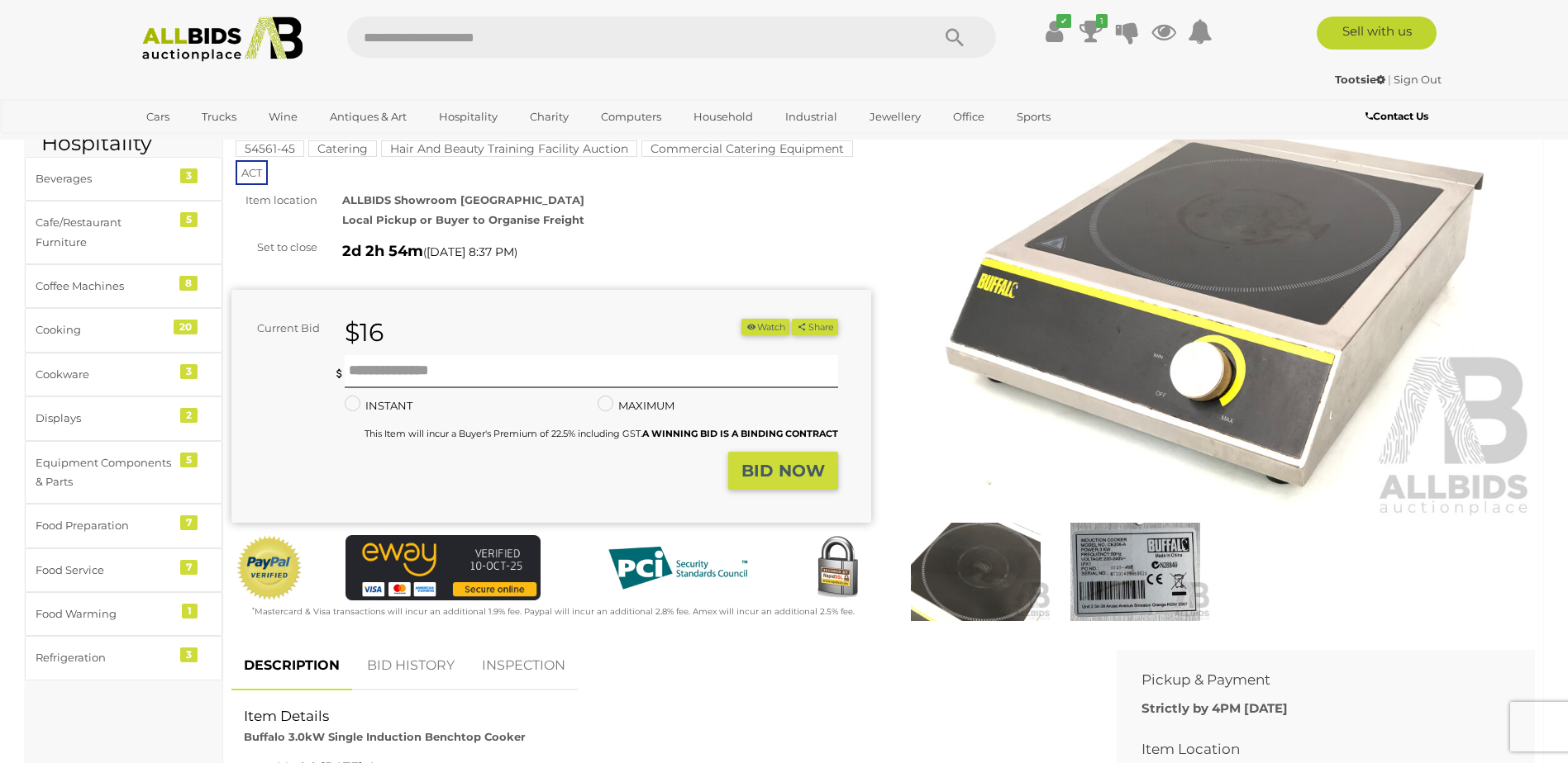
click at [417, 662] on link "BID HISTORY" at bounding box center [410, 667] width 112 height 49
